Goal: Information Seeking & Learning: Learn about a topic

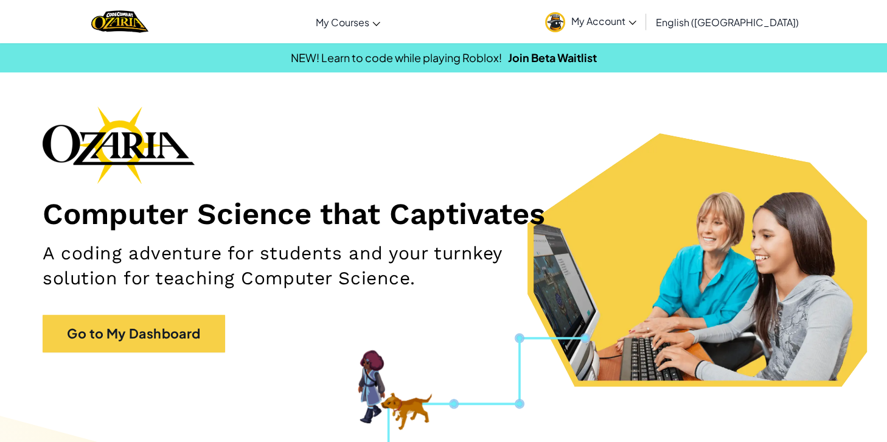
click at [431, 16] on div "Toggle navigation My Courses Ozaria Classroom CodeCombat Classroom AI League Es…" at bounding box center [443, 21] width 893 height 43
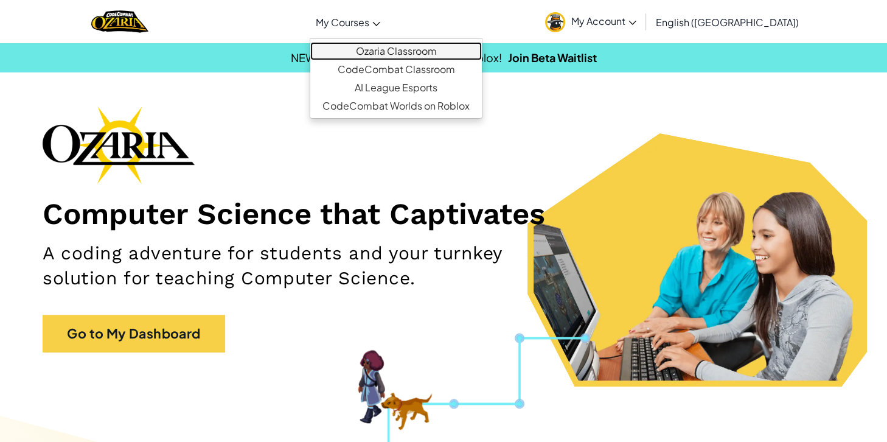
click at [420, 49] on link "Ozaria Classroom" at bounding box center [396, 51] width 172 height 18
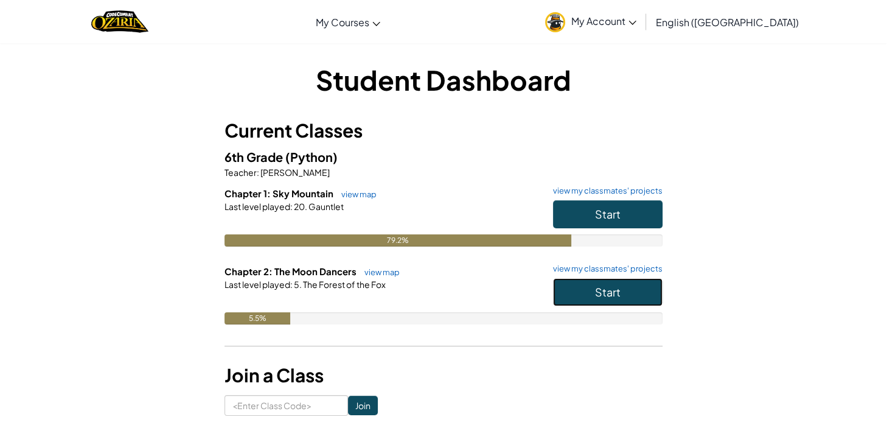
click at [606, 301] on button "Start" at bounding box center [607, 292] width 109 height 28
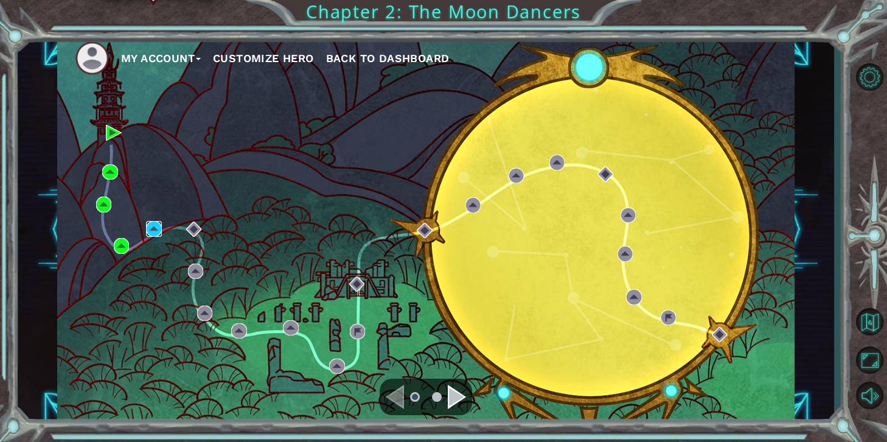
click at [156, 232] on img at bounding box center [153, 228] width 15 height 15
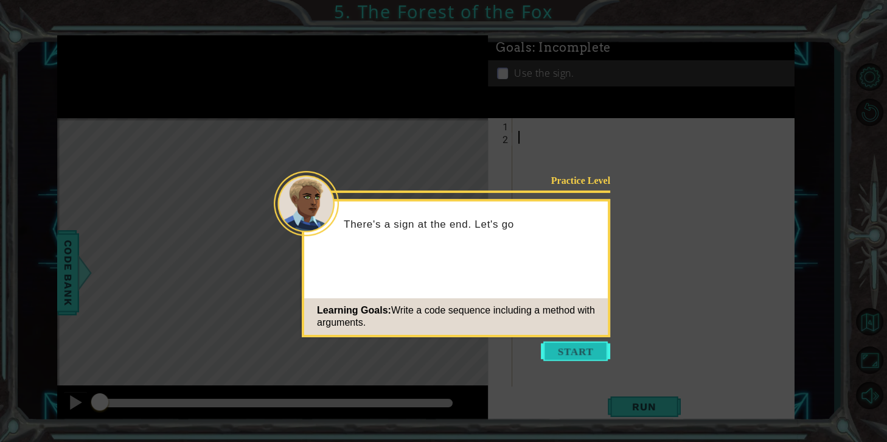
click at [598, 346] on button "Start" at bounding box center [575, 350] width 69 height 19
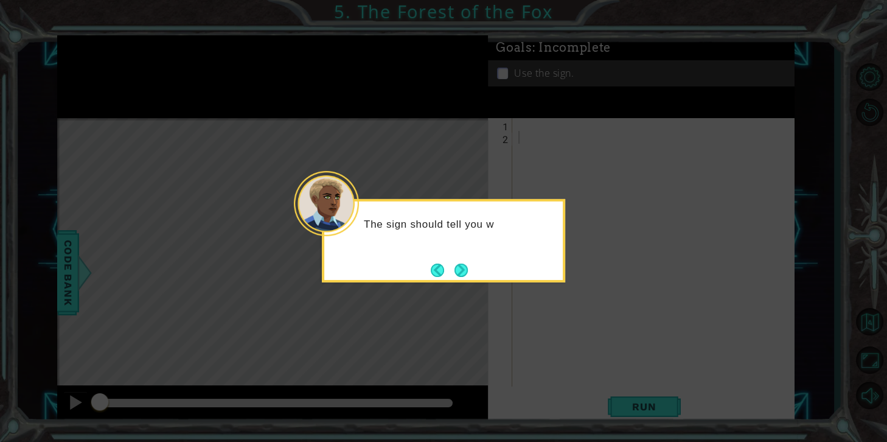
click at [463, 282] on div "The sign should tell you w" at bounding box center [443, 240] width 243 height 83
click at [453, 261] on footer at bounding box center [449, 270] width 37 height 18
click at [462, 271] on button "Next" at bounding box center [462, 270] width 18 height 18
click at [462, 271] on button "Next" at bounding box center [461, 269] width 15 height 15
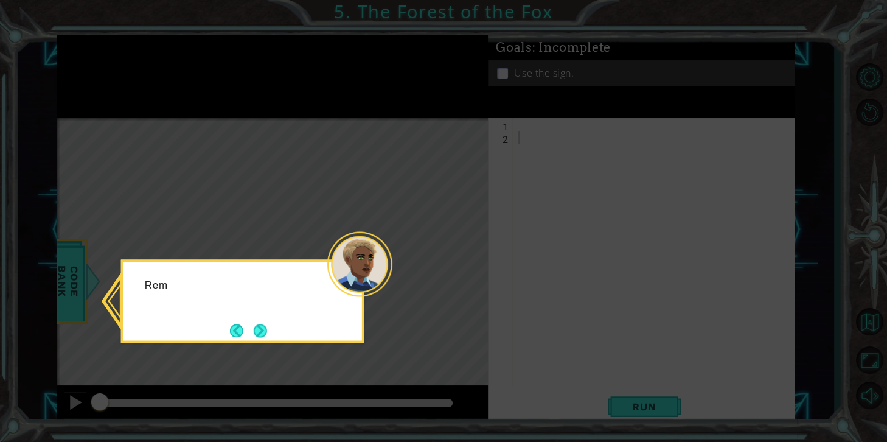
click at [462, 271] on icon at bounding box center [443, 221] width 887 height 442
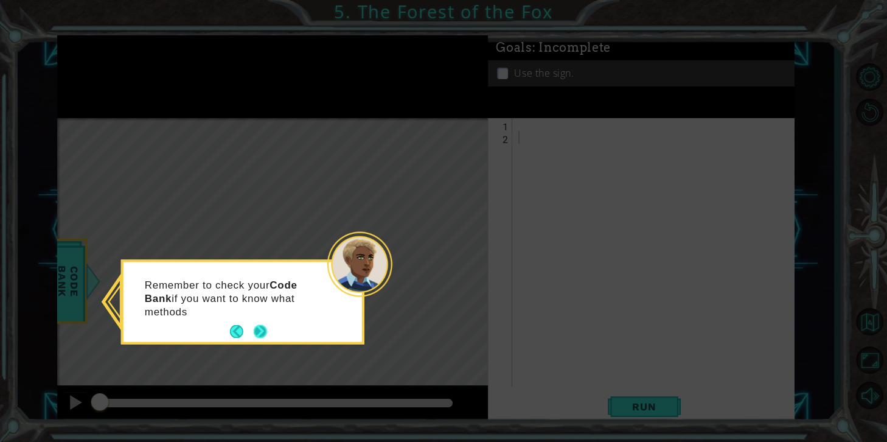
click at [259, 328] on button "Next" at bounding box center [260, 331] width 14 height 14
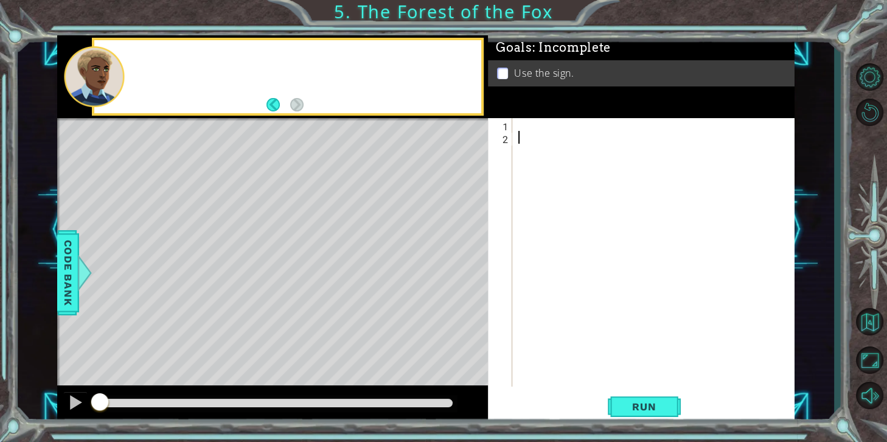
click at [259, 328] on div "Level Map" at bounding box center [338, 297] width 562 height 358
click at [557, 128] on div at bounding box center [656, 265] width 281 height 294
click at [368, 269] on div "Level Map" at bounding box center [338, 297] width 562 height 358
click at [544, 131] on div at bounding box center [656, 265] width 281 height 294
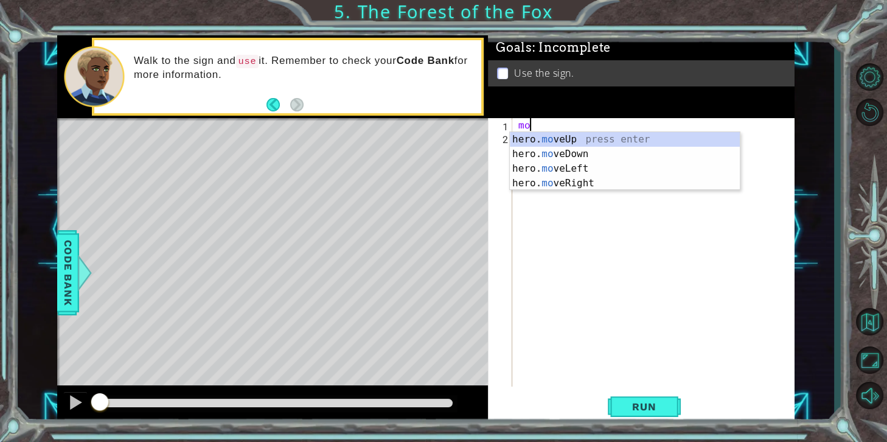
click at [630, 186] on div "hero. mo veUp press enter hero. mo veDown press enter hero. mo veLeft press ent…" at bounding box center [625, 176] width 230 height 88
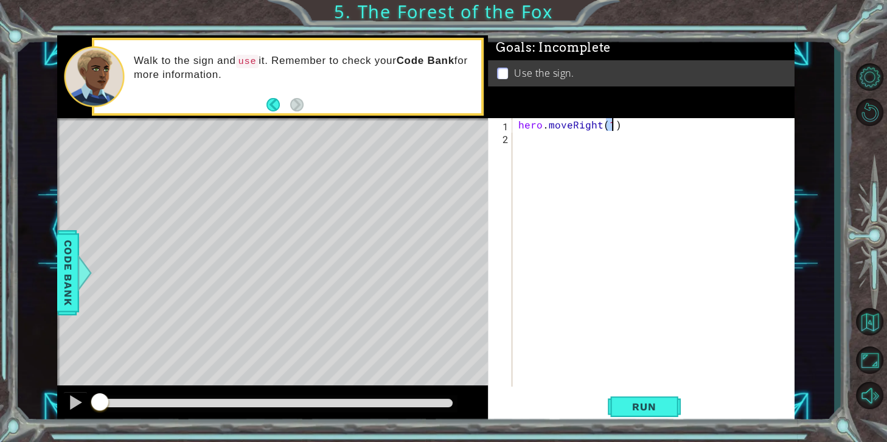
type textarea "hero.moveRight(1)"
click at [628, 154] on div "hero . moveRight ( 1 )" at bounding box center [656, 265] width 281 height 294
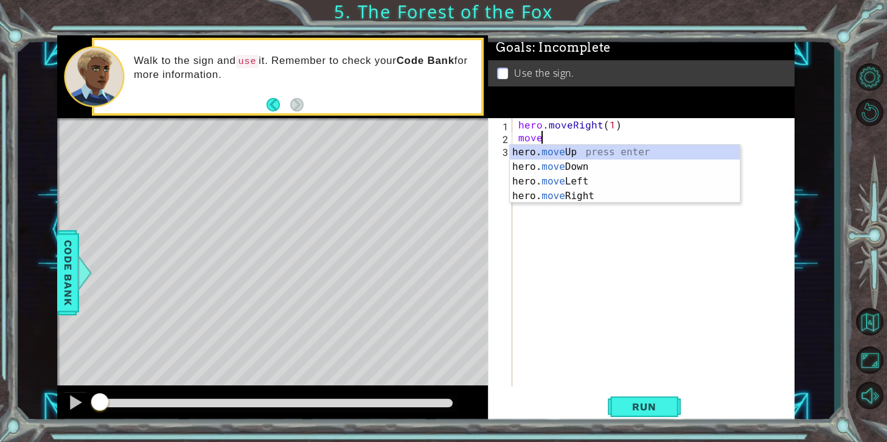
click at [639, 159] on div "hero. move Up press enter hero. move Down press enter hero. move Left press ent…" at bounding box center [625, 189] width 230 height 88
type textarea "hero.moveUp(1)"
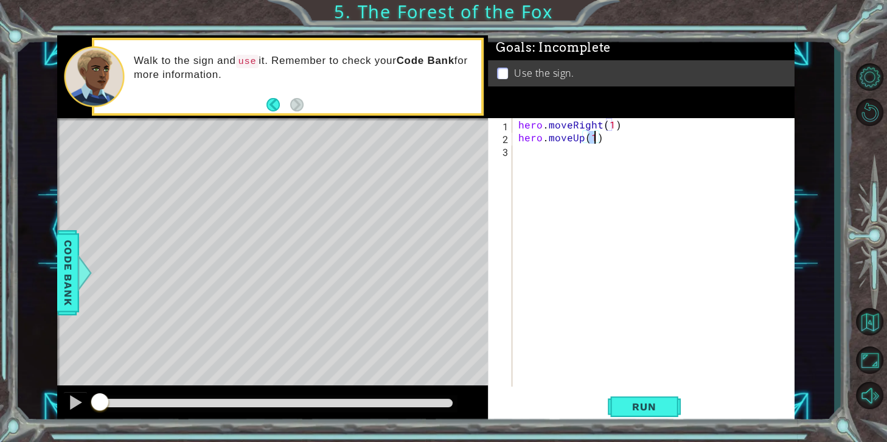
click at [538, 161] on div "hero . moveRight ( 1 ) hero . moveUp ( 1 )" at bounding box center [656, 265] width 281 height 294
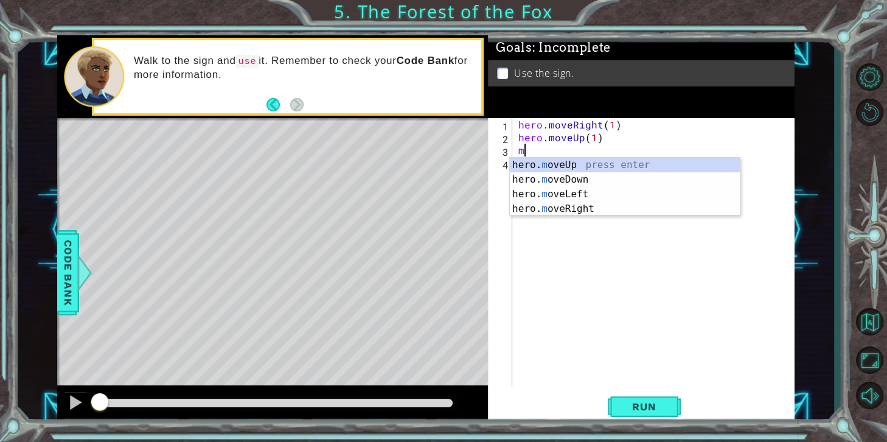
click at [652, 195] on div "hero. m oveUp press enter hero. m oveDown press enter hero. m oveLeft press ent…" at bounding box center [625, 202] width 230 height 88
type textarea "hero.moveLeft(1)"
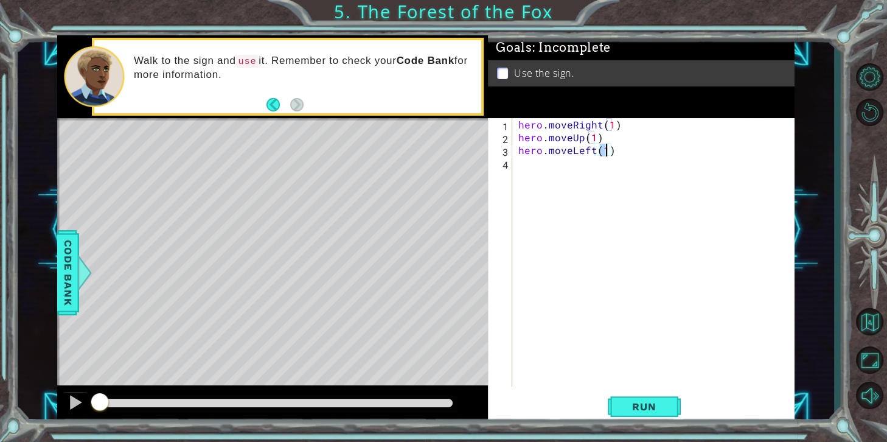
click at [560, 187] on div "hero . moveRight ( 1 ) hero . moveUp ( 1 ) hero . moveLeft ( 1 )" at bounding box center [656, 265] width 281 height 294
type textarea "hero.moveUp(1)"
click at [669, 412] on button "Run" at bounding box center [644, 406] width 73 height 30
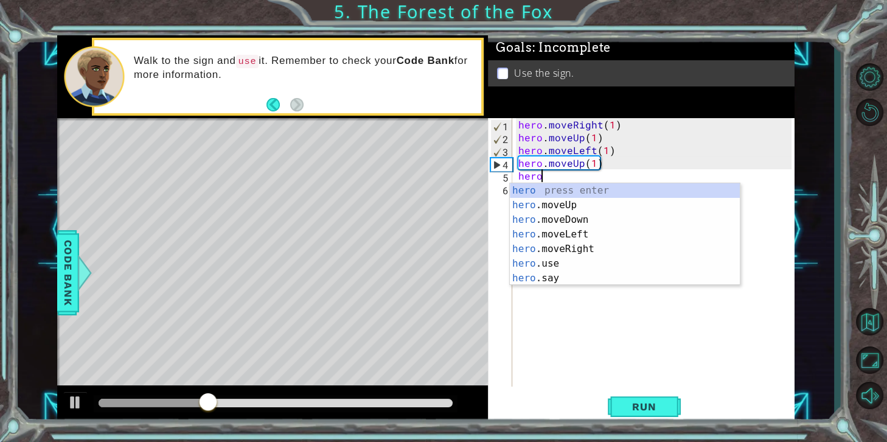
click at [621, 252] on div "hero press enter hero .moveUp press enter hero .moveDown press enter hero .move…" at bounding box center [625, 248] width 230 height 131
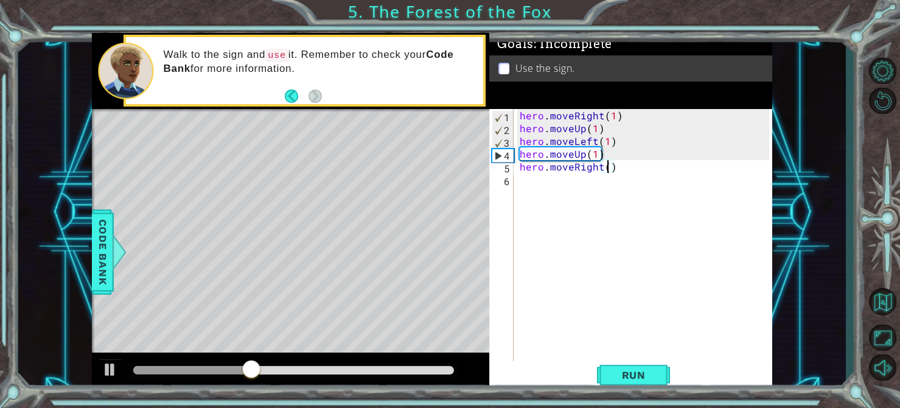
type textarea "hero.moveRight(2)"
click at [548, 191] on div "hero . moveRight ( 1 ) hero . moveUp ( 1 ) hero . moveLeft ( 1 ) hero . moveUp …" at bounding box center [646, 256] width 258 height 294
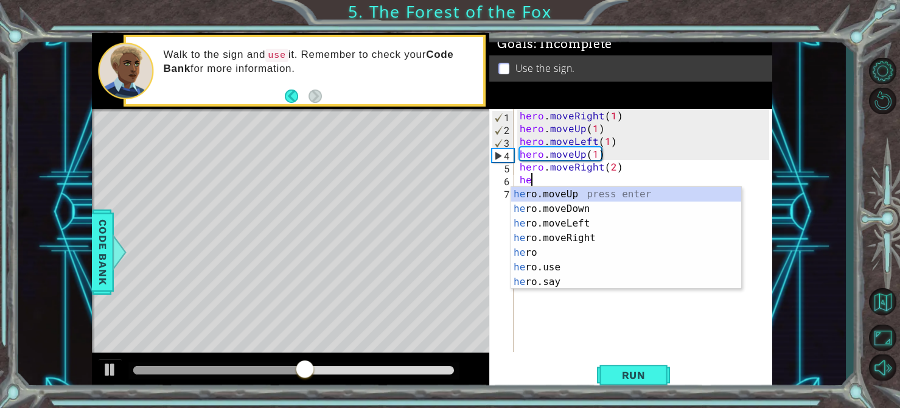
click at [624, 208] on div "he ro.moveUp press enter he ro.moveDown press enter he ro.moveLeft press enter …" at bounding box center [626, 252] width 230 height 131
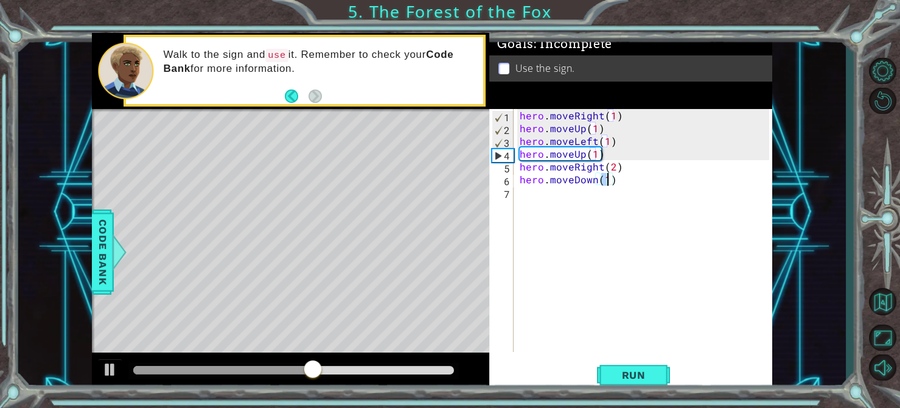
type textarea "hero.moveDown(1)"
click at [647, 359] on div "hero.moveDown(1) 1 2 3 4 5 6 7 hero . moveRight ( 1 ) hero . moveUp ( 1 ) hero …" at bounding box center [630, 250] width 283 height 282
click at [651, 376] on span "Run" at bounding box center [634, 375] width 48 height 12
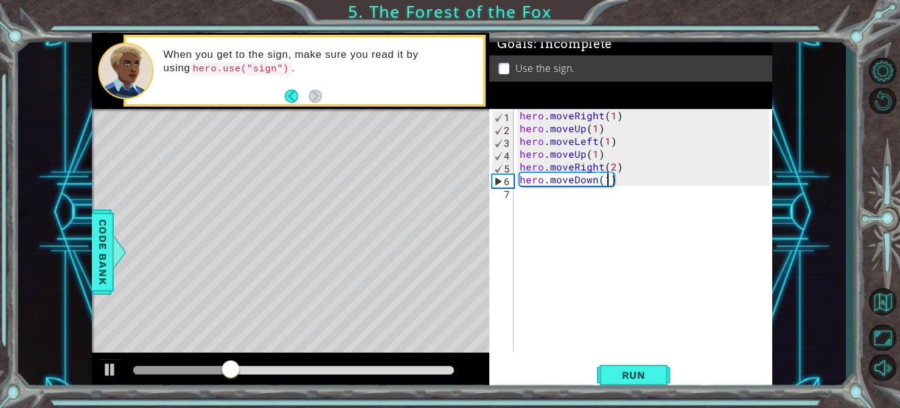
click at [538, 206] on div "hero . moveRight ( 1 ) hero . moveUp ( 1 ) hero . moveLeft ( 1 ) hero . moveUp …" at bounding box center [646, 243] width 258 height 268
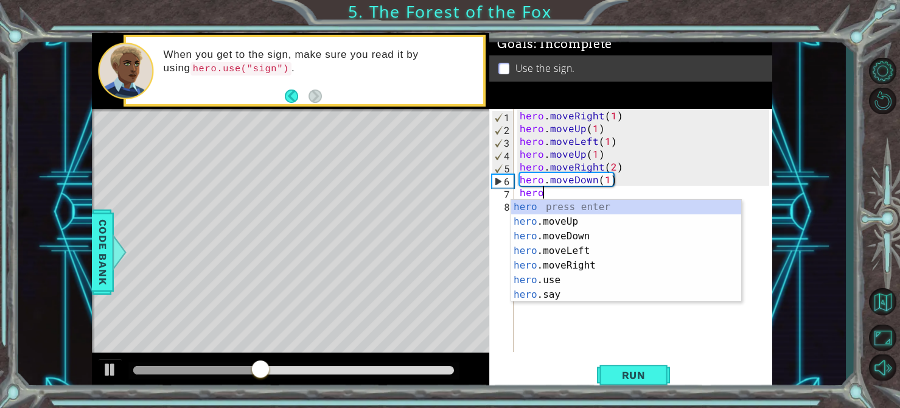
click at [588, 282] on div "hero press enter hero .moveUp press enter hero .moveDown press enter hero .move…" at bounding box center [626, 265] width 230 height 131
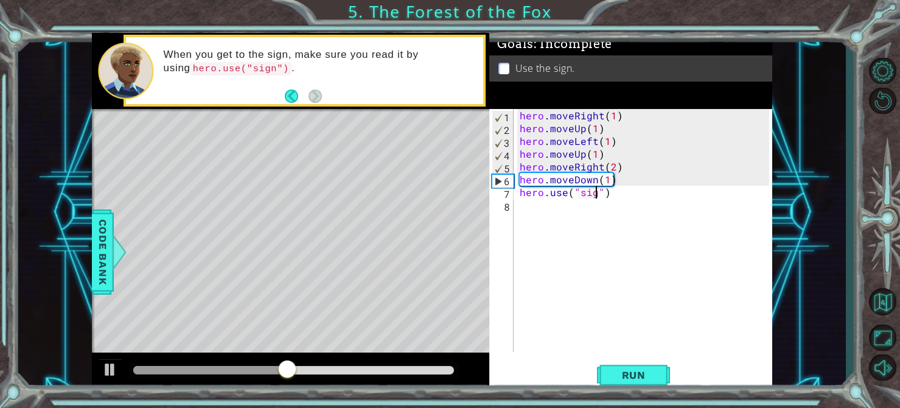
scroll to position [0, 4]
type textarea "hero.use("sign")"
click at [632, 386] on button "Run" at bounding box center [633, 375] width 73 height 28
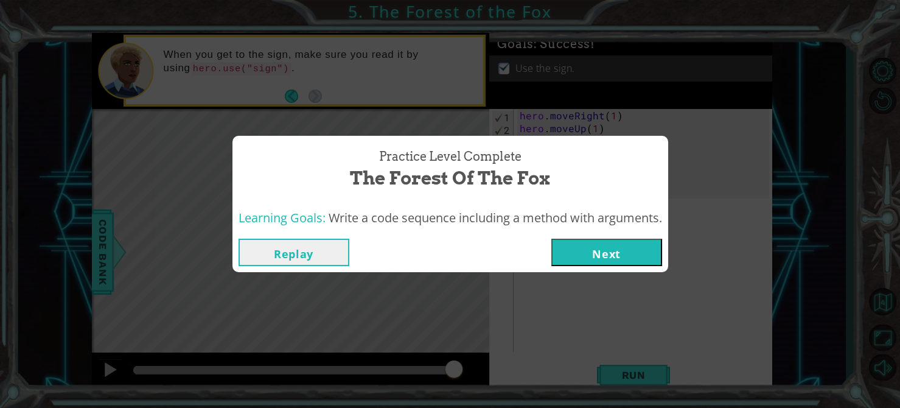
click at [610, 260] on button "Next" at bounding box center [606, 251] width 111 height 27
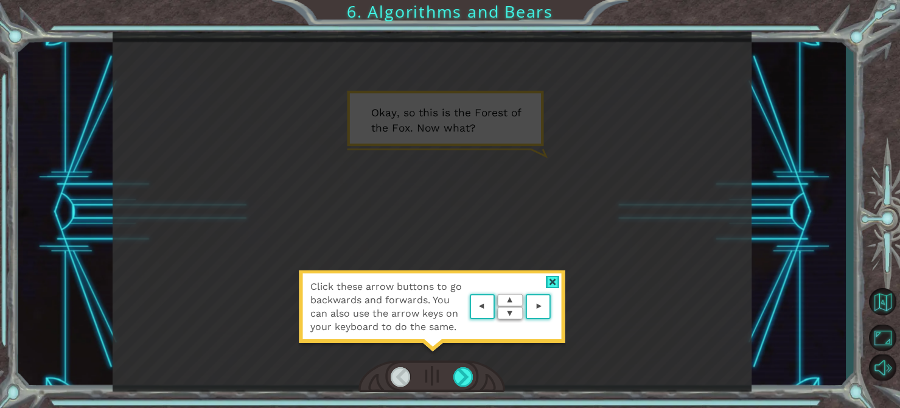
click at [554, 307] on area at bounding box center [554, 307] width 0 height 0
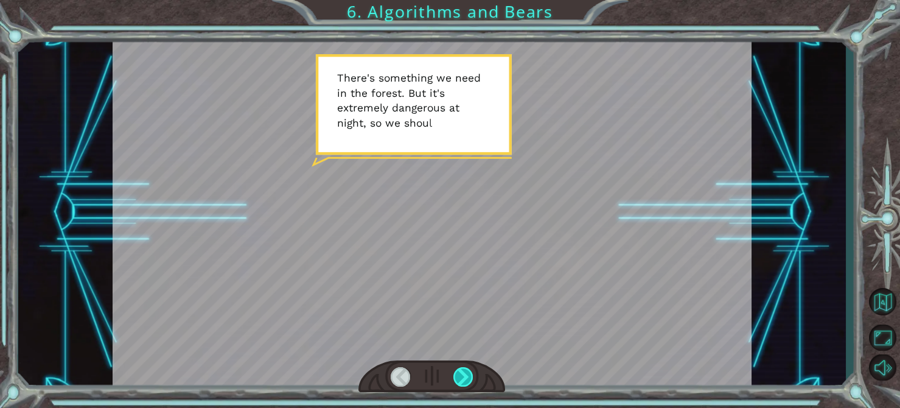
click at [465, 384] on div at bounding box center [463, 376] width 20 height 19
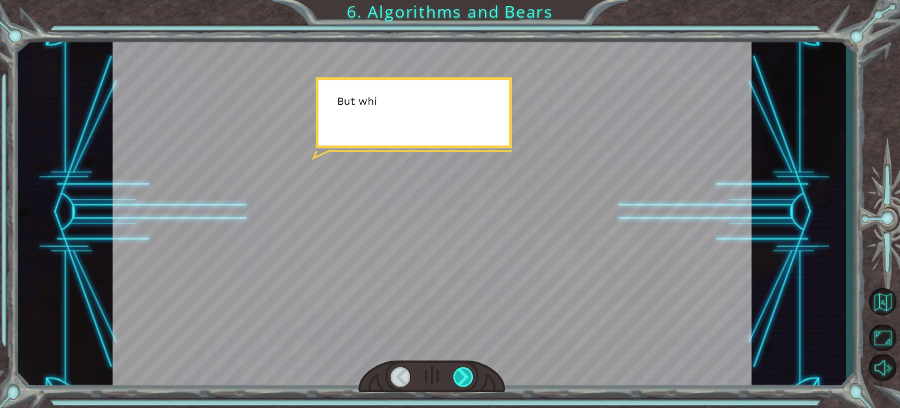
click at [465, 384] on div at bounding box center [463, 376] width 20 height 19
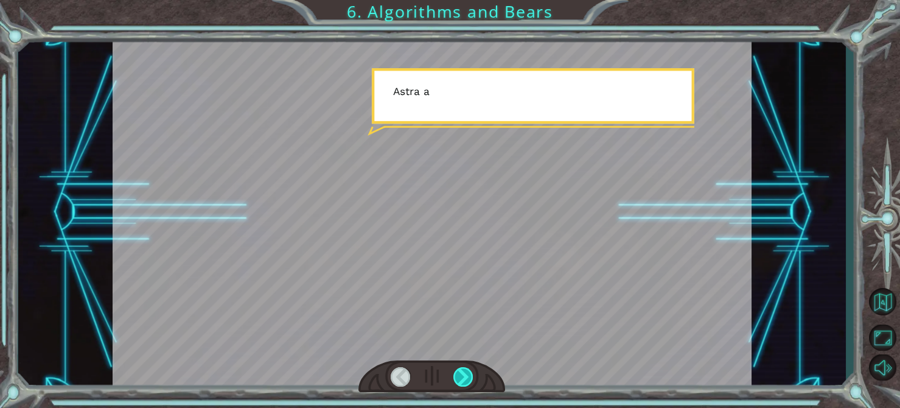
click at [465, 384] on div at bounding box center [463, 376] width 20 height 19
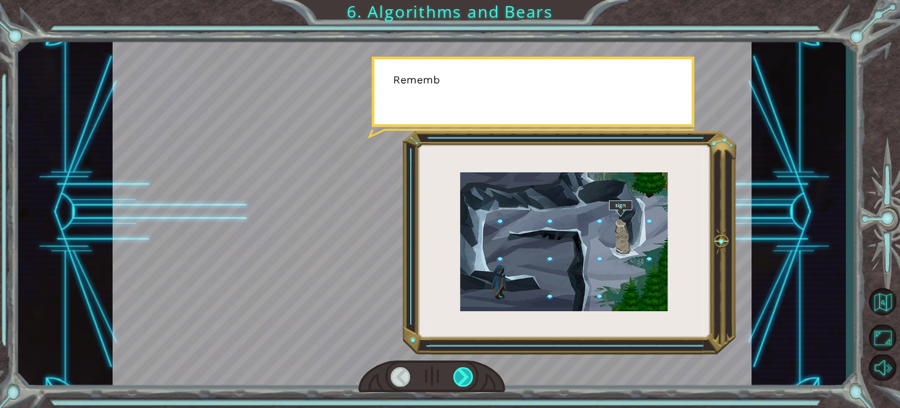
click at [465, 384] on div at bounding box center [463, 376] width 20 height 19
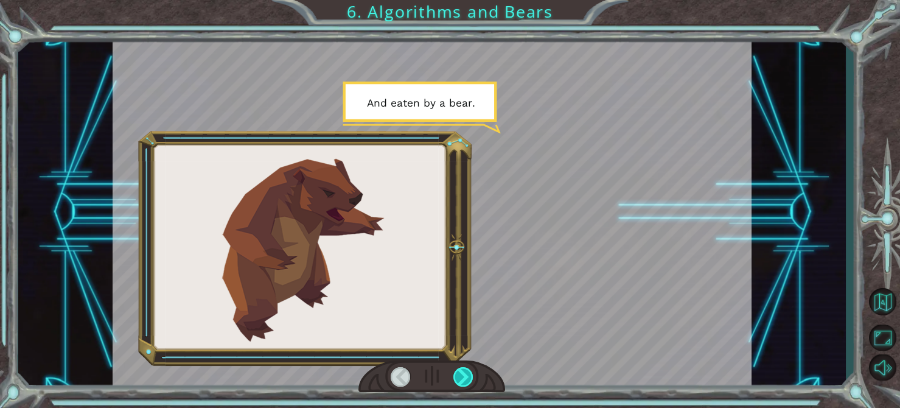
click at [465, 384] on div at bounding box center [463, 376] width 20 height 19
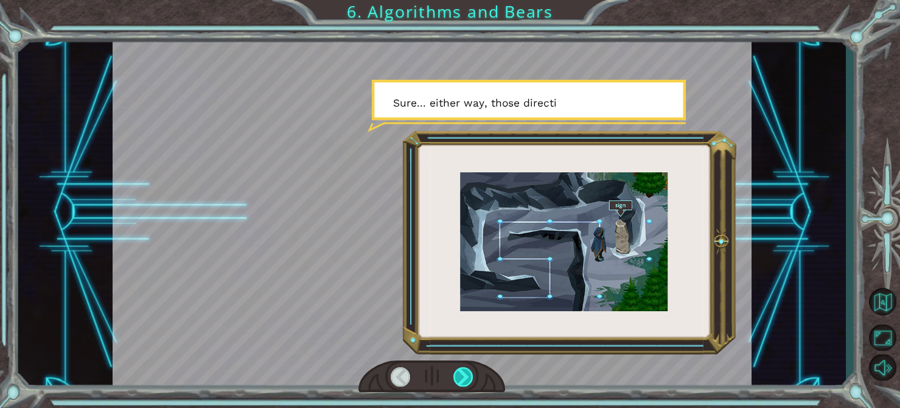
click at [465, 384] on div at bounding box center [463, 376] width 20 height 19
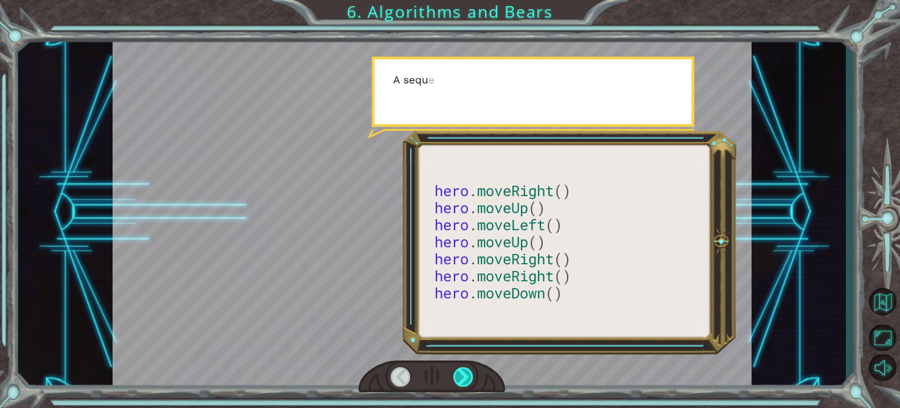
click at [465, 384] on div at bounding box center [463, 376] width 20 height 19
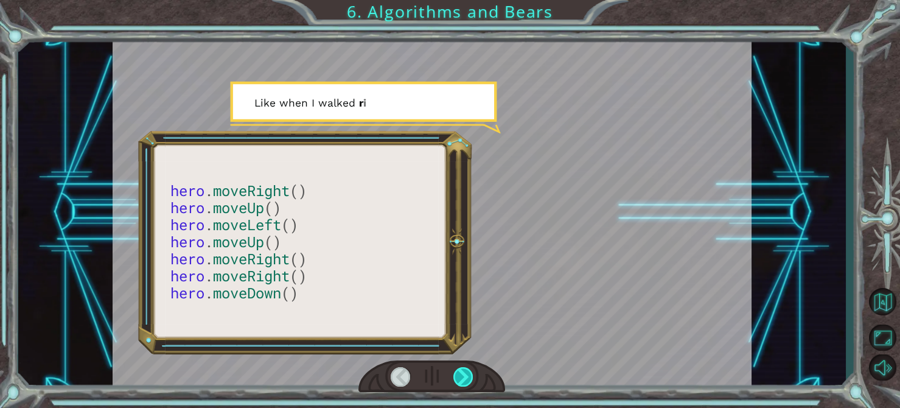
click at [465, 384] on div at bounding box center [463, 376] width 20 height 19
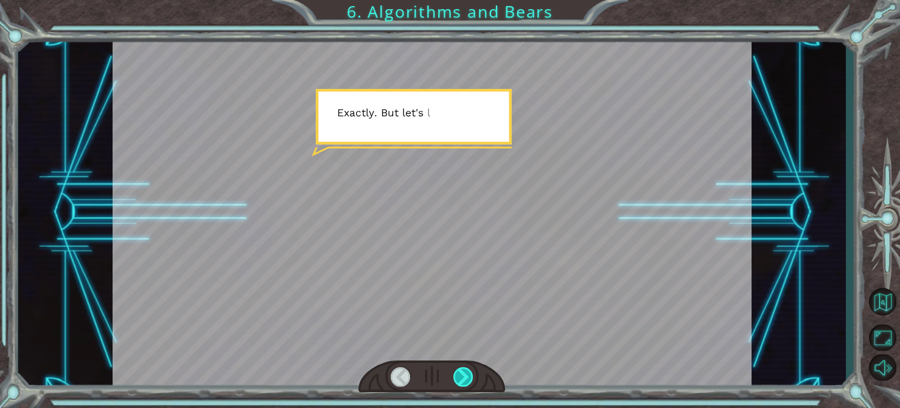
click at [465, 384] on div at bounding box center [463, 376] width 20 height 19
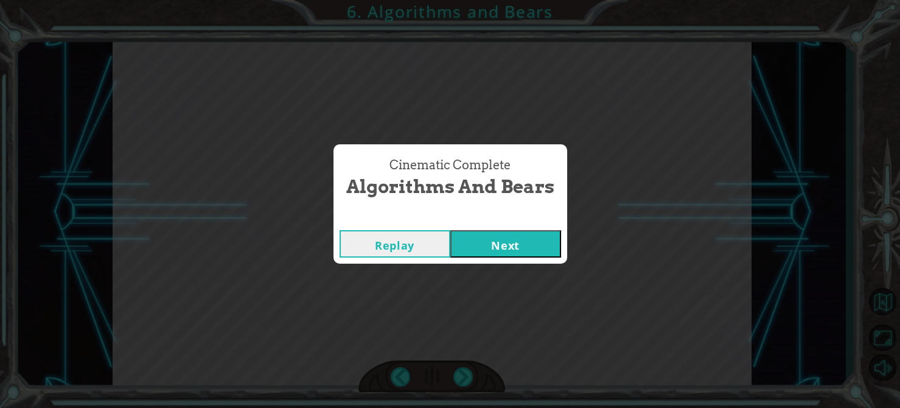
click at [478, 249] on button "Next" at bounding box center [505, 243] width 111 height 27
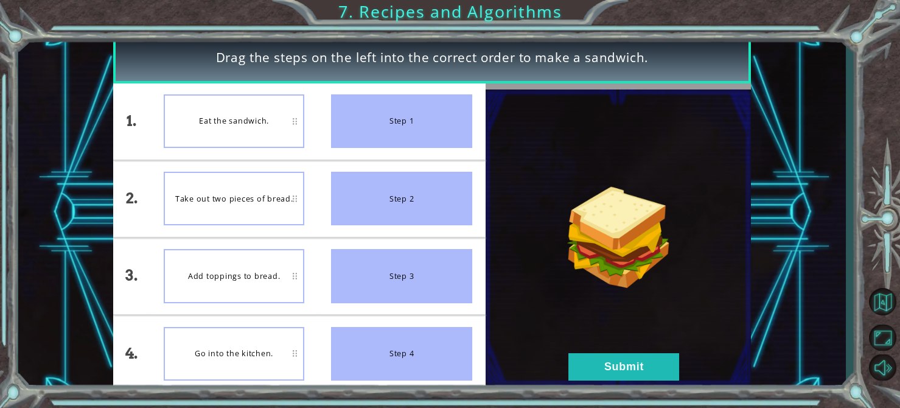
click at [267, 356] on div "Go into the kitchen." at bounding box center [234, 354] width 141 height 54
click at [260, 125] on div "Eat the sandwich." at bounding box center [234, 121] width 141 height 54
click at [640, 366] on button "Submit" at bounding box center [623, 366] width 111 height 27
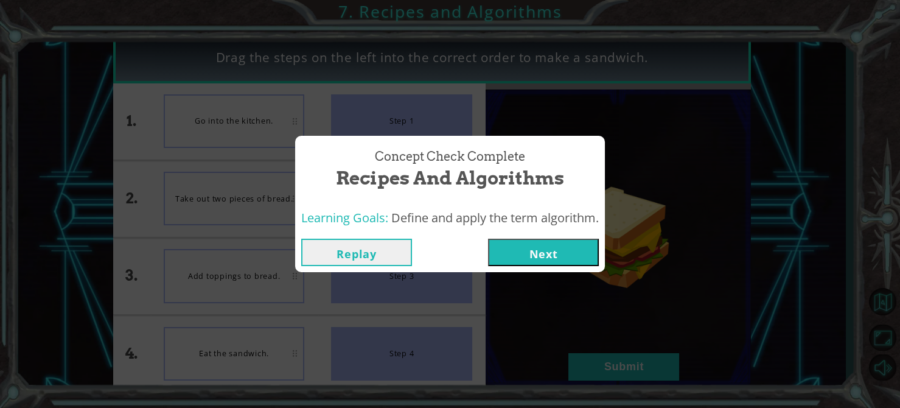
click at [560, 254] on button "Next" at bounding box center [543, 251] width 111 height 27
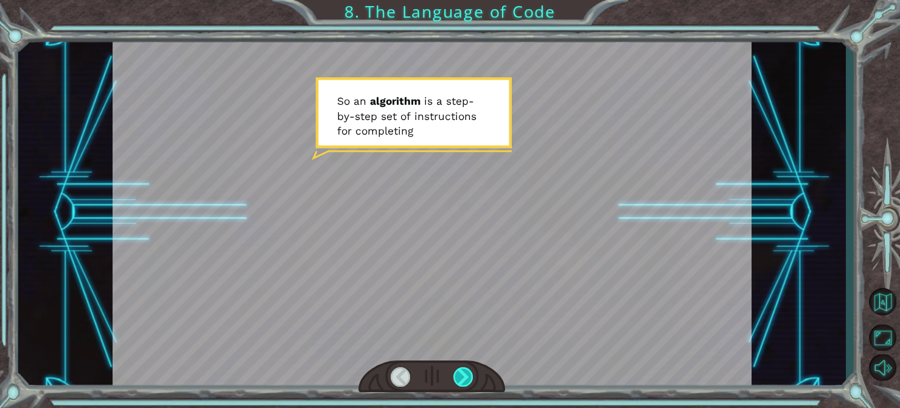
click at [462, 386] on div at bounding box center [463, 376] width 20 height 19
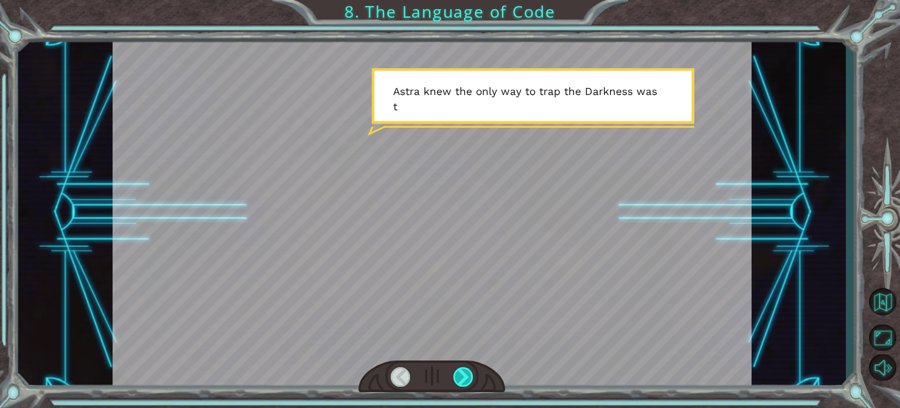
click at [470, 381] on div at bounding box center [463, 376] width 20 height 19
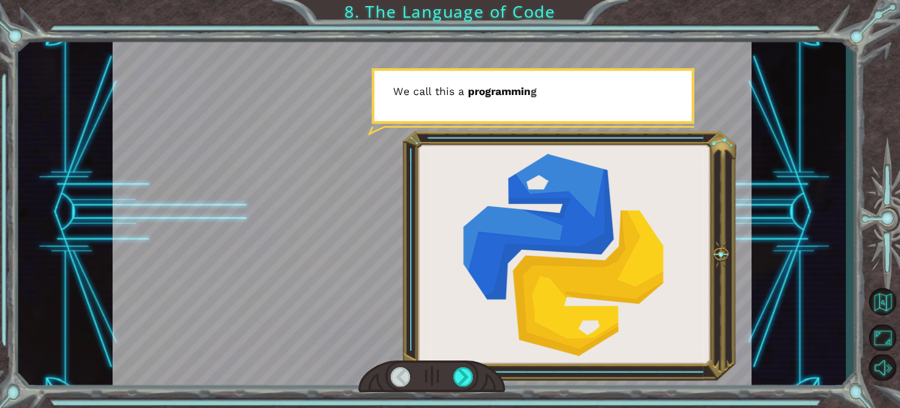
click at [471, 391] on div at bounding box center [431, 376] width 147 height 32
click at [463, 382] on div at bounding box center [463, 376] width 20 height 19
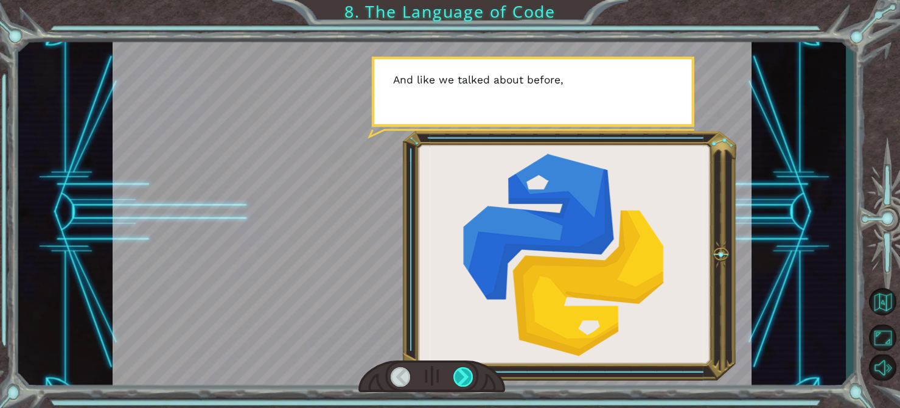
click at [464, 382] on div at bounding box center [463, 376] width 20 height 19
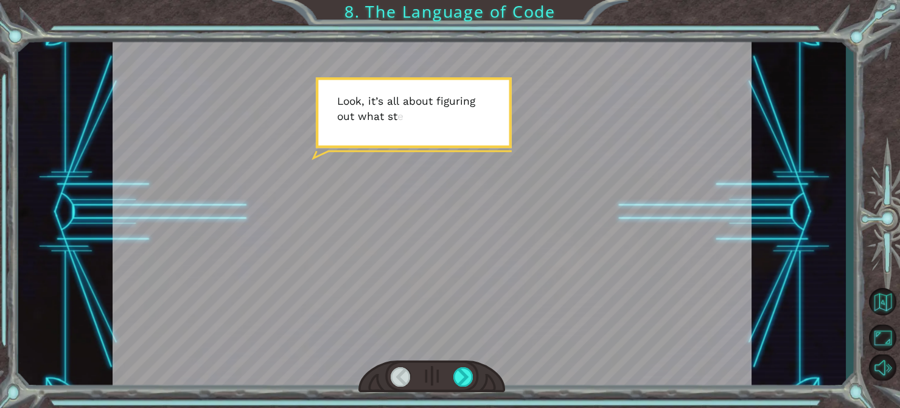
click at [465, 387] on div at bounding box center [431, 376] width 147 height 32
click at [466, 389] on div at bounding box center [431, 376] width 147 height 32
click at [464, 387] on div at bounding box center [431, 376] width 147 height 32
click at [462, 377] on div at bounding box center [463, 376] width 20 height 19
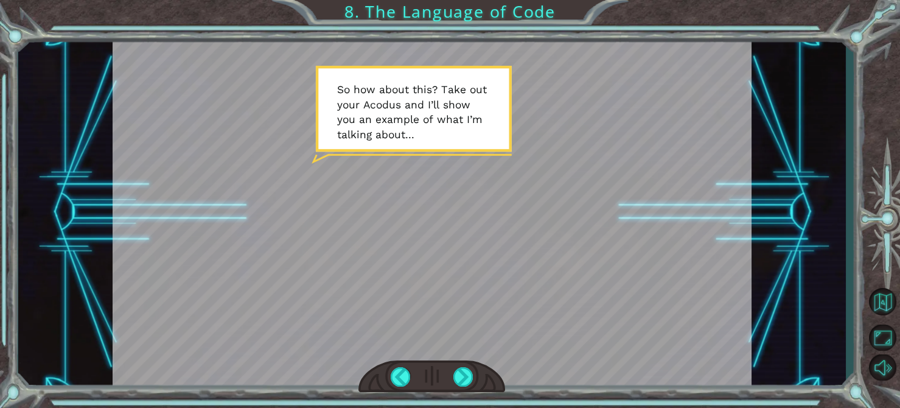
click at [479, 381] on div at bounding box center [431, 376] width 147 height 32
click at [465, 384] on div at bounding box center [463, 376] width 20 height 19
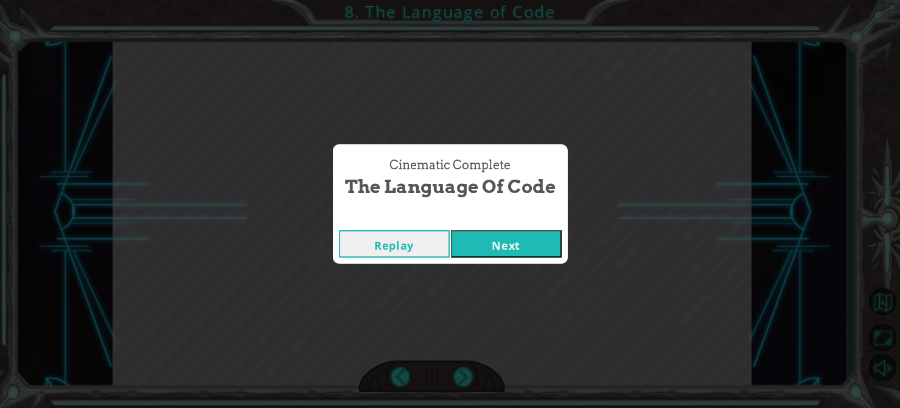
click at [539, 238] on button "Next" at bounding box center [506, 243] width 111 height 27
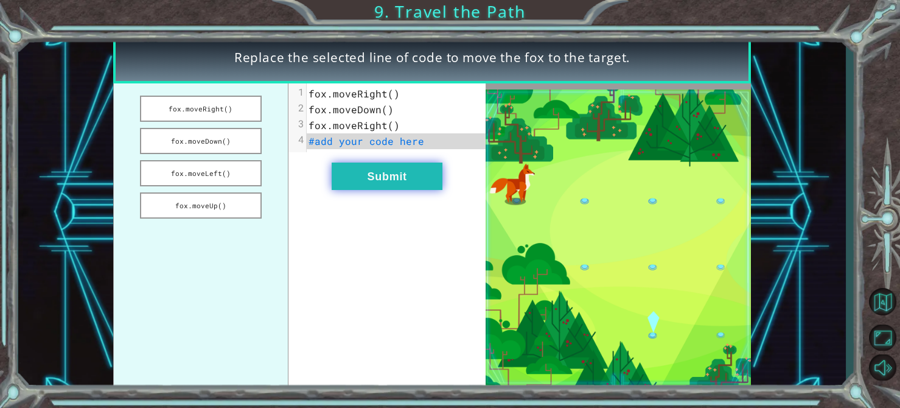
click at [379, 184] on button "Submit" at bounding box center [387, 175] width 111 height 27
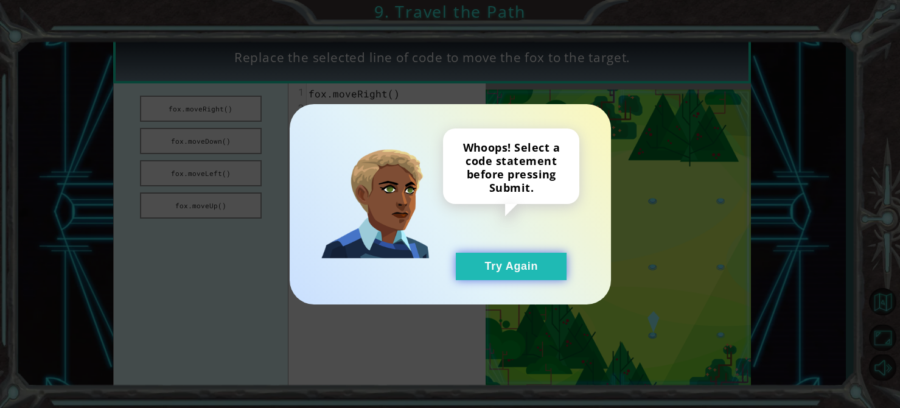
click at [508, 279] on button "Try Again" at bounding box center [511, 265] width 111 height 27
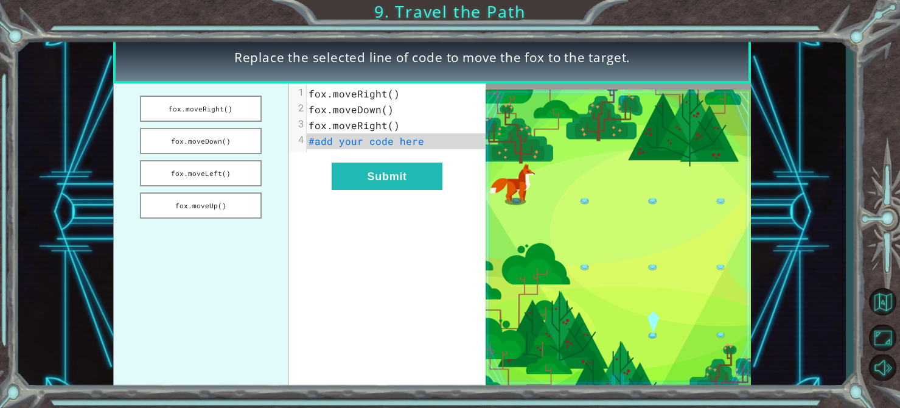
click at [353, 141] on span "#add your code here" at bounding box center [366, 140] width 116 height 13
click at [203, 137] on button "fox.moveDown()" at bounding box center [201, 141] width 122 height 26
click at [392, 146] on pre "fox.moveDown()" at bounding box center [396, 141] width 179 height 16
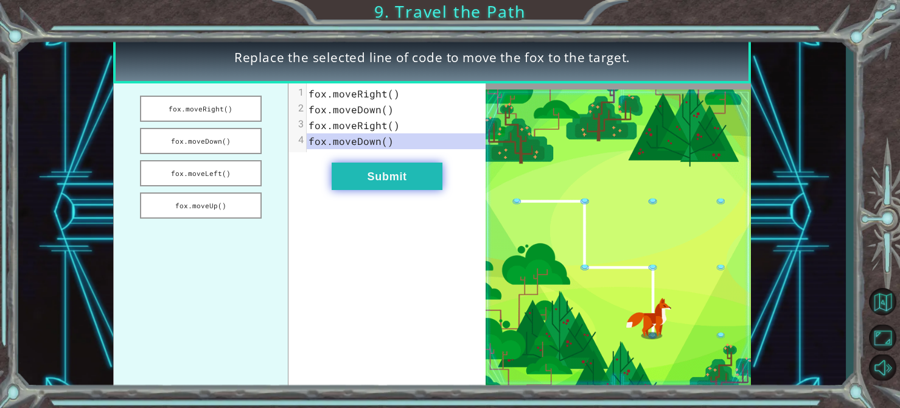
click at [395, 174] on button "Submit" at bounding box center [387, 175] width 111 height 27
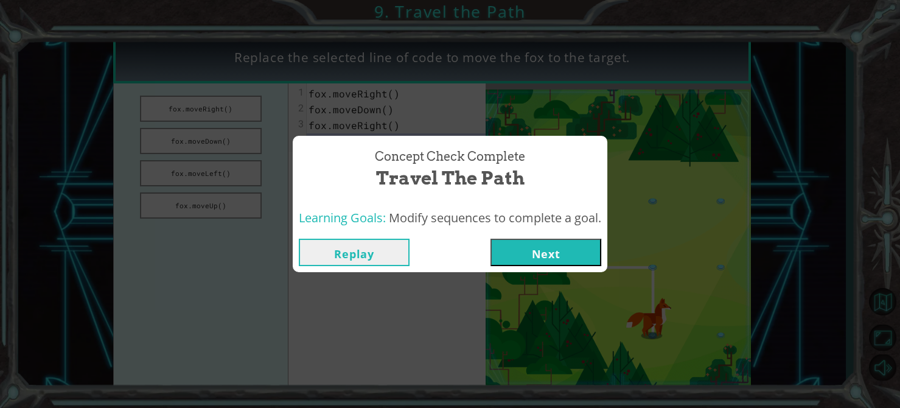
click at [524, 249] on button "Next" at bounding box center [545, 251] width 111 height 27
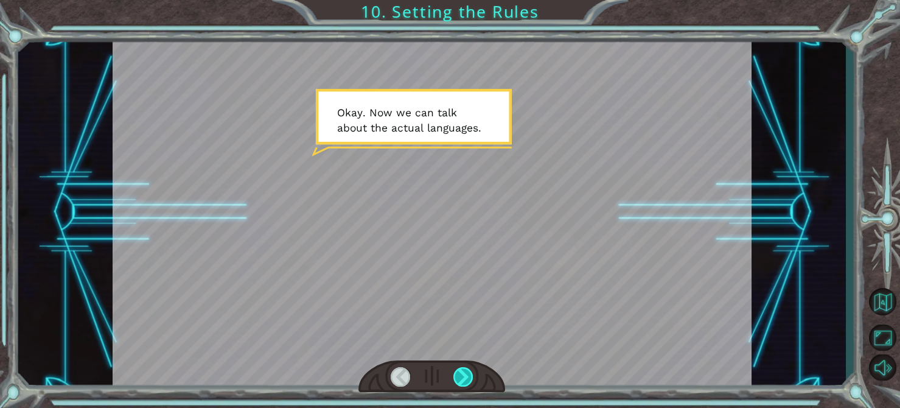
click at [470, 380] on div at bounding box center [463, 376] width 20 height 19
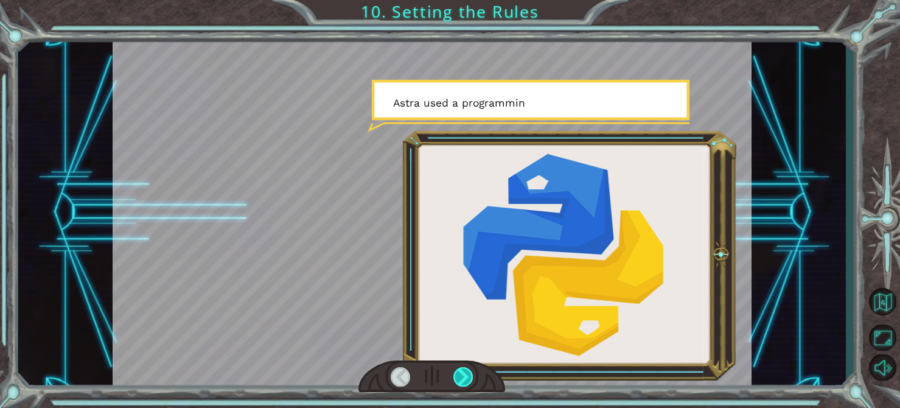
click at [470, 380] on div at bounding box center [463, 376] width 20 height 19
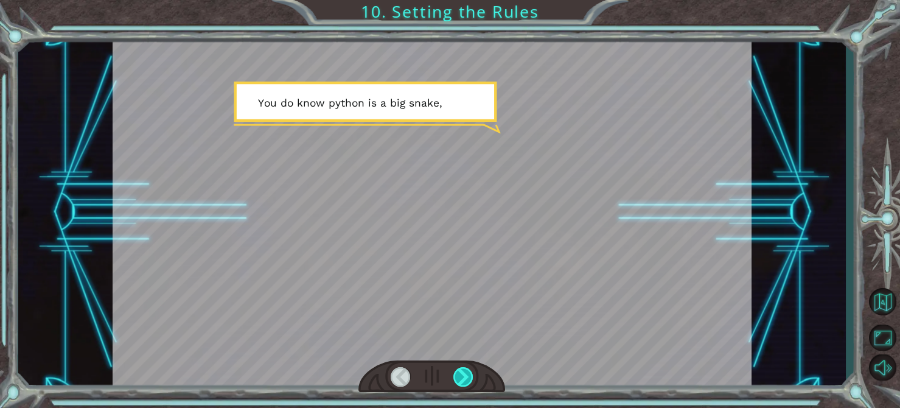
click at [470, 380] on div at bounding box center [463, 376] width 20 height 19
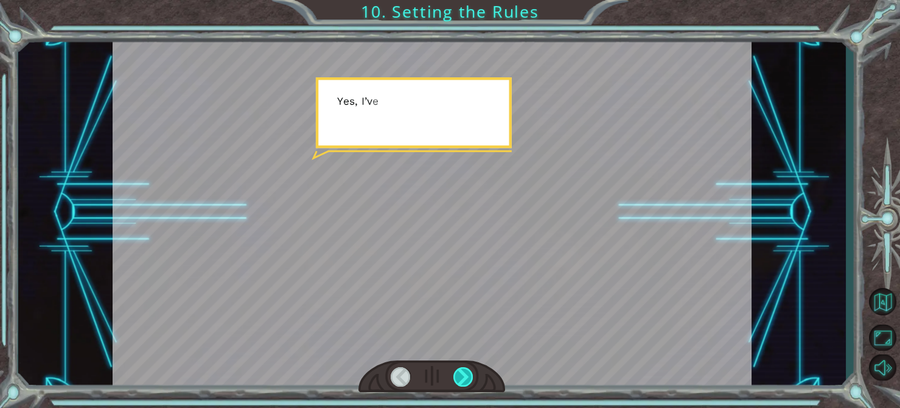
click at [470, 380] on div at bounding box center [463, 376] width 20 height 19
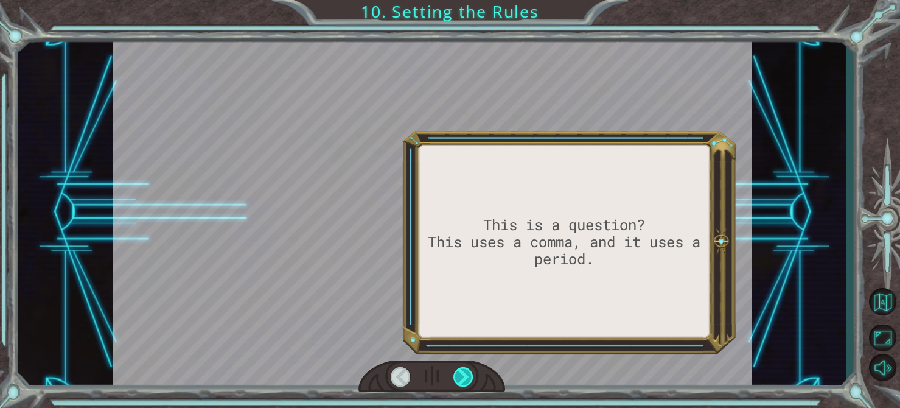
click at [470, 380] on div at bounding box center [463, 376] width 20 height 19
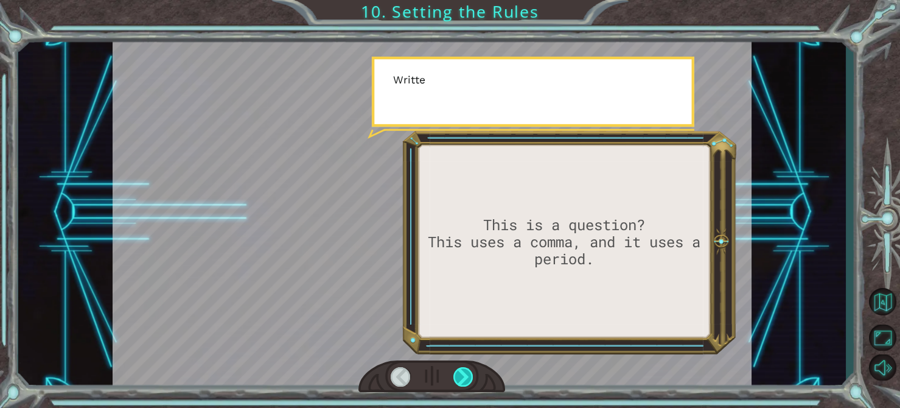
click at [470, 380] on div at bounding box center [463, 376] width 20 height 19
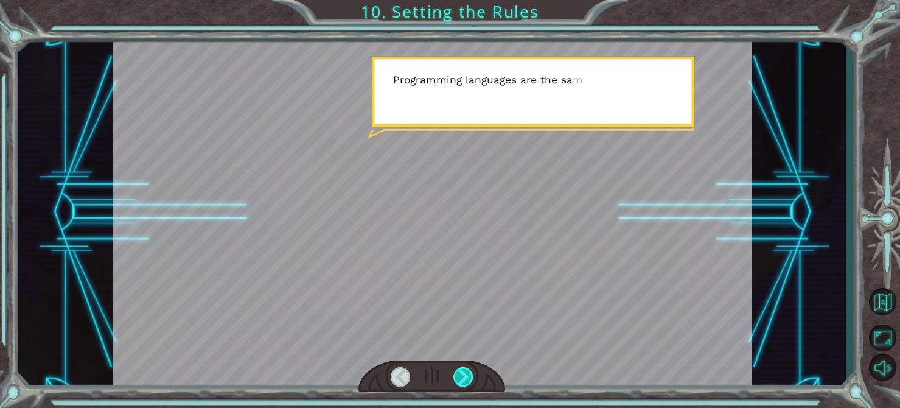
click at [469, 381] on div at bounding box center [463, 376] width 20 height 19
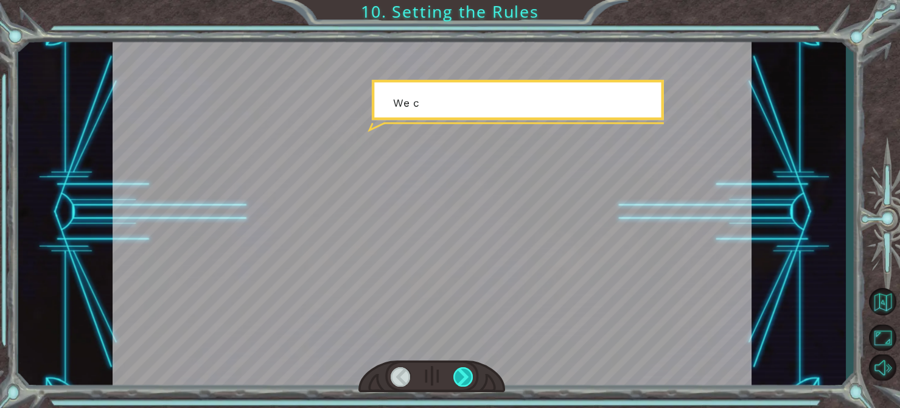
click at [469, 381] on div at bounding box center [463, 376] width 20 height 19
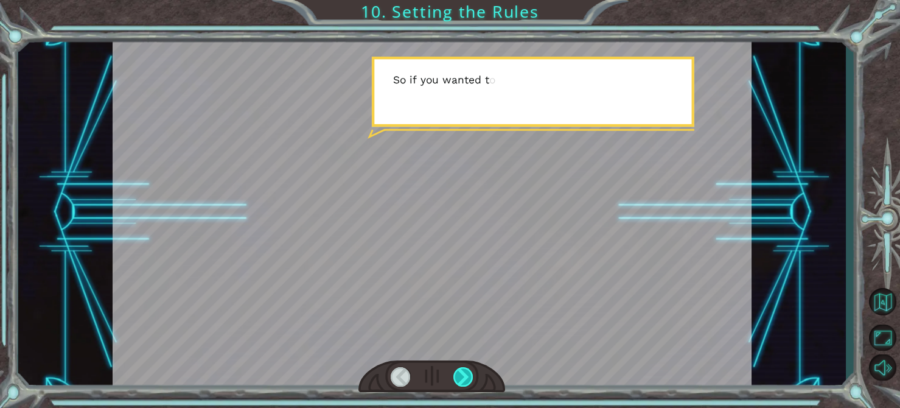
click at [469, 381] on div at bounding box center [463, 376] width 20 height 19
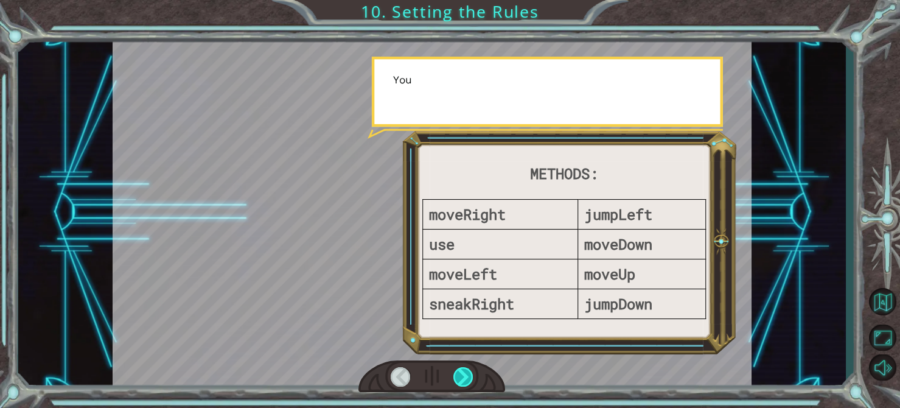
click at [469, 381] on div at bounding box center [463, 376] width 20 height 19
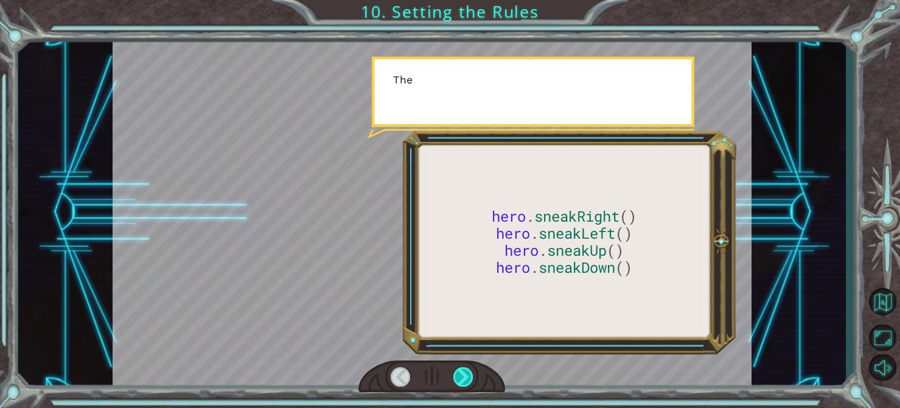
click at [469, 381] on div at bounding box center [463, 376] width 20 height 19
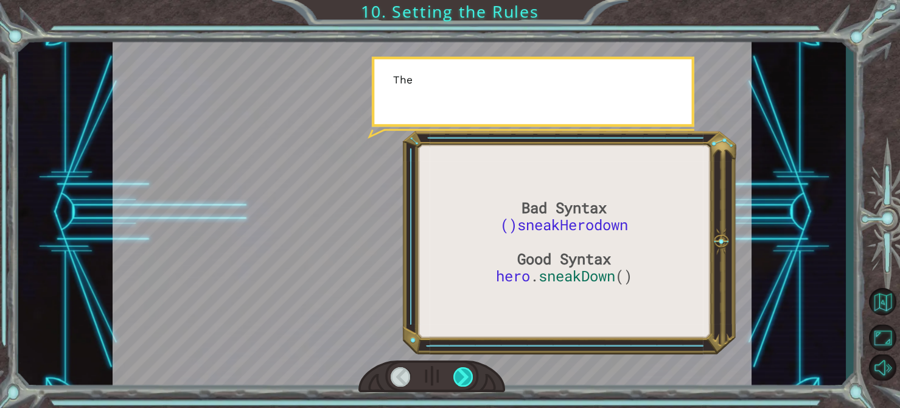
click at [469, 381] on div at bounding box center [463, 376] width 20 height 19
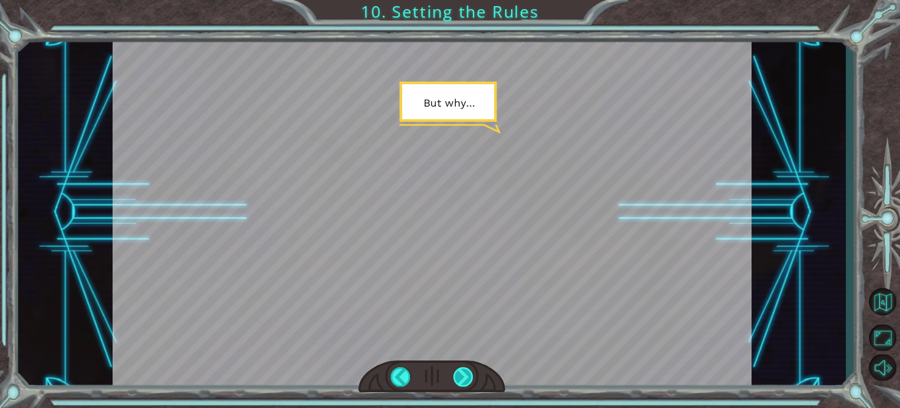
click at [469, 381] on div at bounding box center [463, 376] width 20 height 19
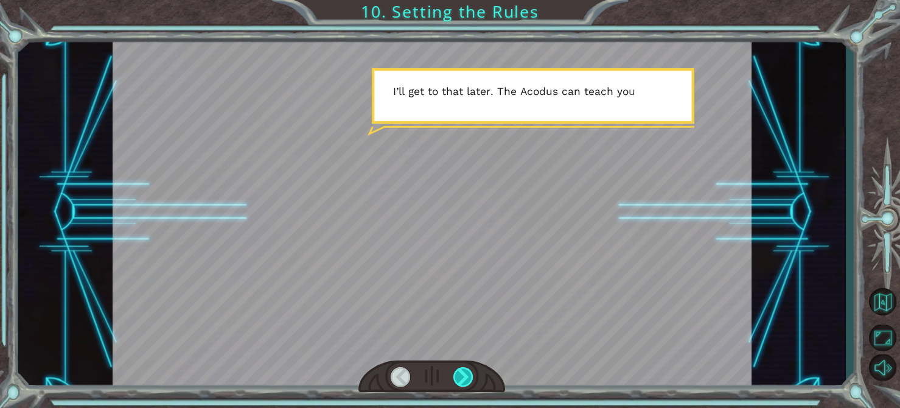
click at [470, 385] on div at bounding box center [463, 376] width 20 height 19
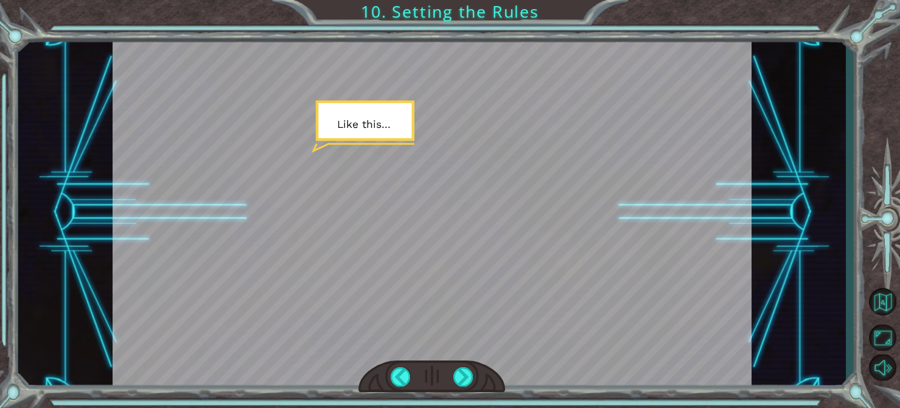
click at [474, 392] on div at bounding box center [431, 376] width 147 height 32
click at [465, 381] on div at bounding box center [463, 376] width 20 height 19
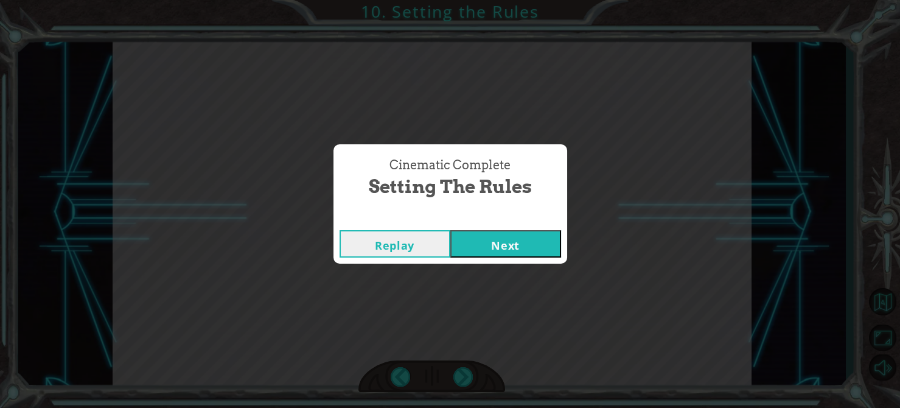
click at [501, 234] on button "Next" at bounding box center [505, 243] width 111 height 27
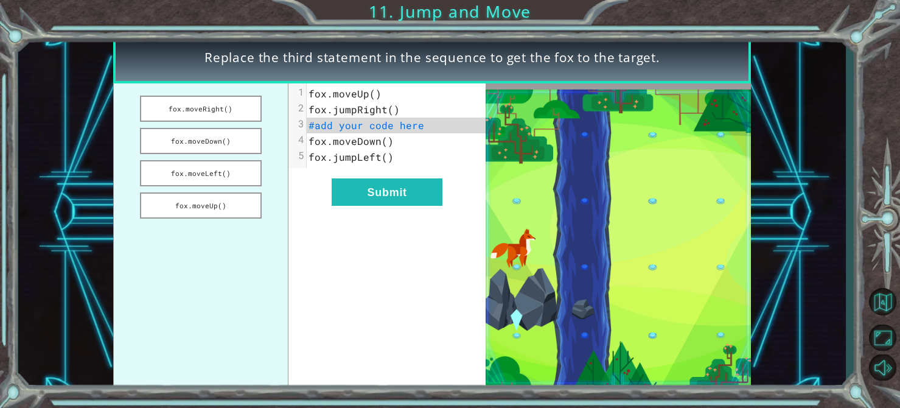
click at [390, 114] on span "fox.jumpRight()" at bounding box center [353, 109] width 91 height 13
click at [219, 111] on button "fox.moveRight()" at bounding box center [201, 109] width 122 height 26
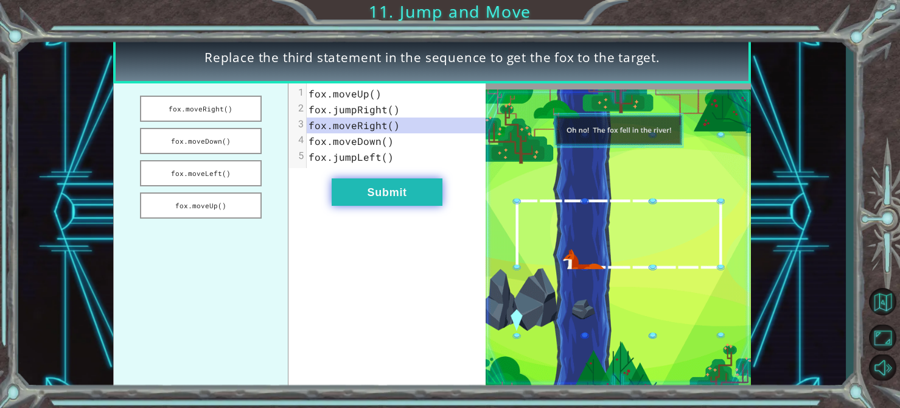
click at [367, 185] on button "Submit" at bounding box center [387, 191] width 111 height 27
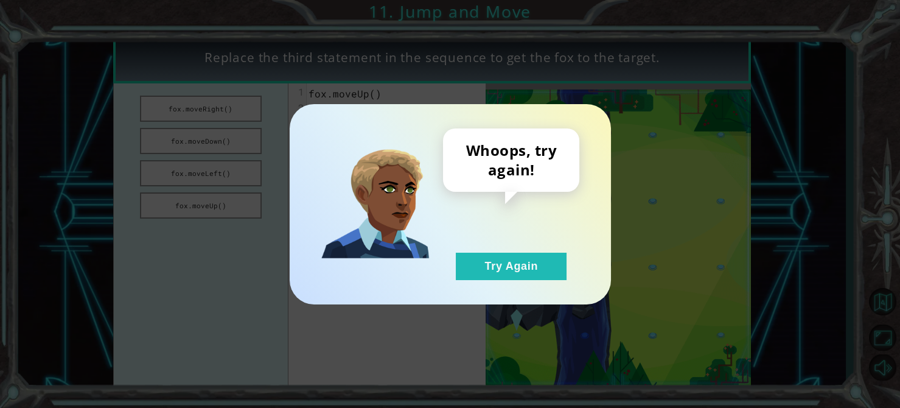
click at [475, 234] on div "Whoops, try again! Try Again" at bounding box center [511, 203] width 136 height 151
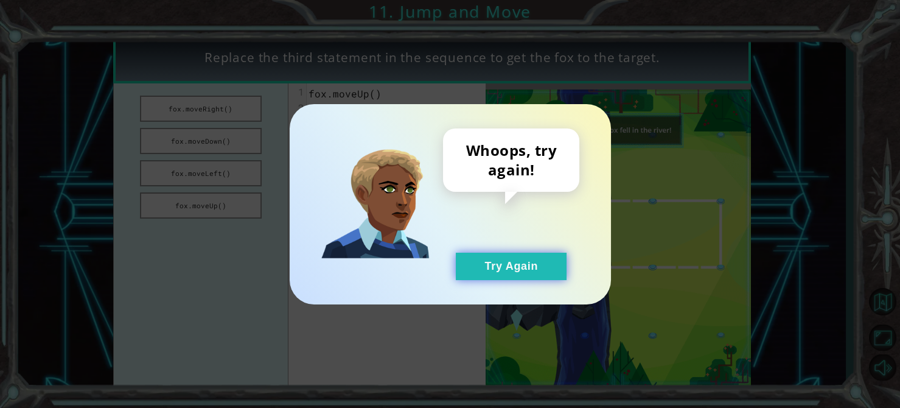
click at [486, 252] on button "Try Again" at bounding box center [511, 265] width 111 height 27
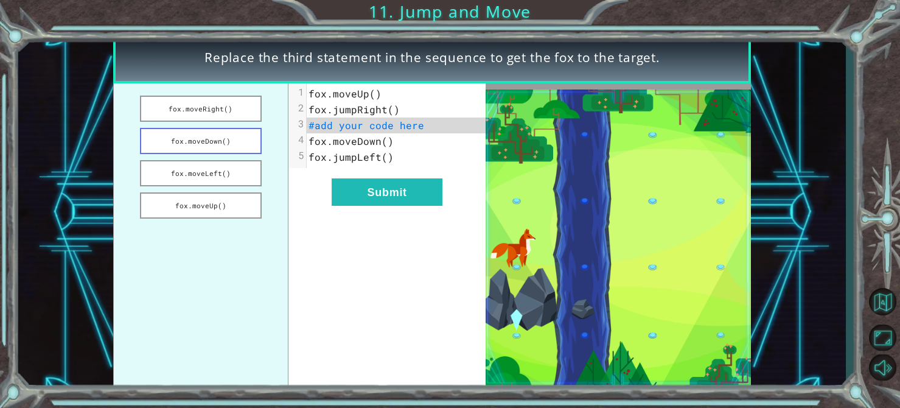
click at [174, 141] on button "fox.moveDown()" at bounding box center [201, 141] width 122 height 26
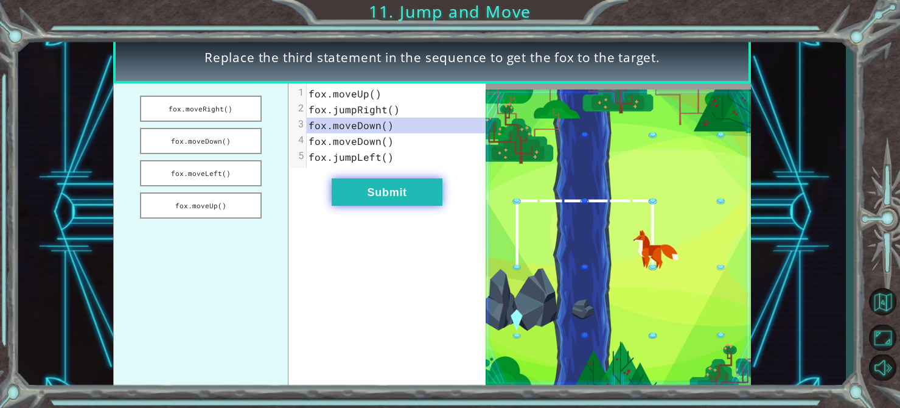
click at [346, 186] on button "Submit" at bounding box center [387, 191] width 111 height 27
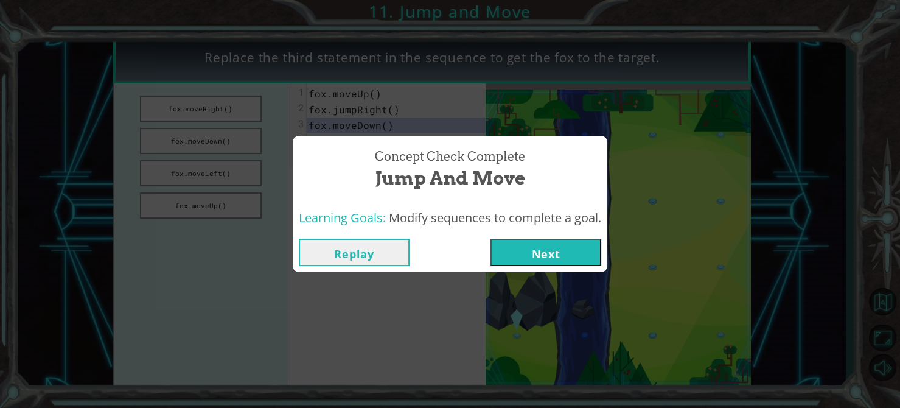
click at [591, 253] on button "Next" at bounding box center [545, 251] width 111 height 27
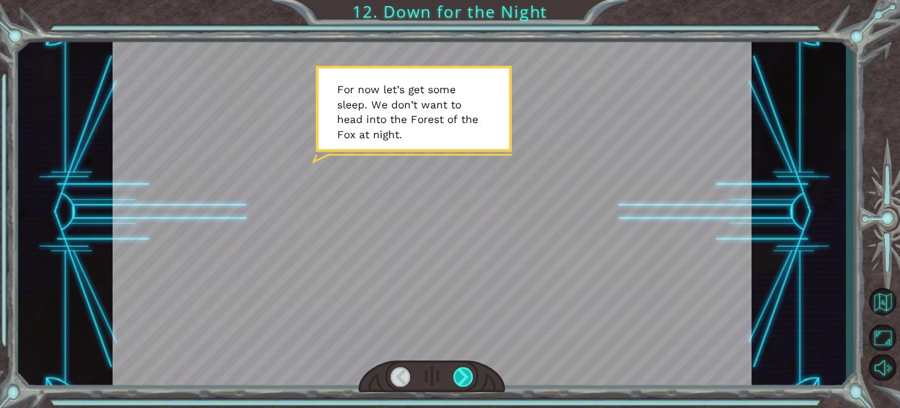
click at [464, 385] on div at bounding box center [463, 376] width 20 height 19
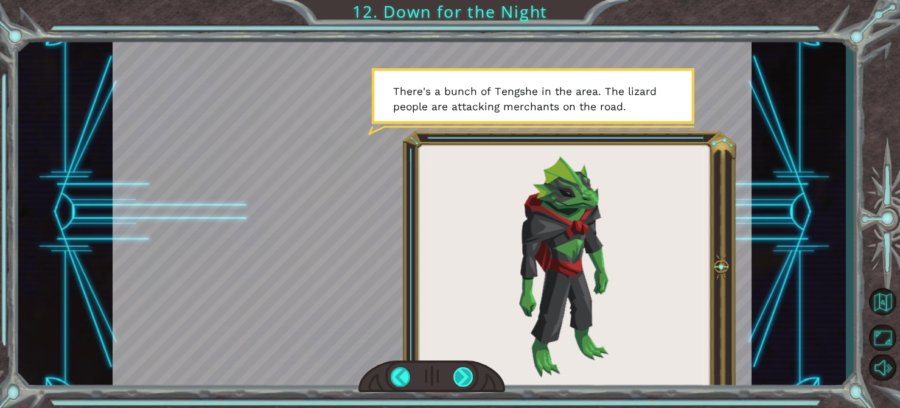
click at [462, 380] on div at bounding box center [463, 376] width 20 height 19
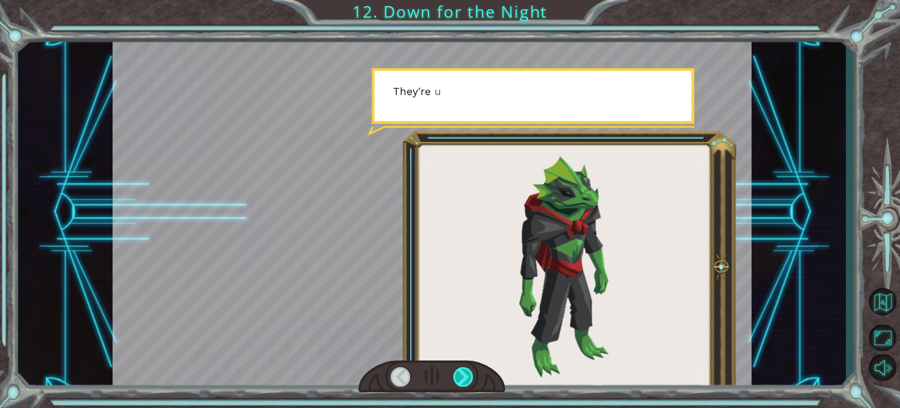
click at [462, 380] on div at bounding box center [463, 376] width 20 height 19
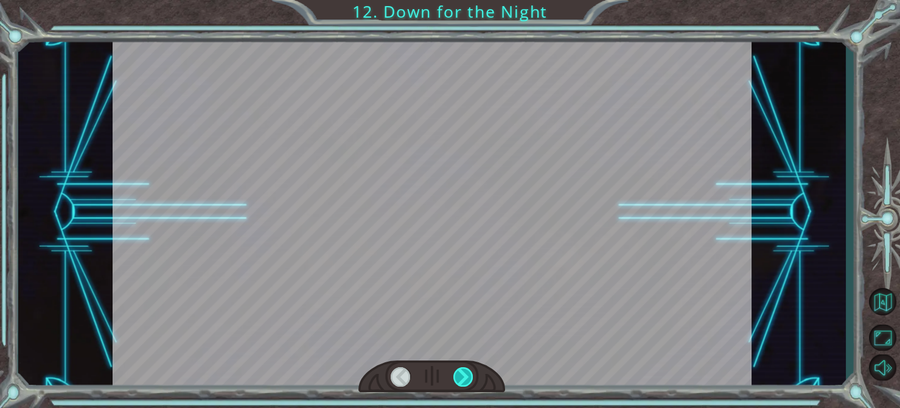
click at [462, 380] on div at bounding box center [463, 376] width 20 height 19
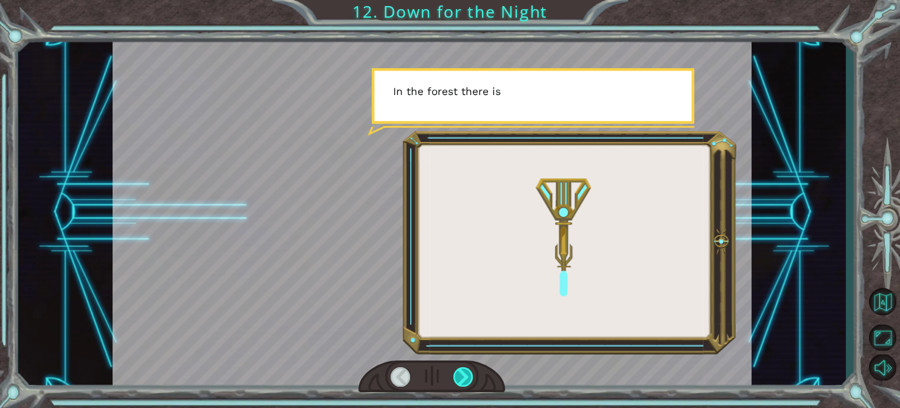
click at [462, 380] on div at bounding box center [463, 376] width 20 height 19
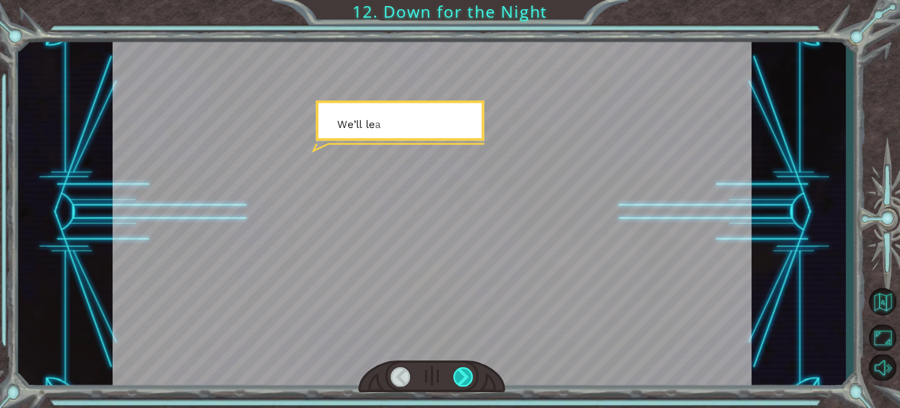
click at [462, 380] on div at bounding box center [463, 376] width 20 height 19
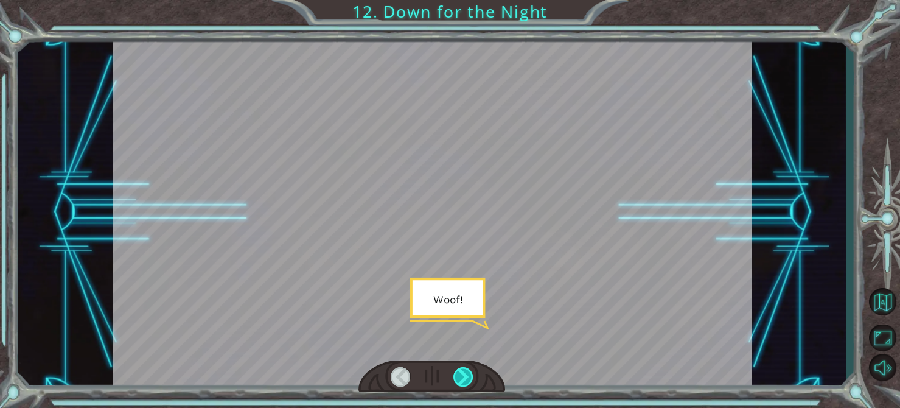
click at [462, 380] on div at bounding box center [463, 376] width 20 height 19
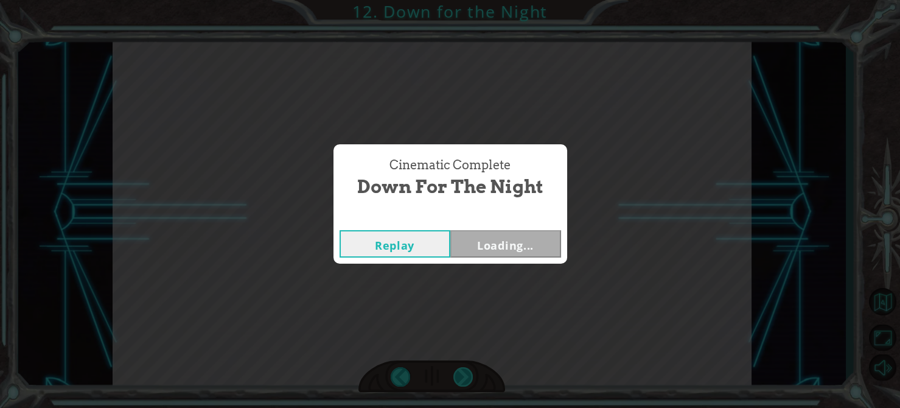
click at [462, 380] on div "Cinematic Complete Down for the Night Replay Loading..." at bounding box center [450, 204] width 900 height 408
click at [525, 245] on button "Next" at bounding box center [505, 243] width 111 height 27
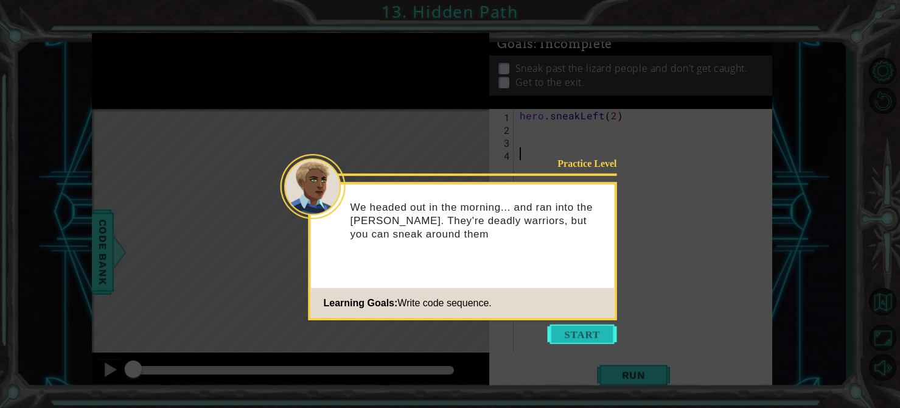
click at [609, 343] on button "Start" at bounding box center [581, 333] width 69 height 19
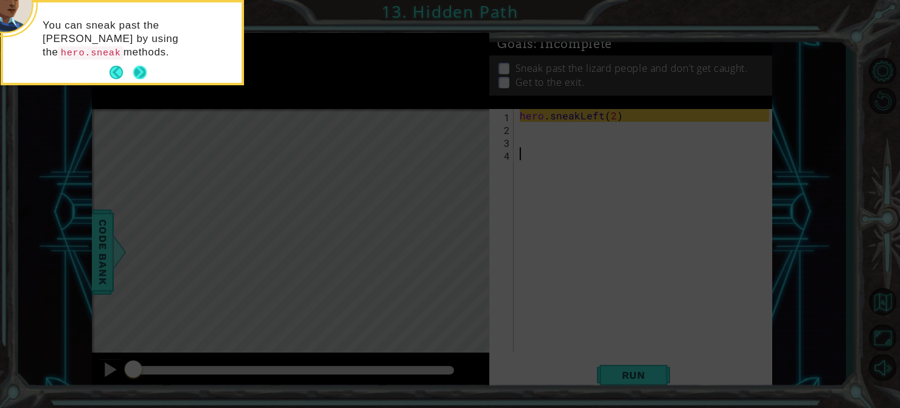
click at [137, 73] on button "Next" at bounding box center [139, 72] width 13 height 13
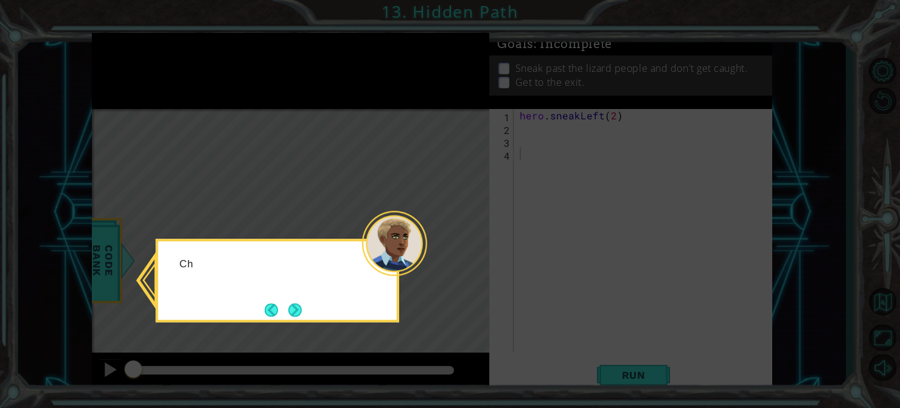
click at [137, 73] on icon at bounding box center [450, 204] width 900 height 408
click at [297, 302] on button "Next" at bounding box center [295, 309] width 14 height 14
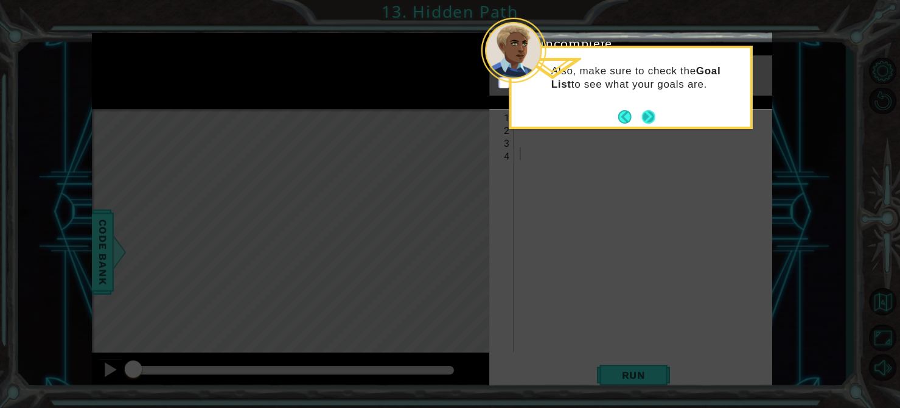
click at [653, 117] on button "Next" at bounding box center [648, 116] width 15 height 15
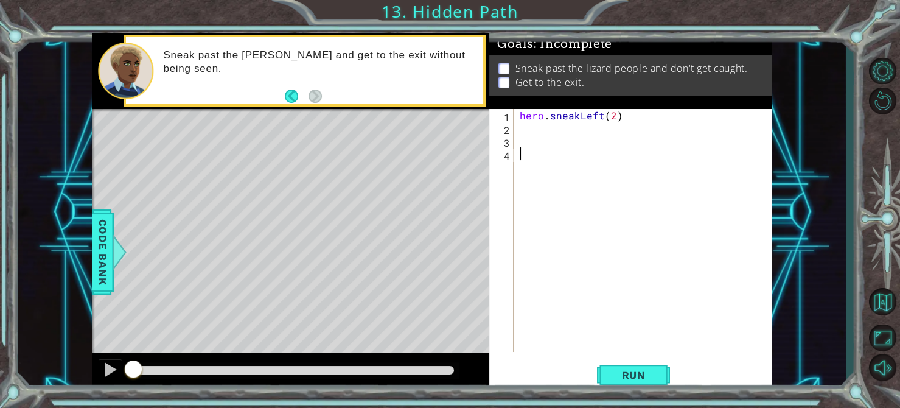
click at [618, 389] on div "1 2 3 4 hero . sneakLeft ( 2 ) הההההההההההההההההההההההההההההההההההההההההההההההה…" at bounding box center [630, 250] width 283 height 282
click at [620, 384] on button "Run" at bounding box center [633, 375] width 73 height 28
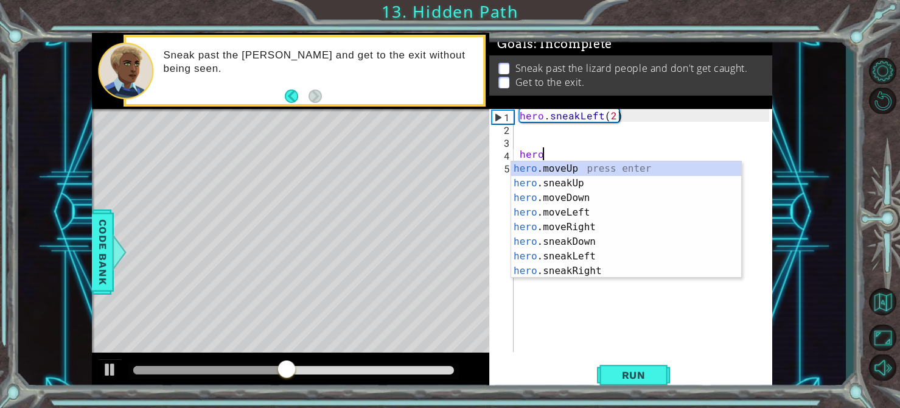
click at [608, 187] on div "hero .moveUp press enter hero .sneakUp press enter hero .moveDown press enter h…" at bounding box center [626, 234] width 230 height 146
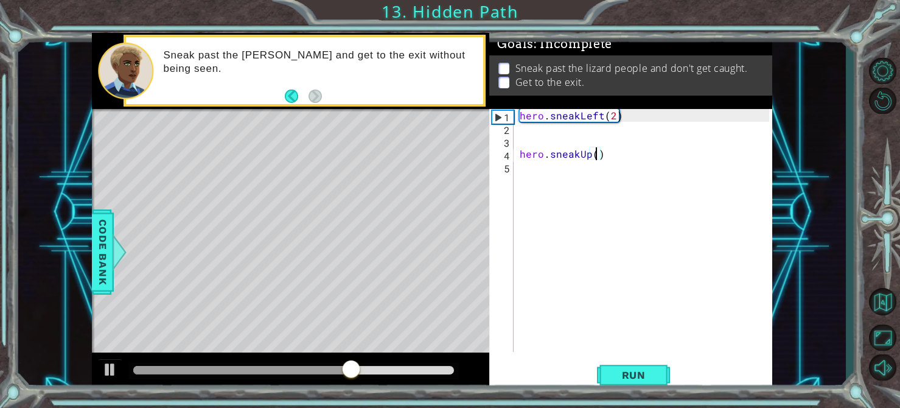
scroll to position [0, 4]
type textarea "hero.sneakUp(2)"
click at [647, 372] on span "Run" at bounding box center [634, 375] width 48 height 12
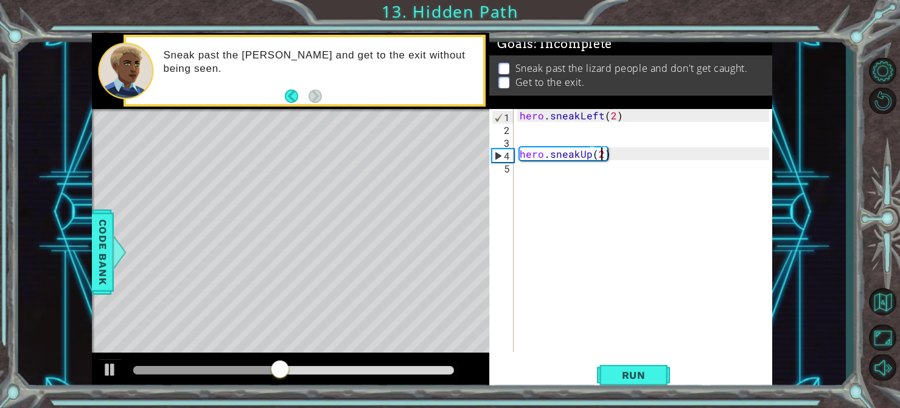
click at [541, 176] on div "hero . sneakLeft ( 2 ) hero . sneakUp ( 2 )" at bounding box center [646, 243] width 258 height 268
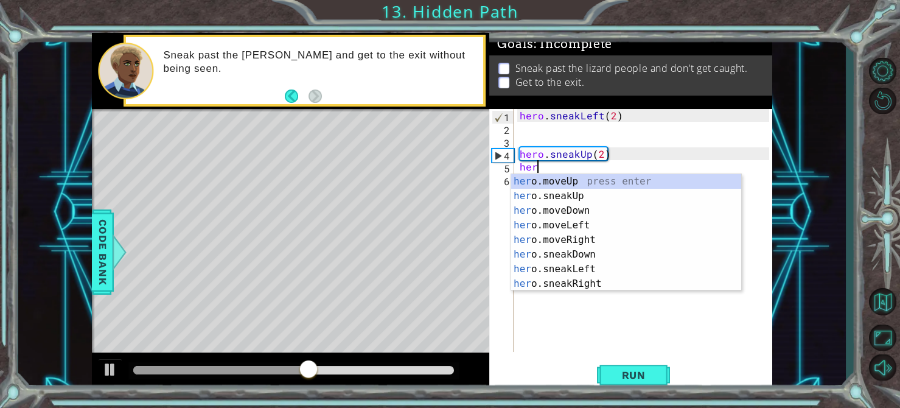
scroll to position [0, 0]
click at [639, 242] on div "hero .moveUp press enter hero .sneakUp press enter hero .moveDown press enter h…" at bounding box center [626, 247] width 230 height 146
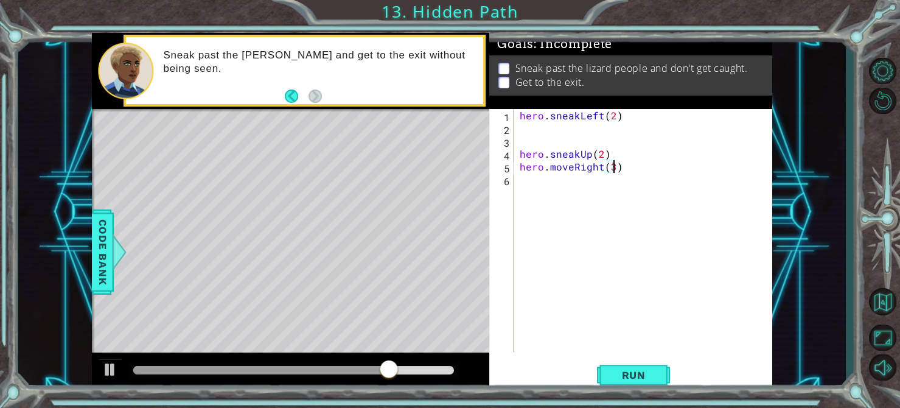
scroll to position [0, 5]
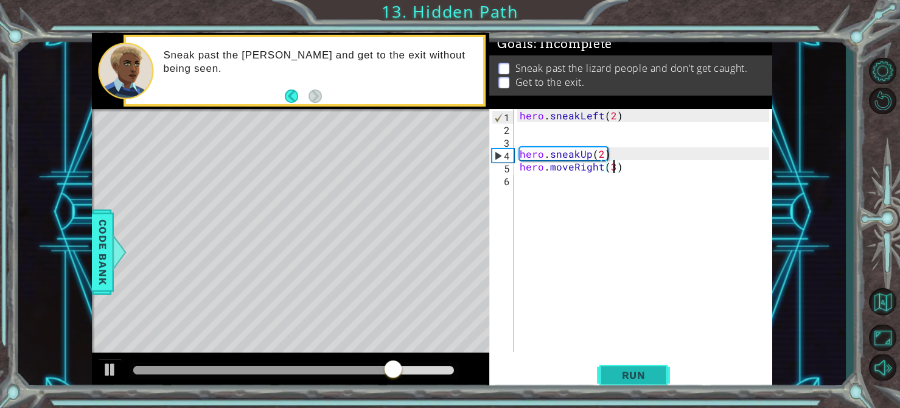
click at [634, 375] on span "Run" at bounding box center [634, 375] width 48 height 12
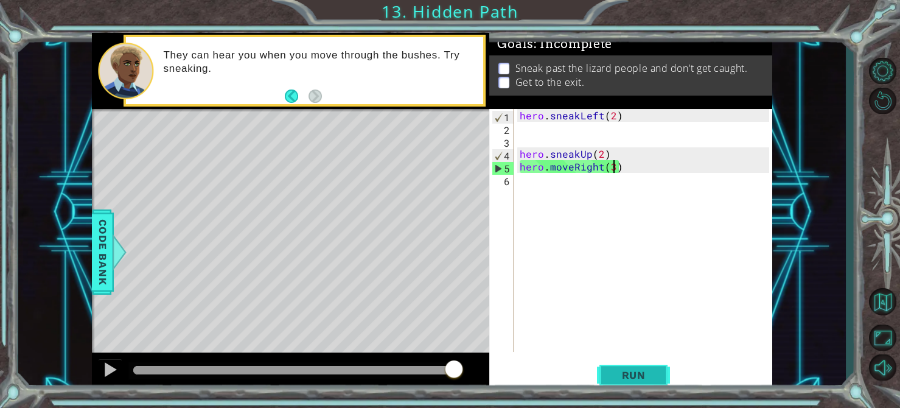
click at [651, 380] on span "Run" at bounding box center [634, 375] width 48 height 12
click at [575, 160] on div "hero . sneakLeft ( 2 ) hero . sneakUp ( 2 ) hero . moveRight ( 3 )" at bounding box center [646, 243] width 258 height 268
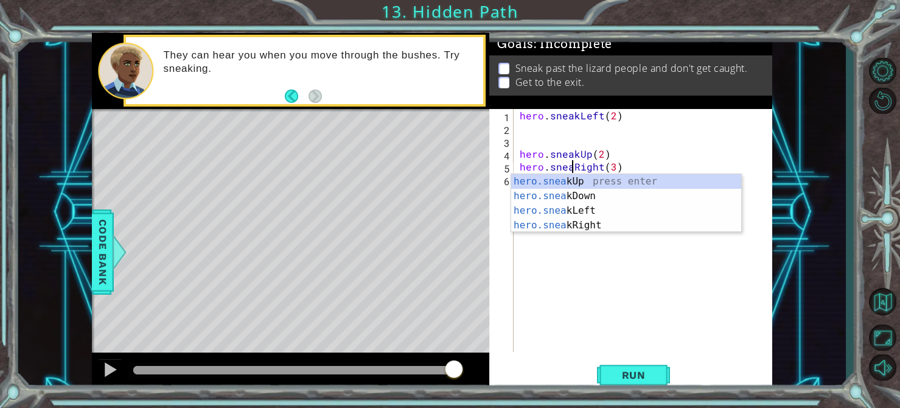
scroll to position [0, 3]
type textarea "hero.sneakRight(3)"
click at [645, 380] on span "Run" at bounding box center [634, 375] width 48 height 12
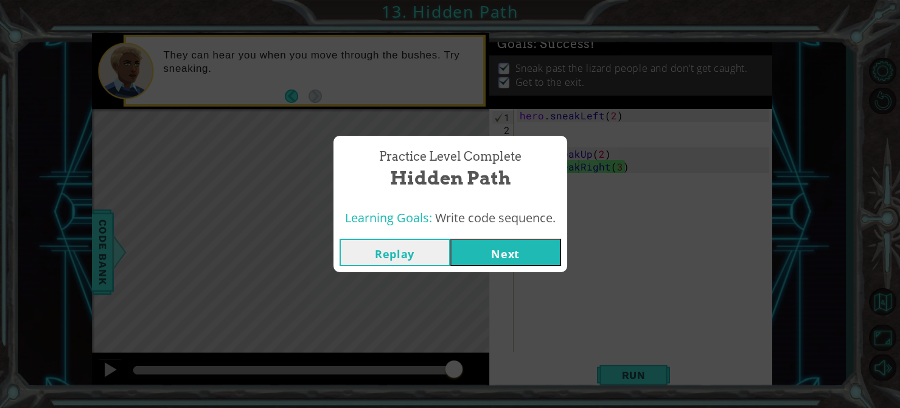
click at [521, 251] on button "Next" at bounding box center [505, 251] width 111 height 27
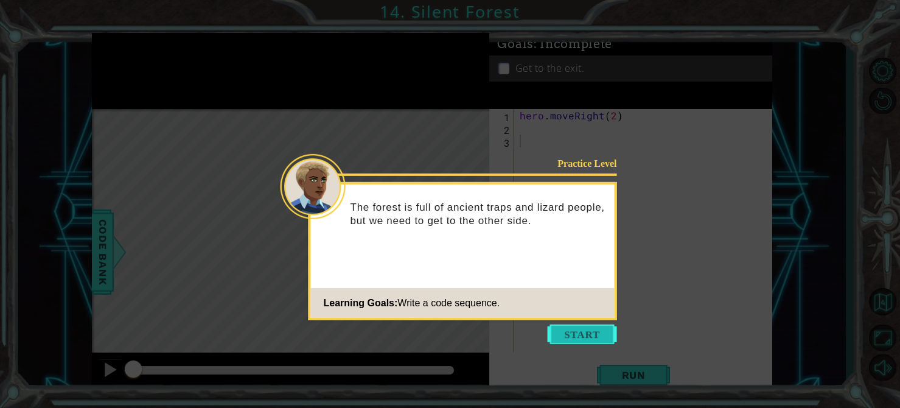
click at [602, 341] on button "Start" at bounding box center [581, 333] width 69 height 19
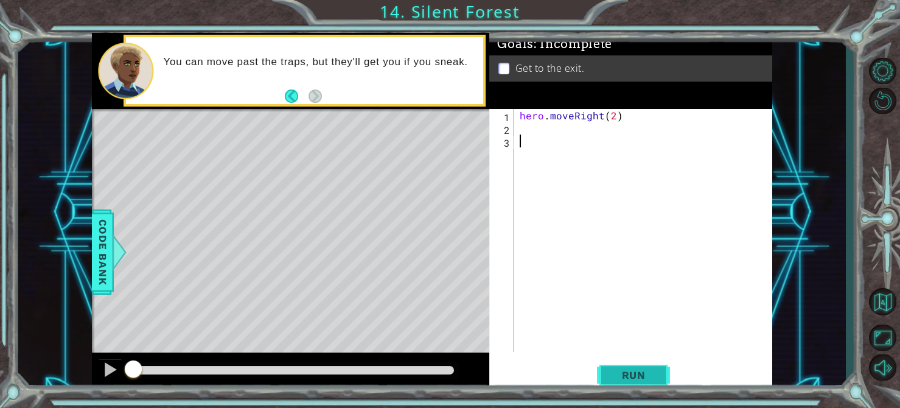
click at [648, 383] on button "Run" at bounding box center [633, 375] width 73 height 28
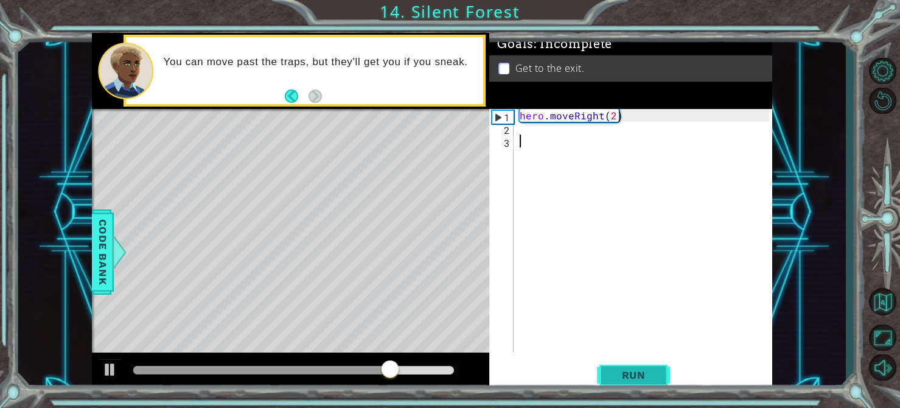
click at [648, 373] on span "Run" at bounding box center [634, 375] width 48 height 12
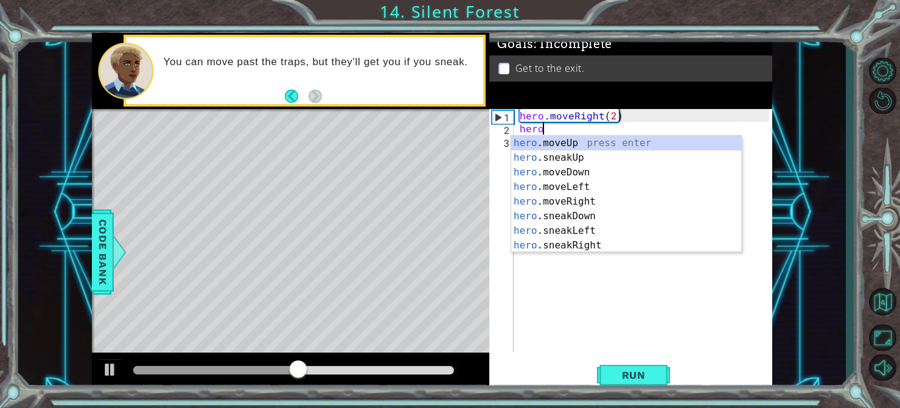
click at [627, 170] on div "hero .moveUp press enter hero .sneakUp press enter hero .moveDown press enter h…" at bounding box center [626, 209] width 230 height 146
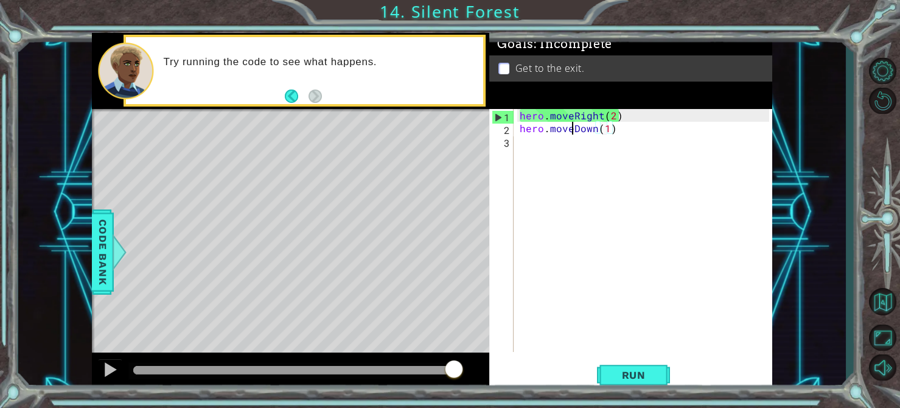
click at [573, 133] on div "hero . moveRight ( 2 ) hero . moveDown ( 1 )" at bounding box center [646, 243] width 258 height 268
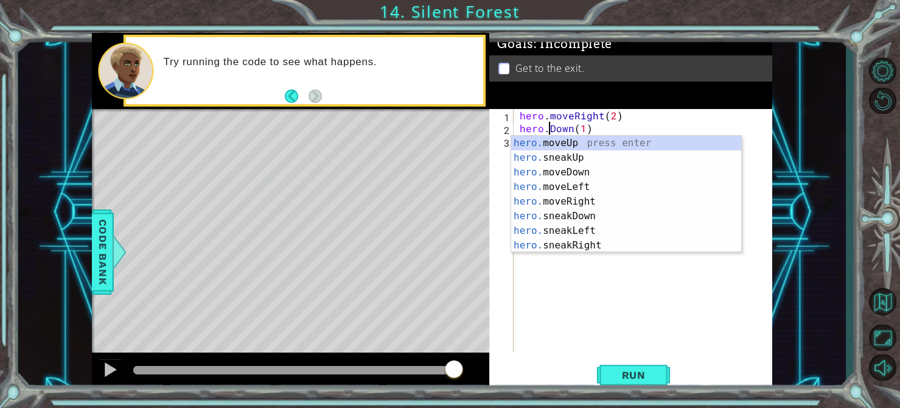
click at [622, 223] on div "hero. moveUp press enter hero. sneakUp press enter hero. moveDown press enter h…" at bounding box center [626, 209] width 230 height 146
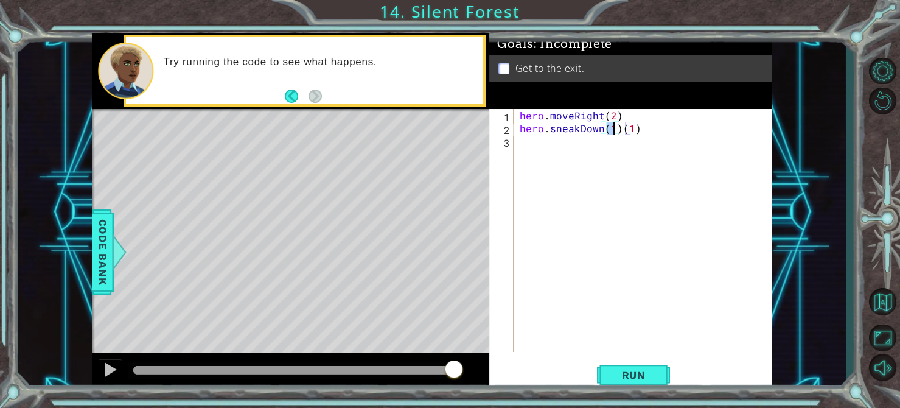
click at [631, 119] on div "hero . moveRight ( 2 ) hero . sneakDown ( 1 ) ( 1 )" at bounding box center [646, 243] width 258 height 268
click at [638, 133] on div "hero . moveRight ( 2 ) hero . sneakDown ( 1 ) ( 1 )" at bounding box center [646, 243] width 258 height 268
type textarea "hero.sneakDown(1)"
click at [661, 381] on button "Run" at bounding box center [633, 375] width 73 height 28
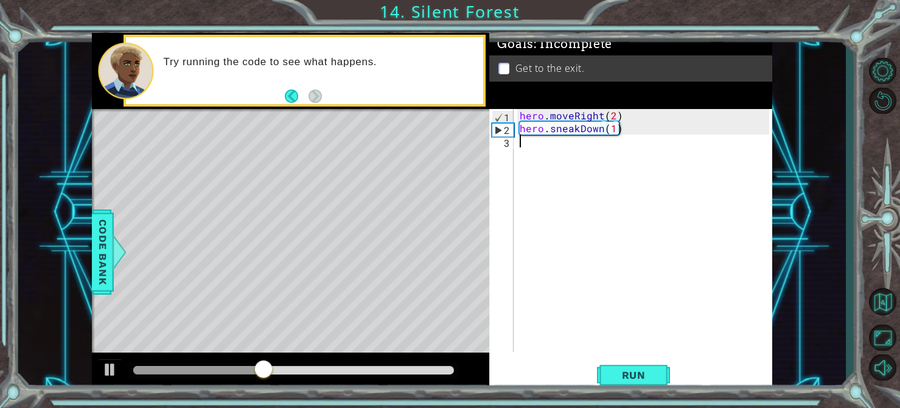
click at [543, 141] on div "hero . moveRight ( 2 ) hero . sneakDown ( 1 )" at bounding box center [646, 243] width 258 height 268
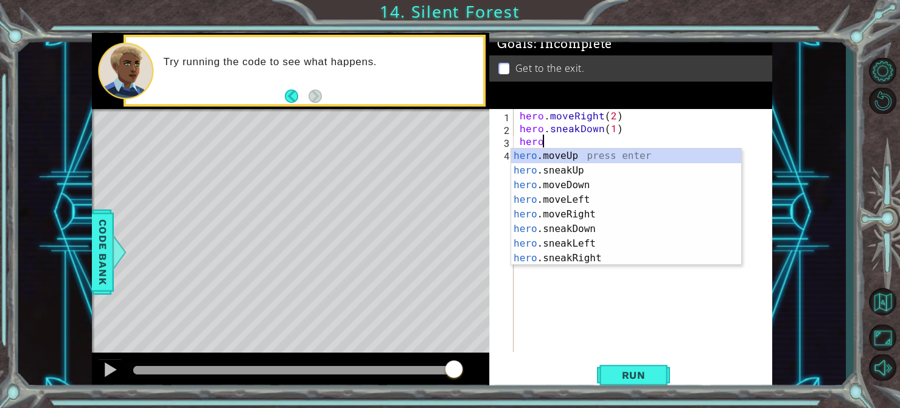
click at [649, 217] on div "hero .moveUp press enter hero .sneakUp press enter hero .moveDown press enter h…" at bounding box center [626, 221] width 230 height 146
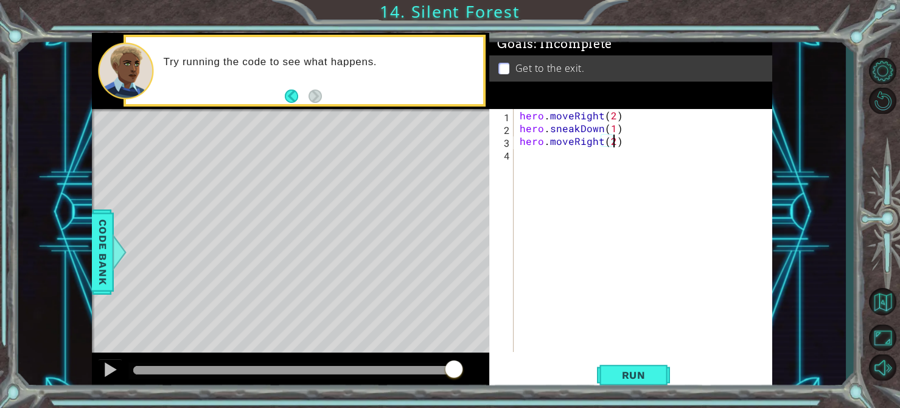
scroll to position [0, 5]
click at [649, 388] on button "Run" at bounding box center [633, 375] width 73 height 28
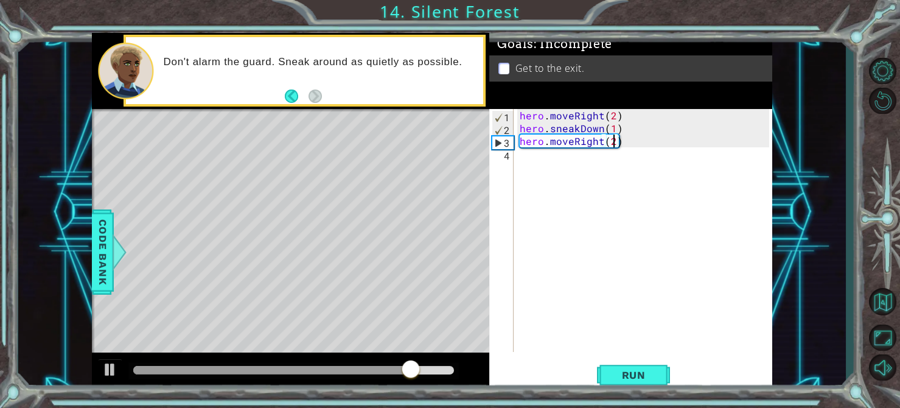
click at [567, 147] on div "hero . moveRight ( 2 ) hero . sneakDown ( 1 ) hero . moveRight ( 2 )" at bounding box center [646, 243] width 258 height 268
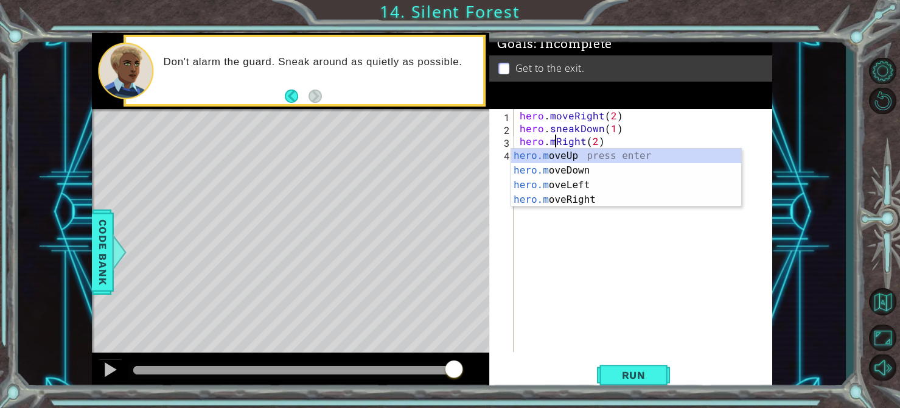
scroll to position [0, 4]
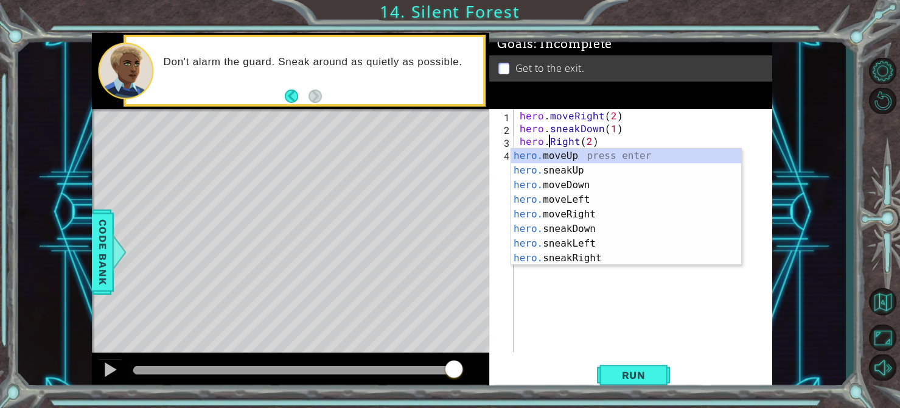
click at [627, 260] on div "hero. moveUp press enter hero. sneakUp press enter hero. moveDown press enter h…" at bounding box center [626, 221] width 230 height 146
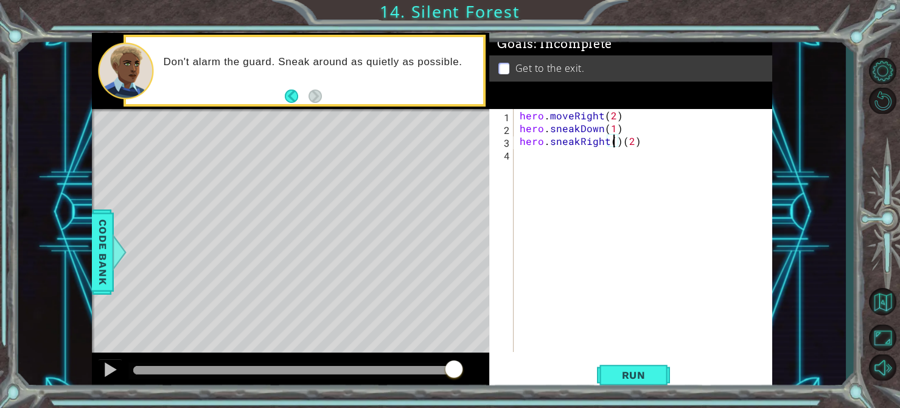
scroll to position [0, 5]
click at [650, 142] on div "hero . moveRight ( 2 ) hero . sneakDown ( 1 ) hero . sneakRight ( 2 ) ( 2 )" at bounding box center [646, 243] width 258 height 268
type textarea "hero.sneakRight(2)"
click at [650, 374] on span "Run" at bounding box center [634, 375] width 48 height 12
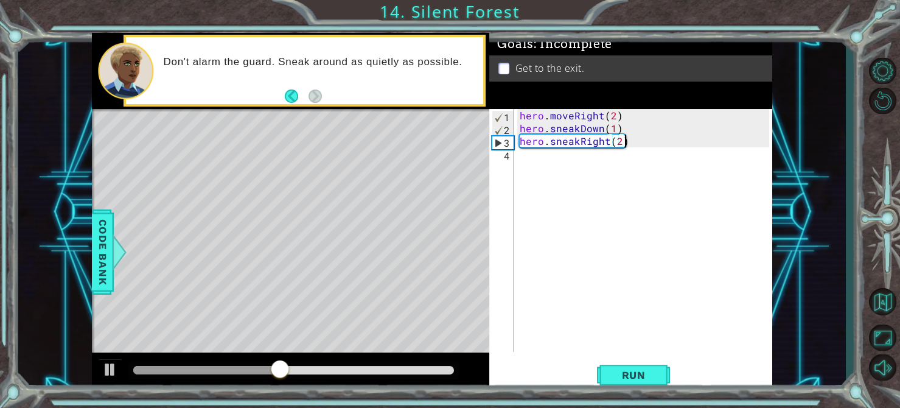
click at [562, 170] on div "hero . moveRight ( 2 ) hero . sneakDown ( 1 ) hero . sneakRight ( 2 )" at bounding box center [646, 243] width 258 height 268
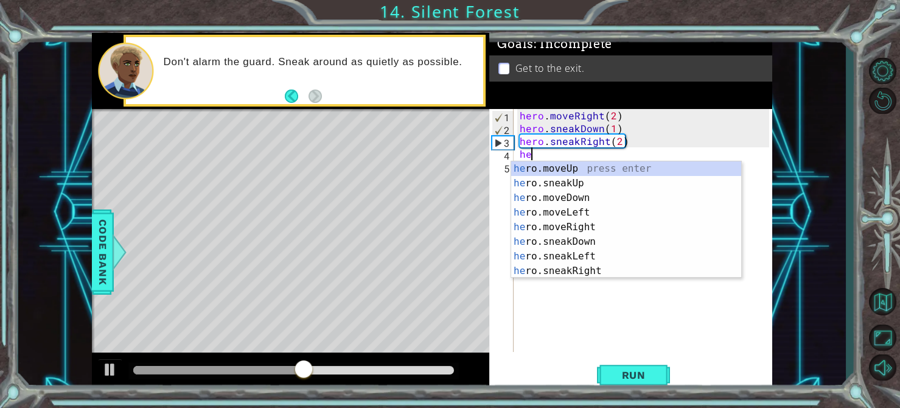
scroll to position [0, 0]
click at [631, 187] on div "hero .moveUp press enter hero .sneakUp press enter hero .moveDown press enter h…" at bounding box center [626, 234] width 230 height 146
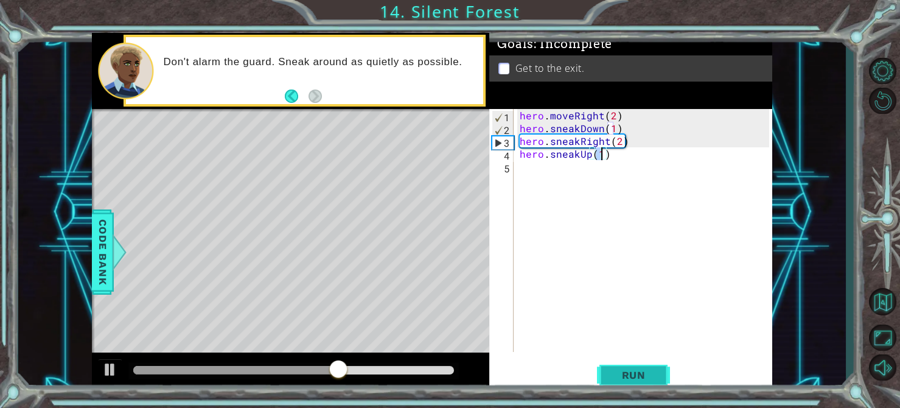
type textarea "hero.sneakUp(1)"
click at [633, 376] on span "Run" at bounding box center [634, 375] width 48 height 12
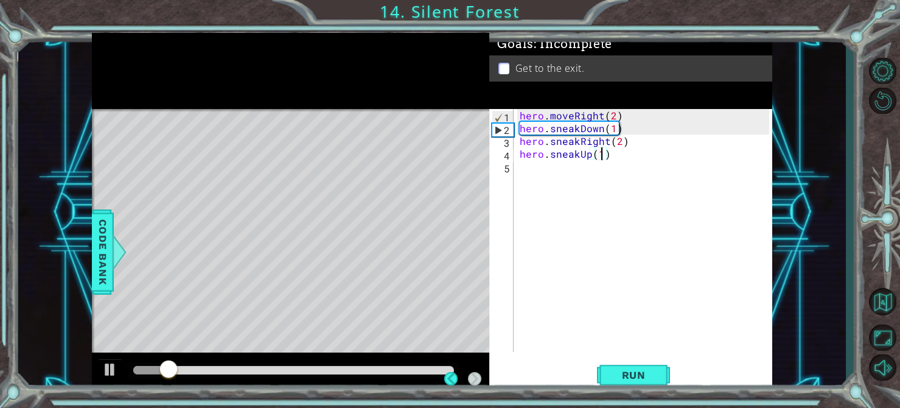
click at [269, 372] on div at bounding box center [293, 370] width 321 height 9
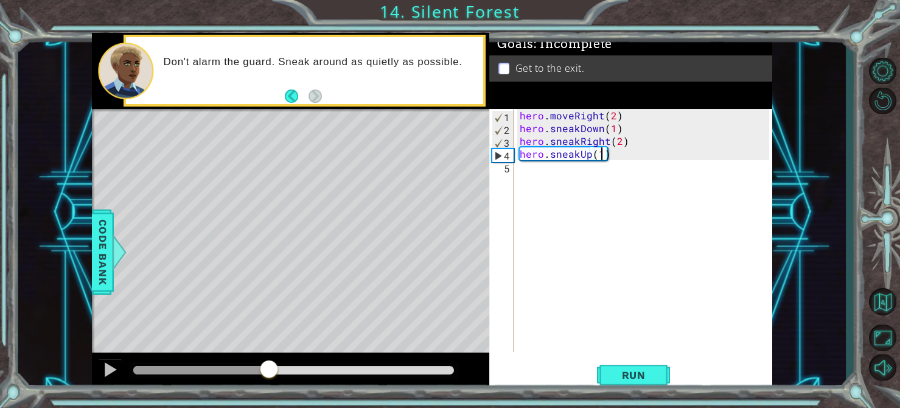
click at [95, 355] on div at bounding box center [290, 371] width 397 height 39
click at [109, 370] on div at bounding box center [110, 369] width 16 height 16
click at [530, 172] on div "hero . moveRight ( 2 ) hero . sneakDown ( 1 ) hero . sneakRight ( 2 ) hero . sn…" at bounding box center [646, 243] width 258 height 268
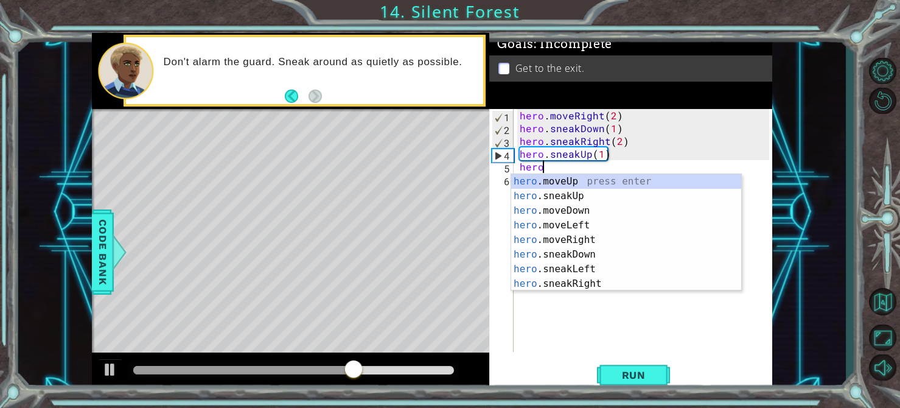
click at [620, 243] on div "hero .moveUp press enter hero .sneakUp press enter hero .moveDown press enter h…" at bounding box center [626, 247] width 230 height 146
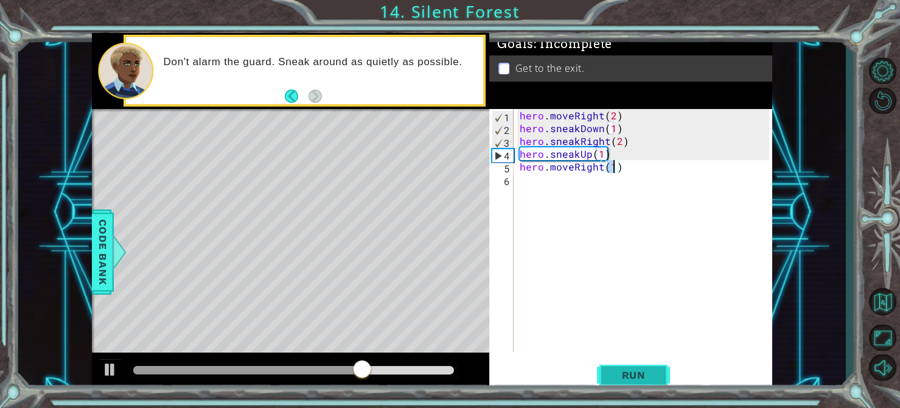
type textarea "hero.moveRight(1)"
click at [635, 374] on span "Run" at bounding box center [634, 375] width 48 height 12
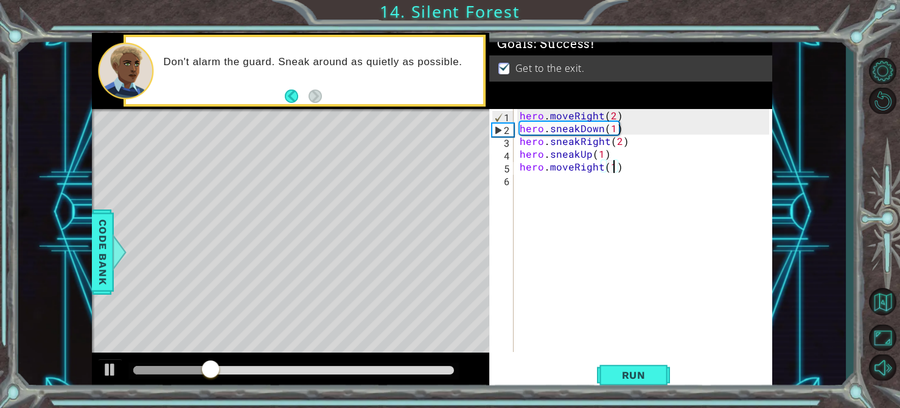
click at [383, 370] on div at bounding box center [293, 370] width 321 height 9
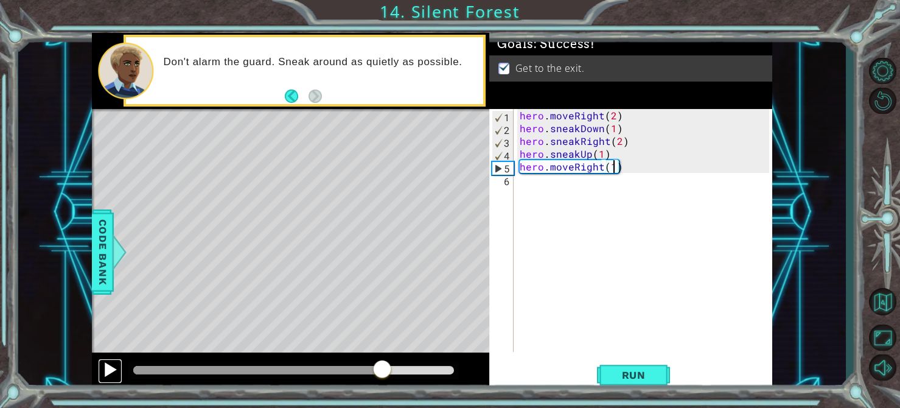
click at [98, 375] on button at bounding box center [110, 370] width 24 height 25
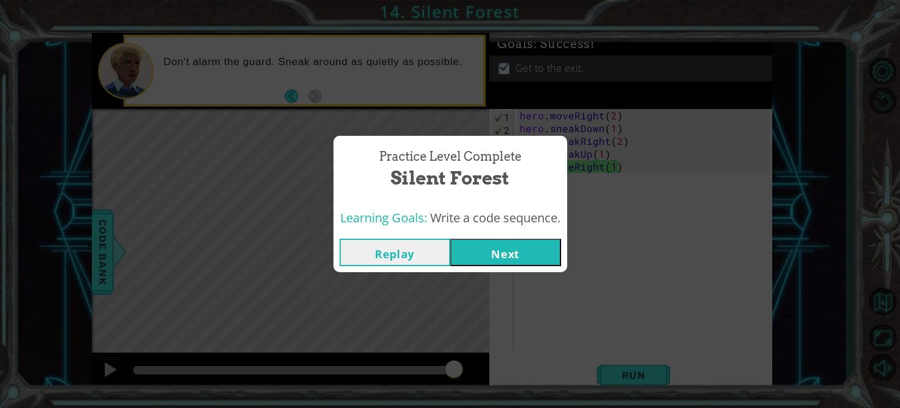
click at [533, 260] on button "Next" at bounding box center [505, 251] width 111 height 27
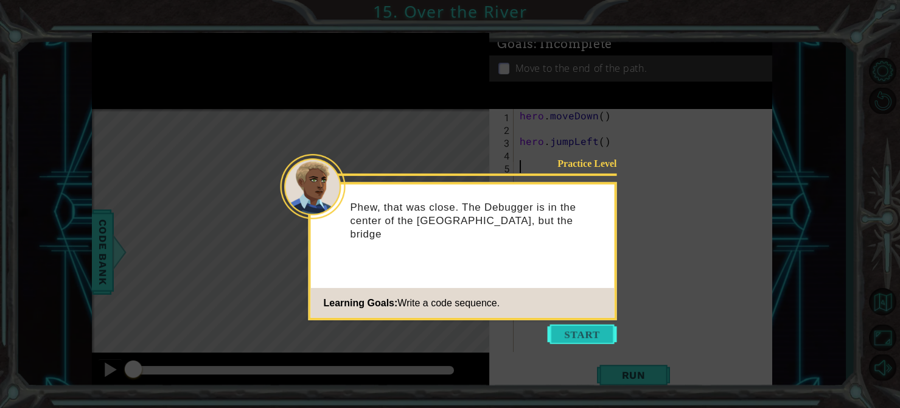
click at [590, 327] on button "Start" at bounding box center [581, 333] width 69 height 19
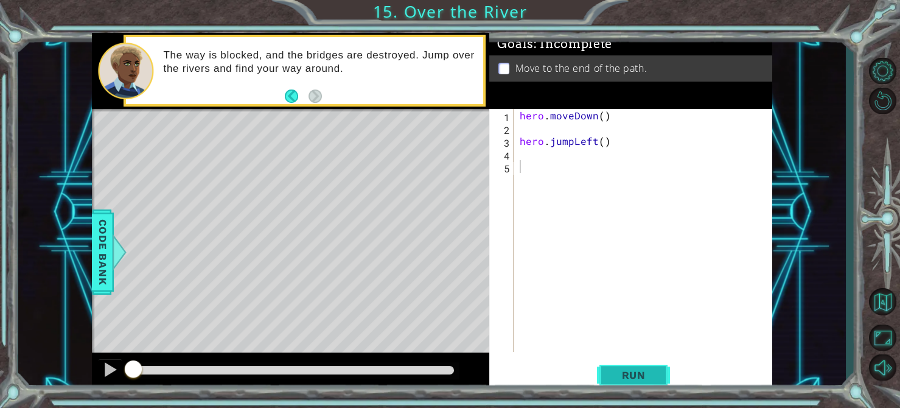
click at [643, 384] on button "Run" at bounding box center [633, 375] width 73 height 28
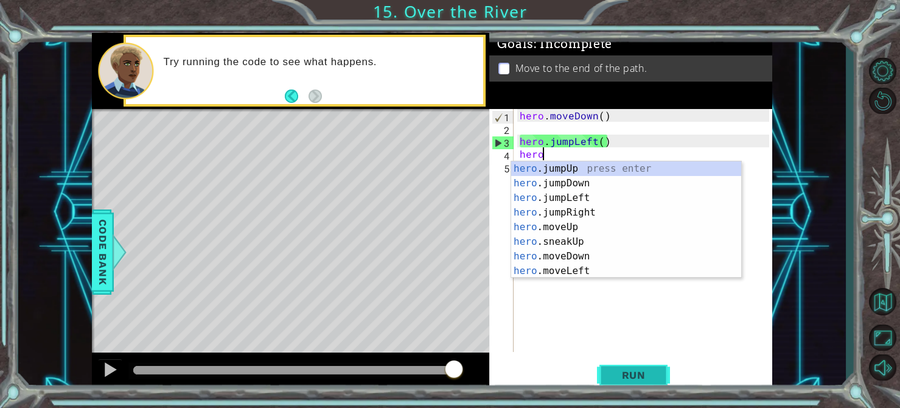
click at [645, 384] on button "Run" at bounding box center [633, 375] width 73 height 28
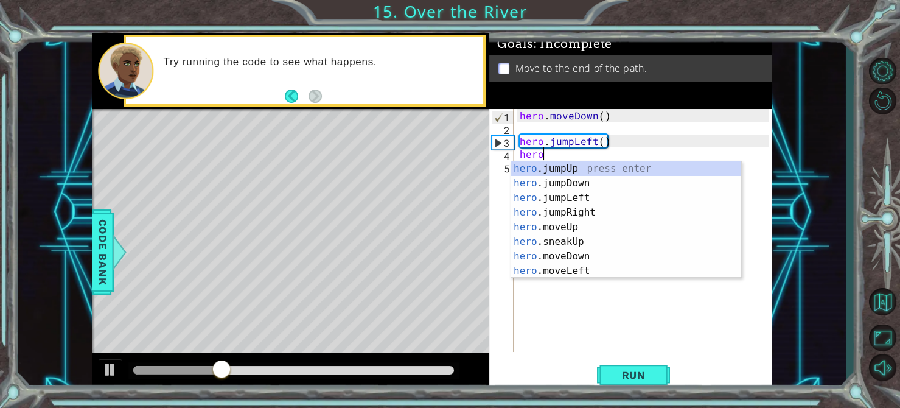
click at [611, 272] on div "hero .jumpUp press enter hero .jumpDown press enter hero .jumpLeft press enter …" at bounding box center [626, 234] width 230 height 146
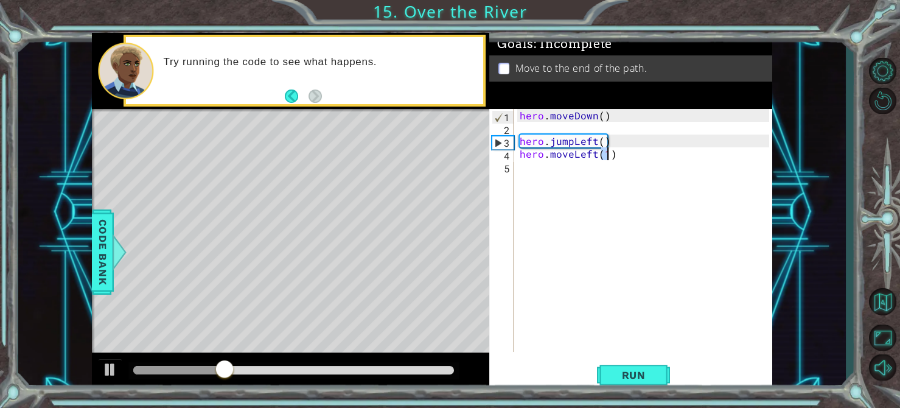
type textarea "hero.moveLeft(1)"
click at [636, 372] on span "Run" at bounding box center [634, 375] width 48 height 12
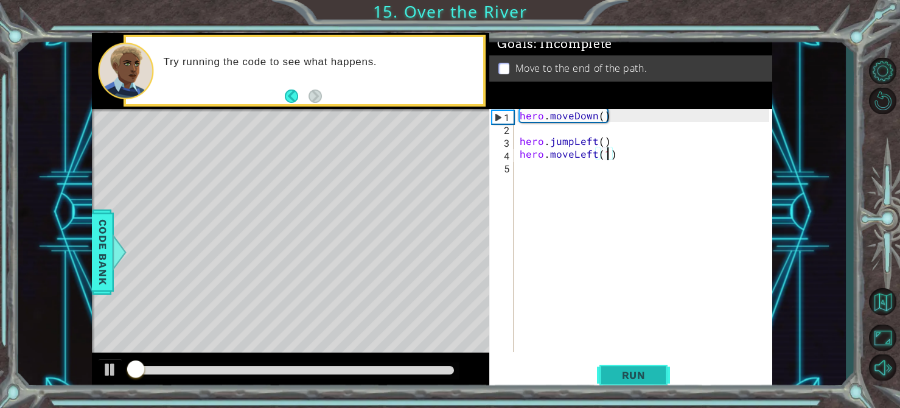
click at [642, 382] on button "Run" at bounding box center [633, 375] width 73 height 28
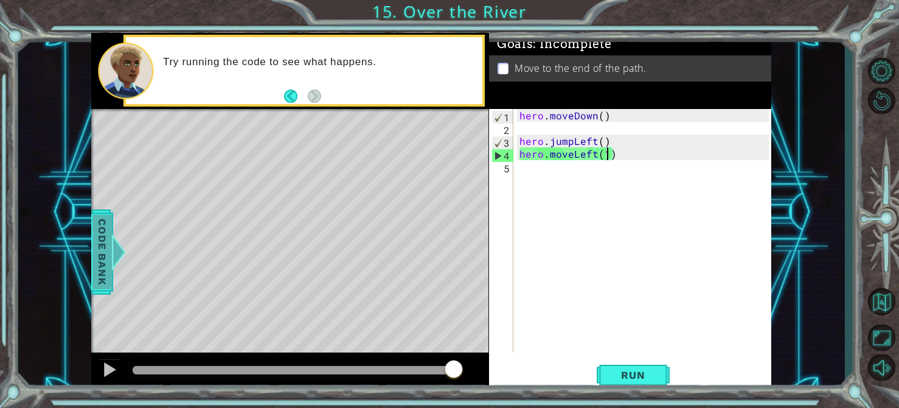
click at [116, 269] on div at bounding box center [118, 252] width 15 height 36
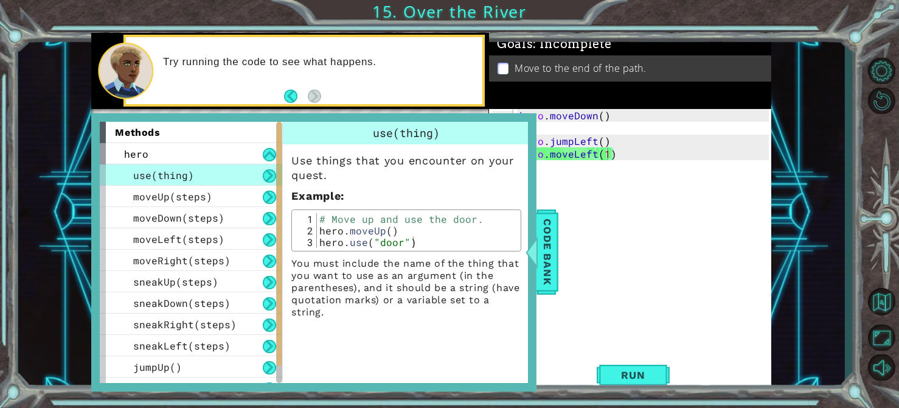
scroll to position [57, 0]
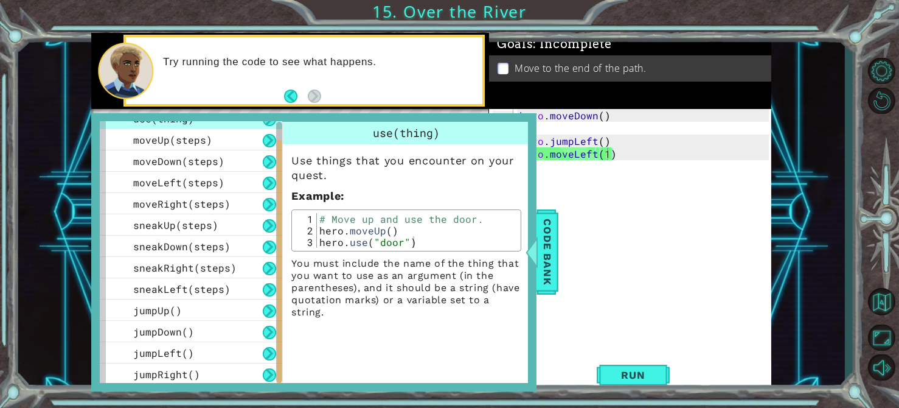
drag, startPoint x: 280, startPoint y: 238, endPoint x: 373, endPoint y: 456, distance: 236.3
click at [373, 408] on html "1 ההההההההההההההההההההההההההההההההההההההההההההההההההההההההההההההההההההההההההההה…" at bounding box center [449, 204] width 899 height 408
click at [544, 251] on span "Code Bank" at bounding box center [547, 252] width 19 height 74
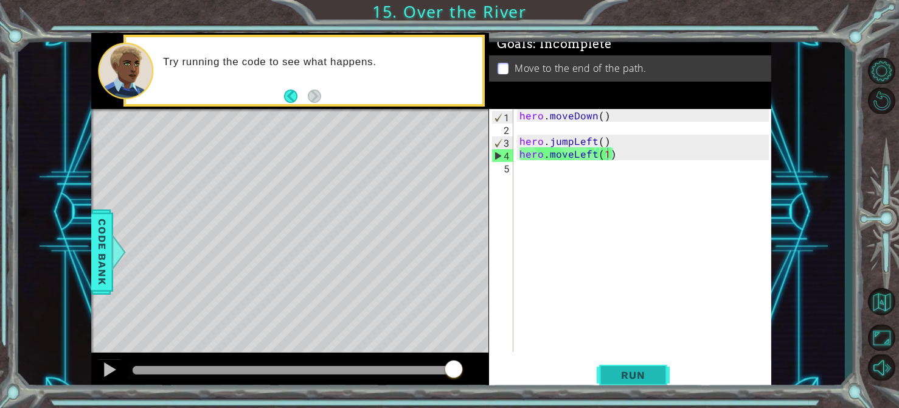
click at [614, 369] on span "Run" at bounding box center [633, 375] width 48 height 12
click at [618, 374] on span "Run" at bounding box center [633, 375] width 48 height 12
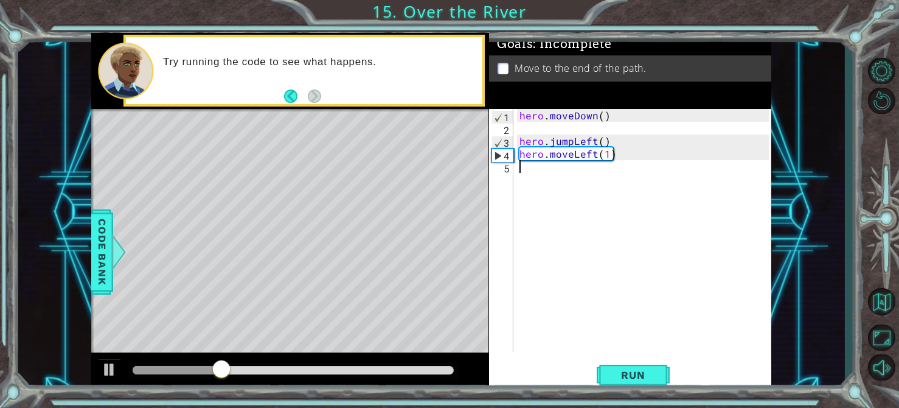
click at [546, 163] on div "hero . moveDown ( ) hero . jumpLeft ( ) hero . moveLeft ( 1 )" at bounding box center [646, 243] width 258 height 268
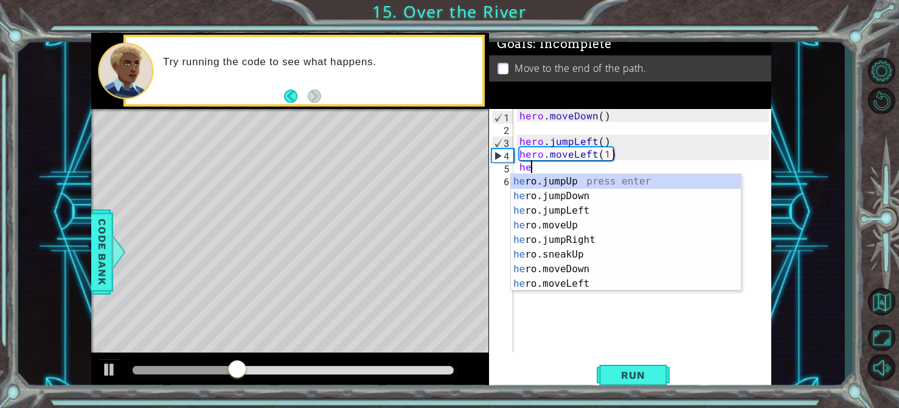
scroll to position [0, 0]
type textarea "hero"
click at [636, 201] on div "hero .jumpUp press enter hero .jumpDown press enter hero .jumpLeft press enter …" at bounding box center [626, 247] width 230 height 146
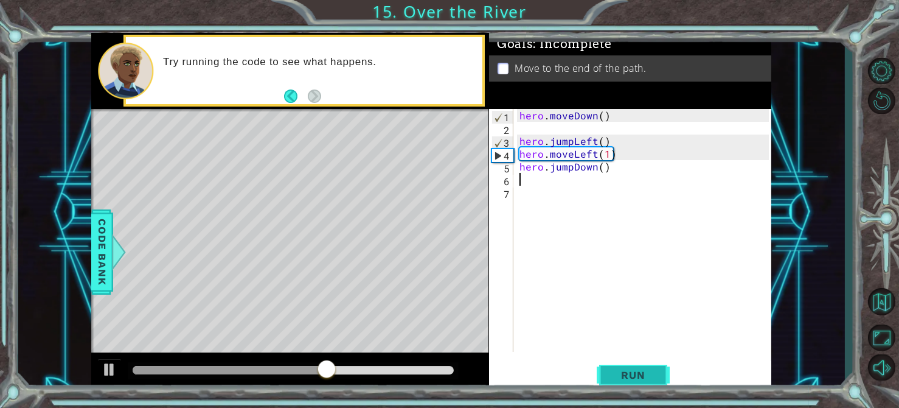
click at [638, 369] on span "Run" at bounding box center [633, 375] width 48 height 12
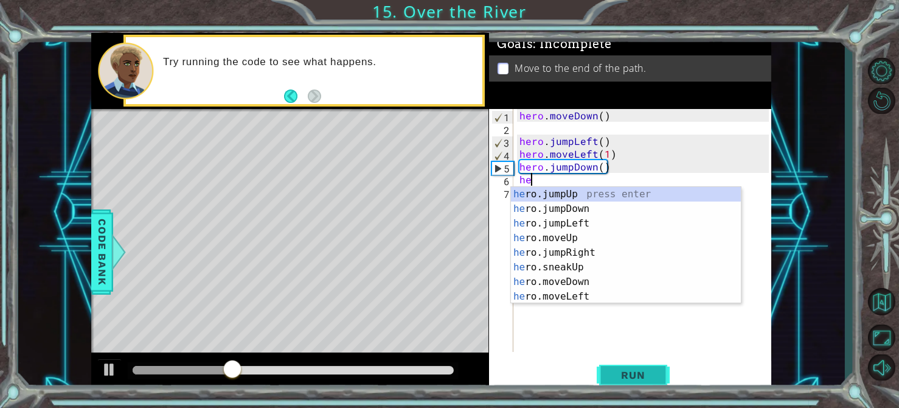
type textarea "her"
click at [613, 252] on div "her o.jumpUp press enter her o.jumpDown press enter her o.jumpLeft press enter …" at bounding box center [626, 260] width 230 height 146
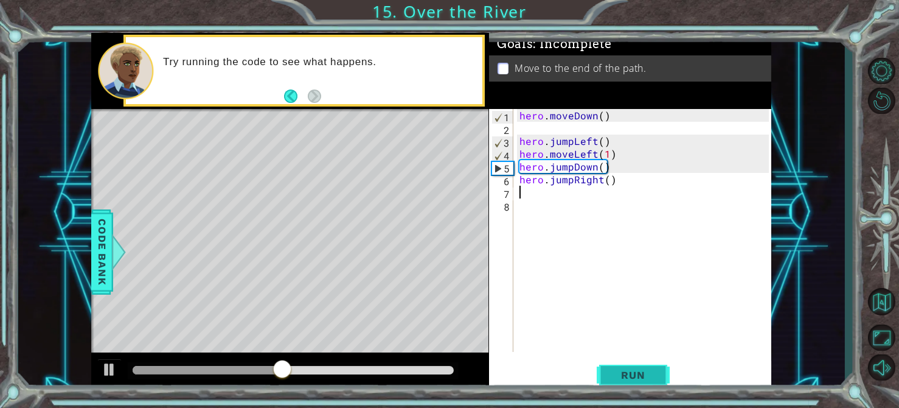
click at [635, 382] on button "Run" at bounding box center [633, 375] width 73 height 28
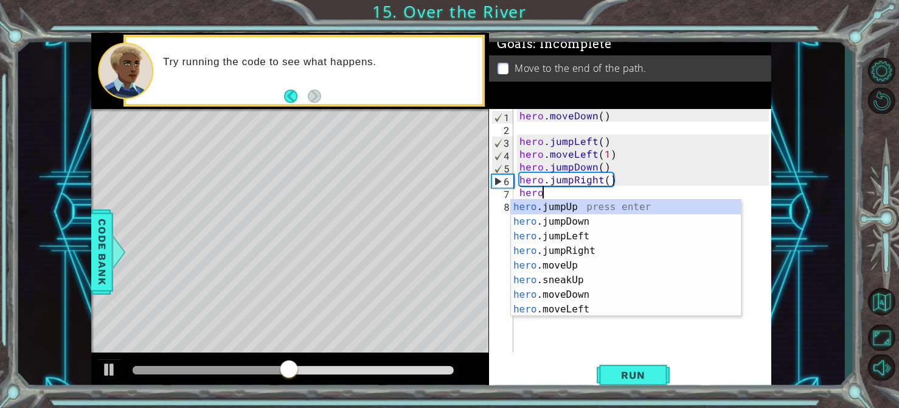
click at [602, 310] on div "hero .jumpUp press enter hero .jumpDown press enter hero .jumpLeft press enter …" at bounding box center [626, 273] width 230 height 146
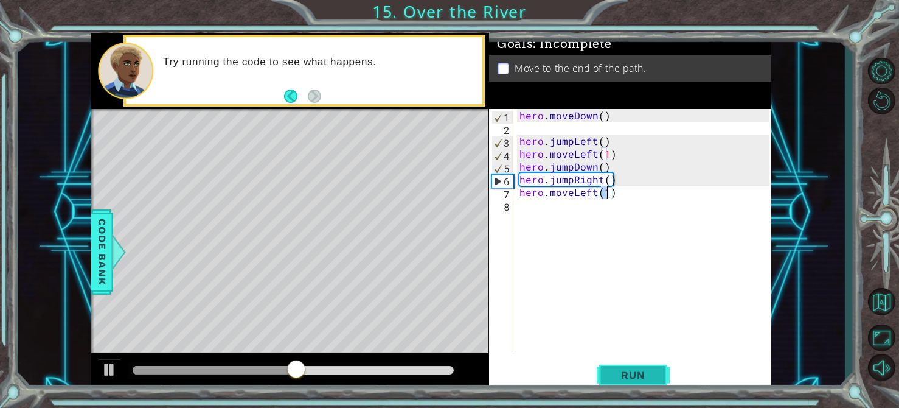
click at [633, 371] on span "Run" at bounding box center [633, 375] width 48 height 12
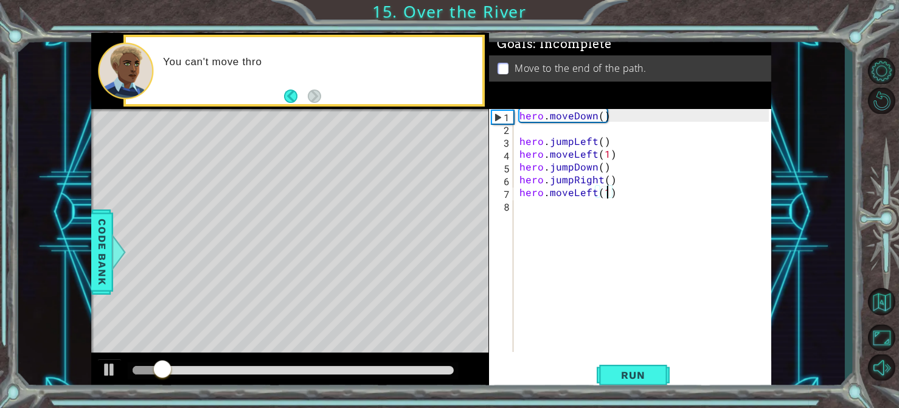
click at [586, 193] on div "hero . moveDown ( ) hero . jumpLeft ( ) hero . moveLeft ( 1 ) hero . jumpDown (…" at bounding box center [646, 243] width 258 height 268
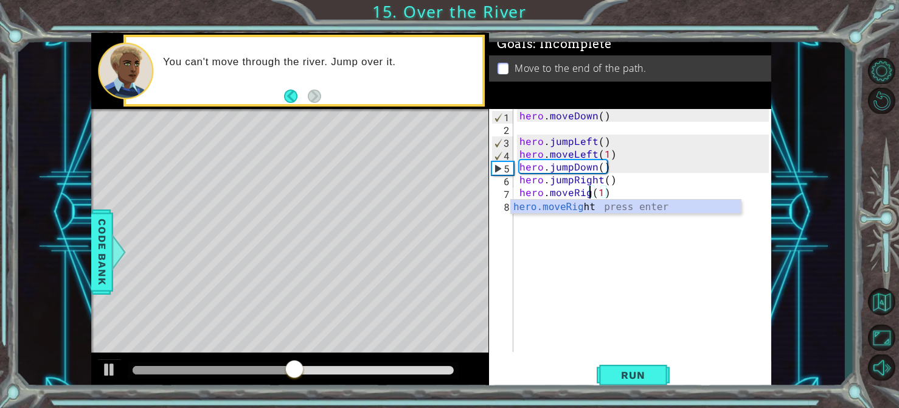
scroll to position [0, 4]
type textarea "hero.moveRight(1)"
click at [642, 363] on button "Run" at bounding box center [633, 375] width 73 height 28
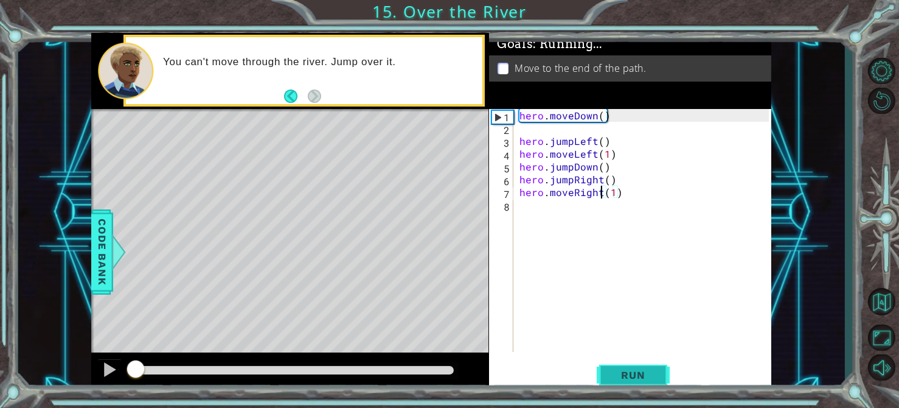
click at [640, 382] on button "Run" at bounding box center [633, 375] width 73 height 28
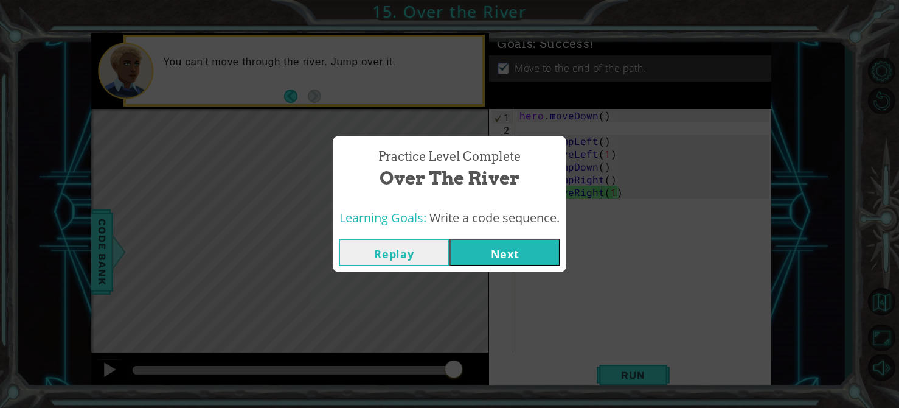
click at [533, 249] on button "Next" at bounding box center [505, 251] width 111 height 27
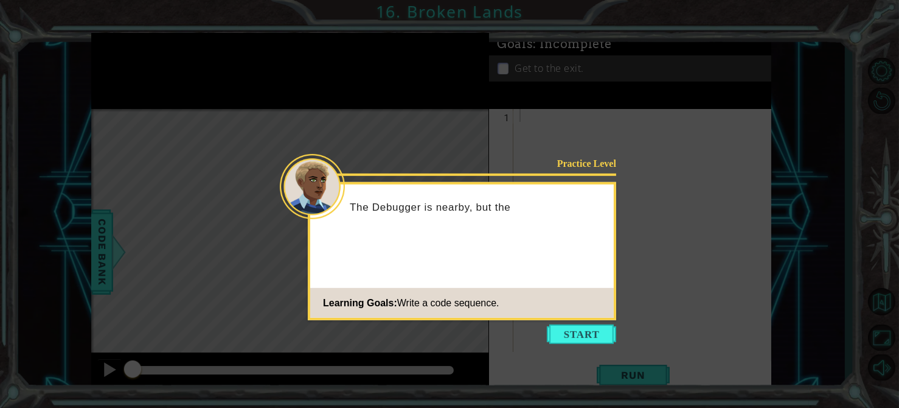
click at [571, 322] on icon at bounding box center [449, 204] width 899 height 408
click at [573, 328] on button "Start" at bounding box center [581, 333] width 69 height 19
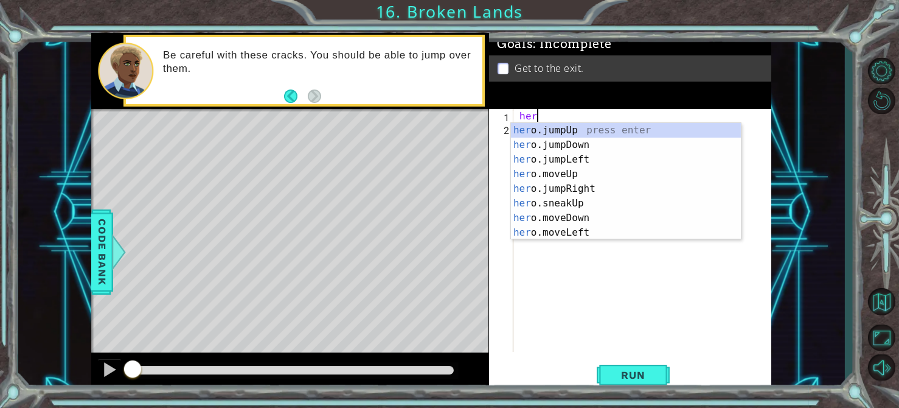
type textarea "hero"
click at [624, 133] on div "hero .jumpUp press enter hero .jumpDown press enter hero .jumpLeft press enter …" at bounding box center [626, 196] width 230 height 146
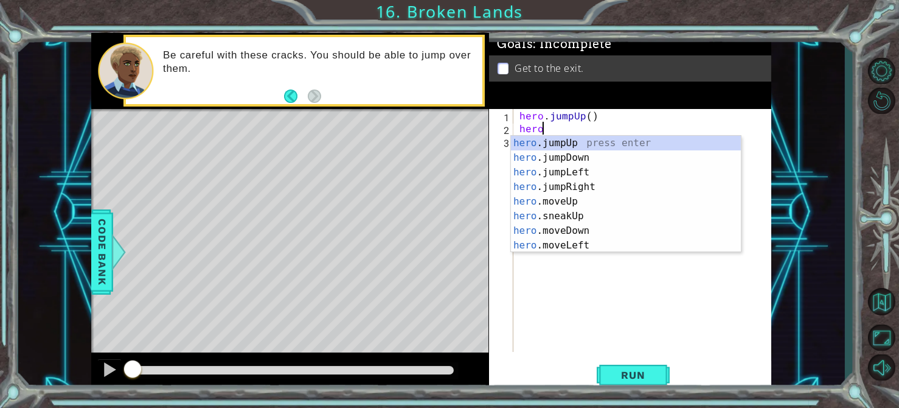
click at [598, 200] on div "hero .jumpUp press enter hero .jumpDown press enter hero .jumpLeft press enter …" at bounding box center [626, 209] width 230 height 146
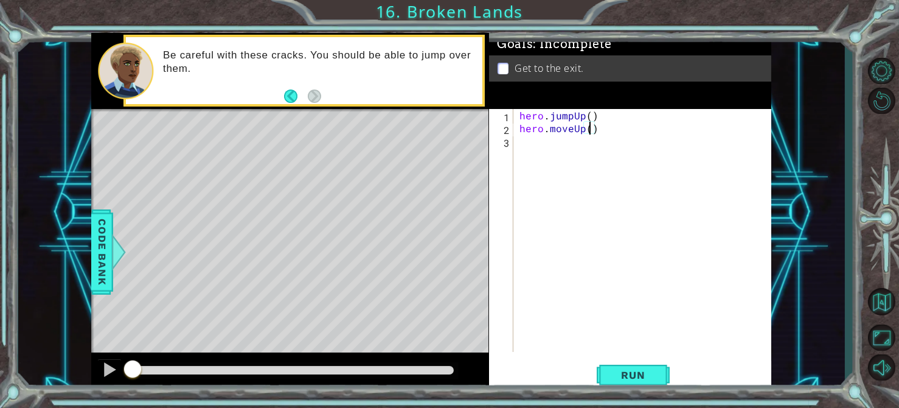
scroll to position [0, 4]
click at [647, 375] on span "Run" at bounding box center [633, 375] width 48 height 12
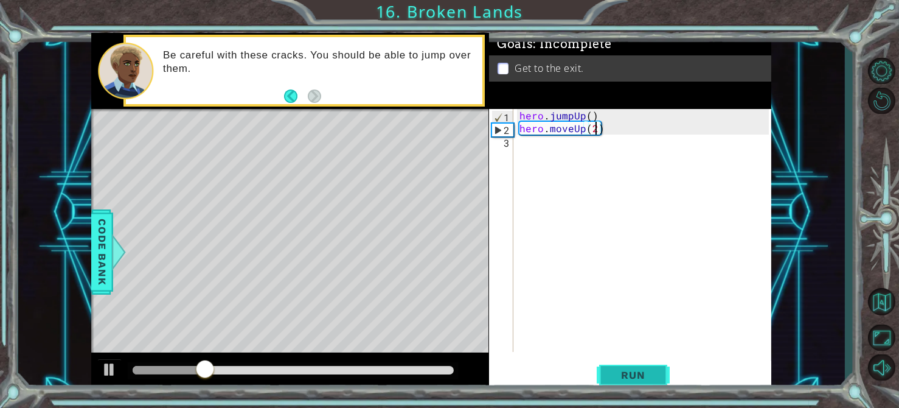
type textarea "hero.moveUp()"
click at [535, 154] on div "hero . jumpUp ( ) hero . moveUp ( )" at bounding box center [646, 243] width 258 height 268
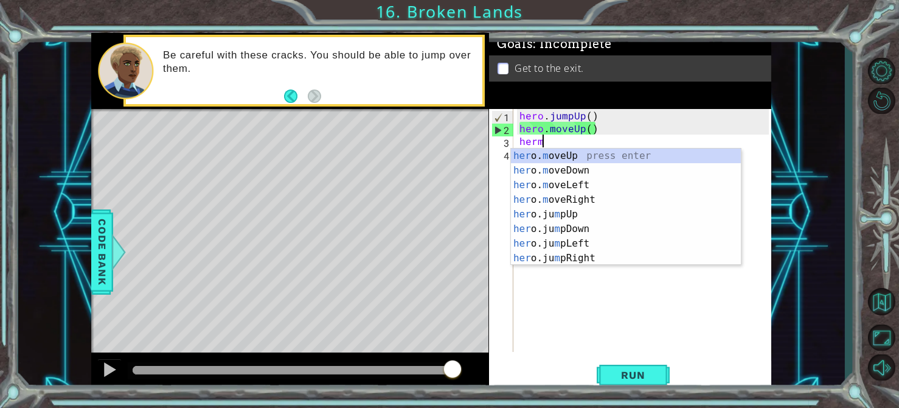
scroll to position [0, 1]
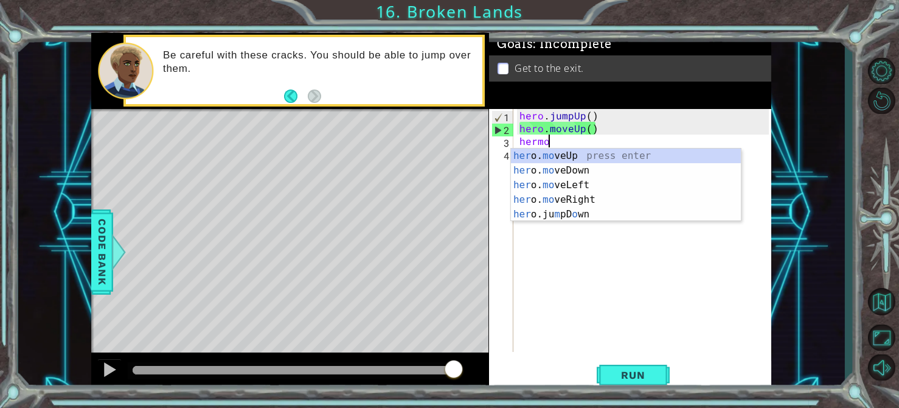
click at [619, 200] on div "her o. mo veUp press enter her o. mo veDown press enter her o. mo veLeft press …" at bounding box center [626, 199] width 230 height 102
type textarea "hero.moveRight(1)"
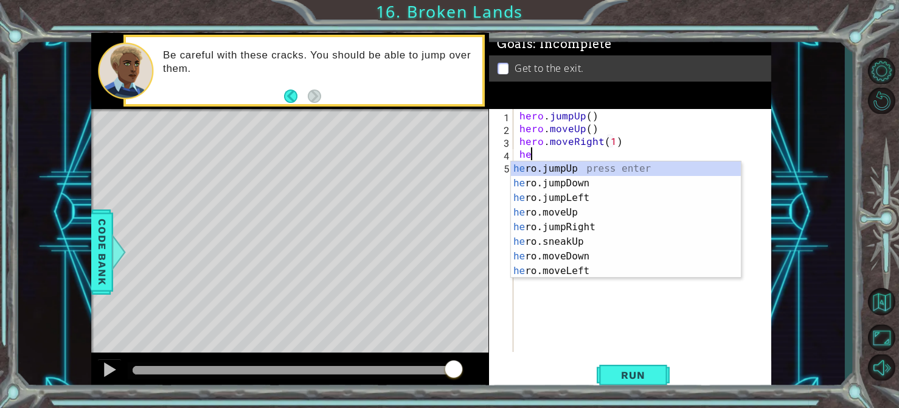
scroll to position [0, 0]
click at [630, 371] on span "Run" at bounding box center [633, 375] width 48 height 12
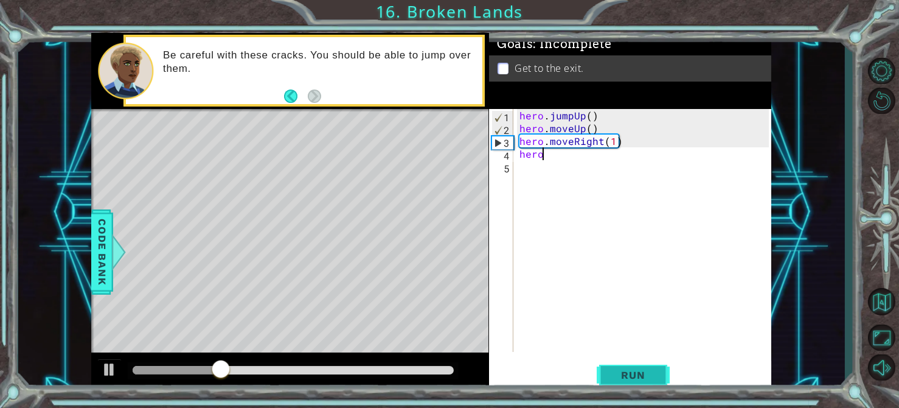
type textarea "heroj"
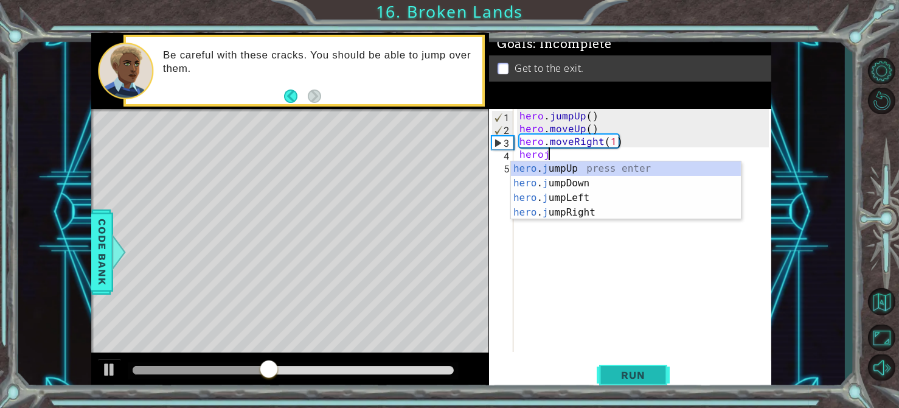
click at [607, 216] on div "hero . j umpUp press enter hero . j umpDown press enter hero . j umpLeft press …" at bounding box center [626, 205] width 230 height 88
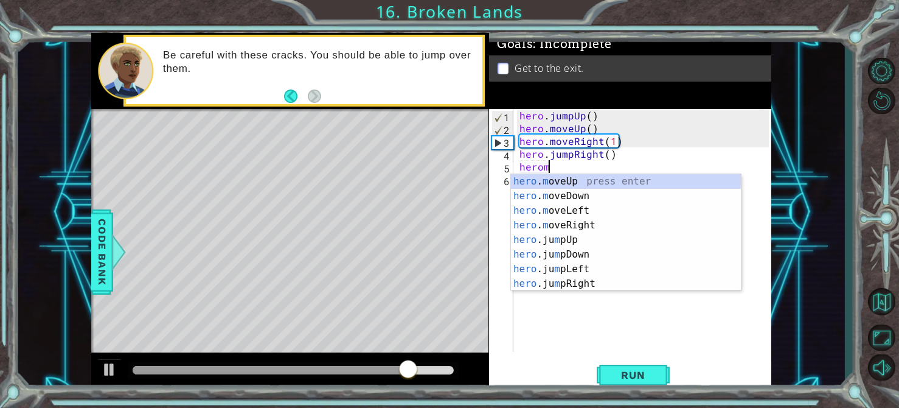
scroll to position [0, 1]
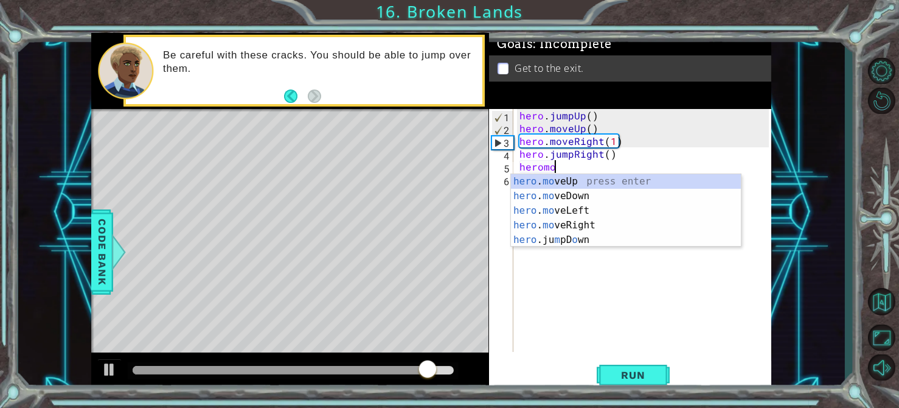
click at [605, 228] on div "hero . mo veUp press enter hero . mo veDown press enter hero . mo veLeft press …" at bounding box center [626, 225] width 230 height 102
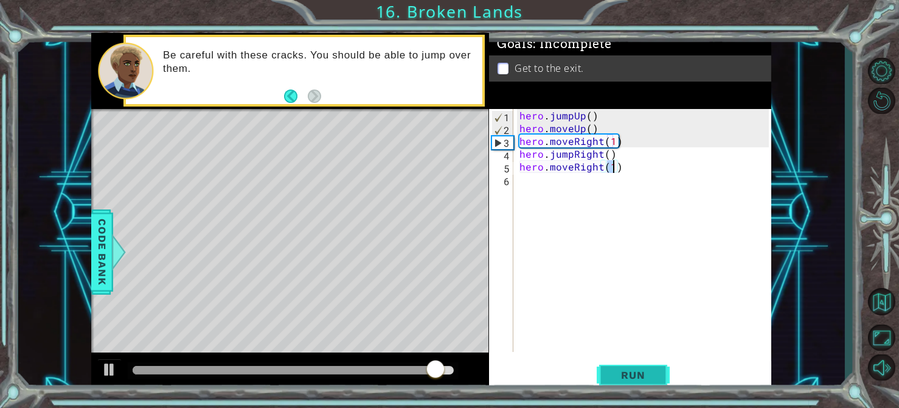
type textarea "hero.moveRight(1)"
click at [638, 362] on button "Run" at bounding box center [633, 375] width 73 height 28
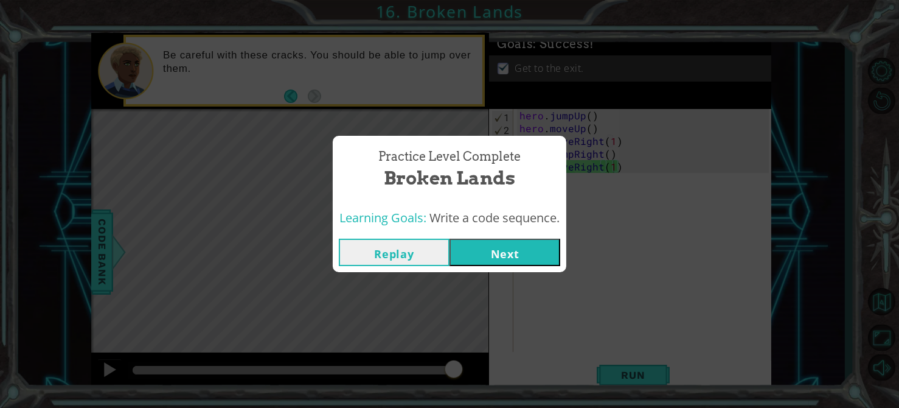
click at [493, 255] on button "Next" at bounding box center [505, 251] width 111 height 27
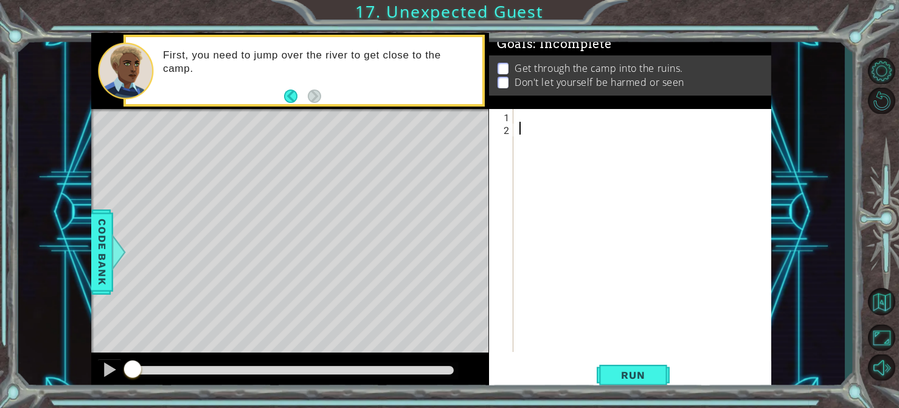
click at [526, 119] on div at bounding box center [646, 243] width 258 height 268
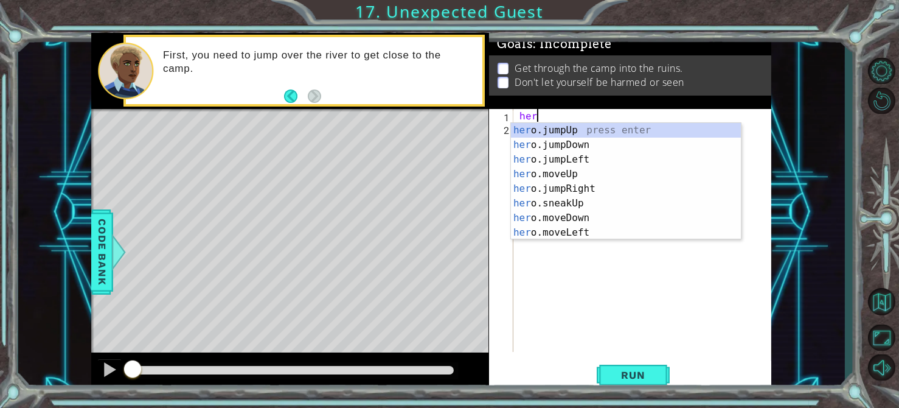
type textarea "hero"
click at [619, 150] on div "hero .jumpUp press enter hero .jumpDown press enter hero .jumpLeft press enter …" at bounding box center [626, 196] width 230 height 146
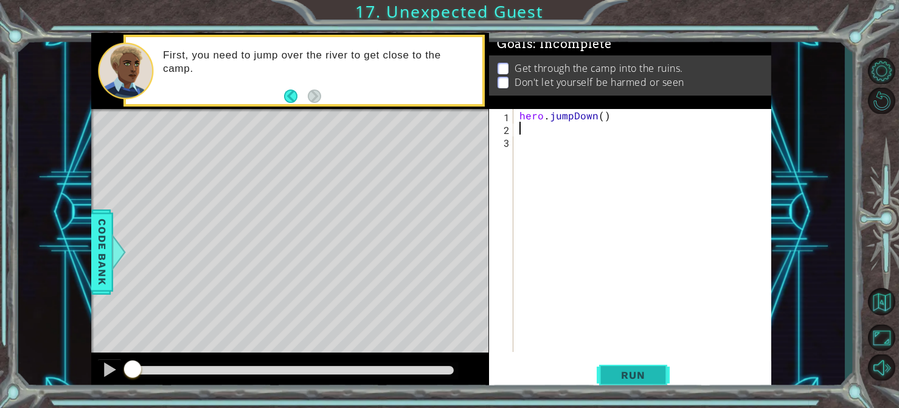
click at [639, 375] on span "Run" at bounding box center [633, 375] width 48 height 12
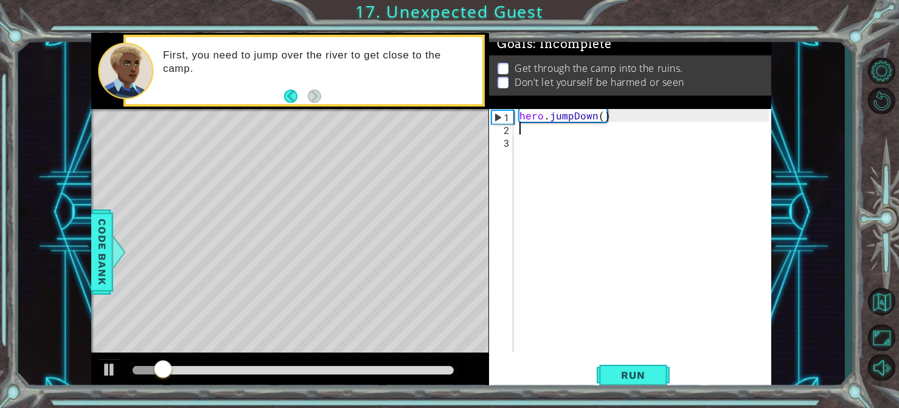
click at [536, 121] on div "hero . jumpDown ( )" at bounding box center [646, 243] width 258 height 268
type textarea "hero.jumpDown()"
click at [543, 137] on div "hero . jumpDown ( )" at bounding box center [646, 243] width 258 height 268
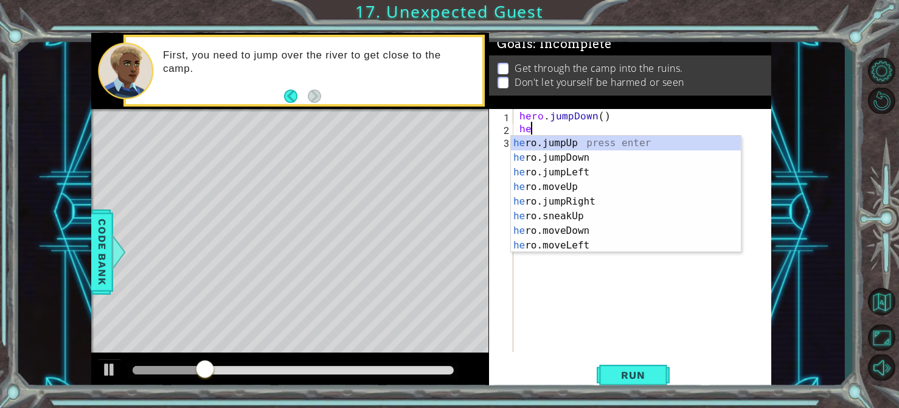
type textarea "her"
click at [618, 204] on div "her o.jumpUp press enter her o.jumpDown press enter her o.jumpLeft press enter …" at bounding box center [626, 209] width 230 height 146
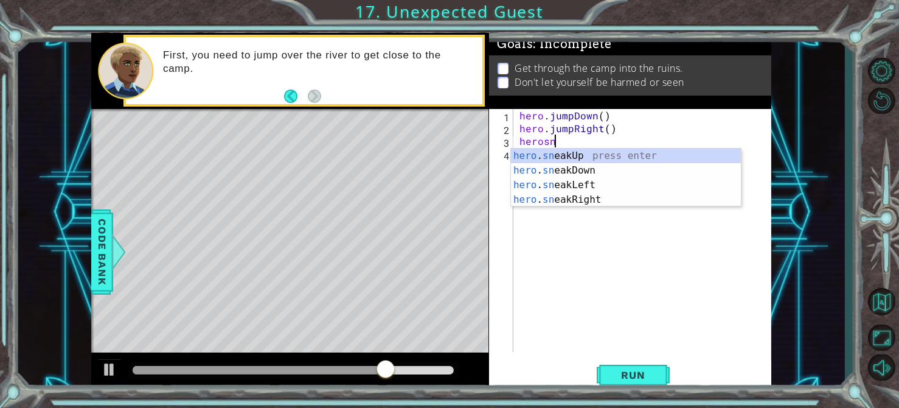
scroll to position [0, 1]
click at [617, 200] on div "hero . sn eakUp press enter hero . sn eakDown press enter hero . sn eakLeft pre…" at bounding box center [626, 192] width 230 height 88
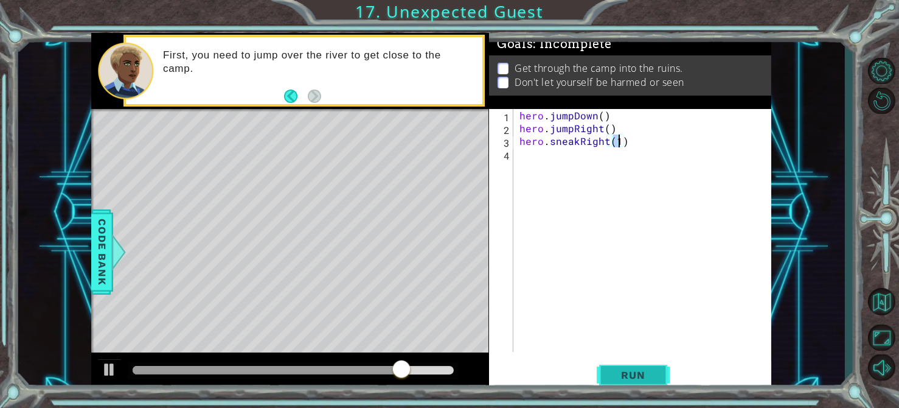
click at [639, 378] on span "Run" at bounding box center [633, 375] width 48 height 12
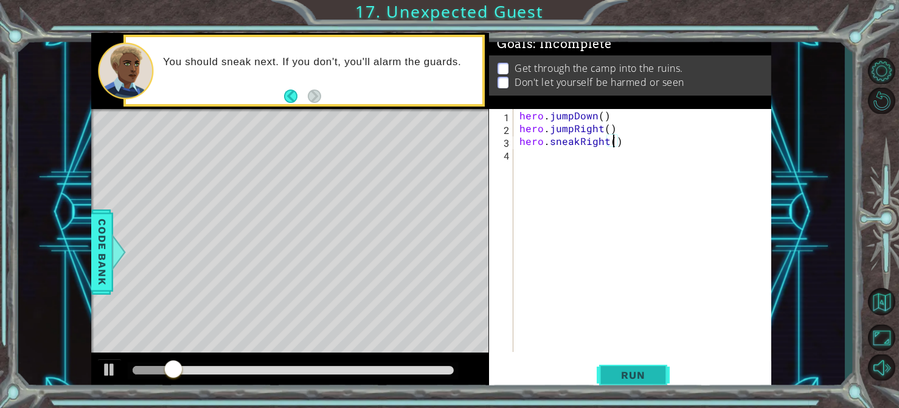
scroll to position [0, 5]
click at [639, 374] on span "Run" at bounding box center [633, 375] width 48 height 12
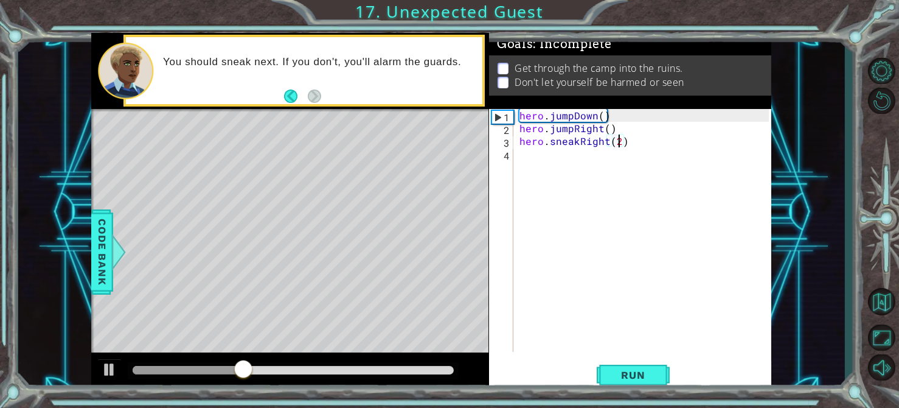
click at [598, 147] on div "hero . jumpDown ( ) hero . jumpRight ( ) hero . sneakRight ( 2 )" at bounding box center [646, 243] width 258 height 268
click at [607, 142] on div "hero . jumpDown ( ) hero . jumpRight ( ) hero . sneakRight ( 2 )" at bounding box center [646, 243] width 258 height 268
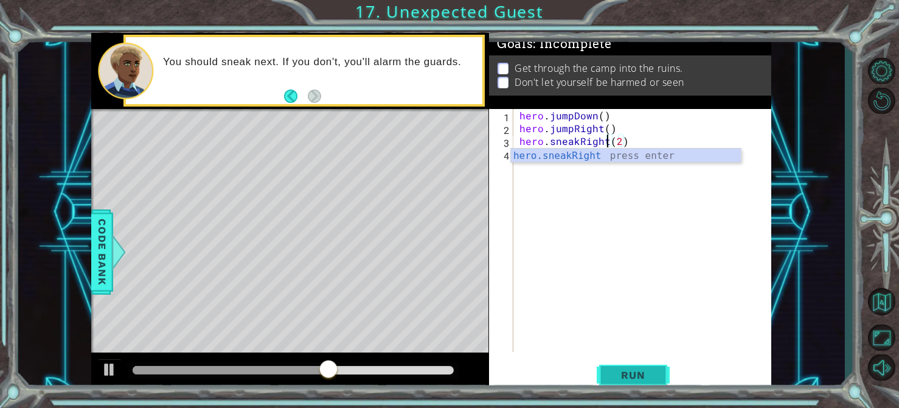
click at [645, 381] on button "Run" at bounding box center [633, 375] width 73 height 28
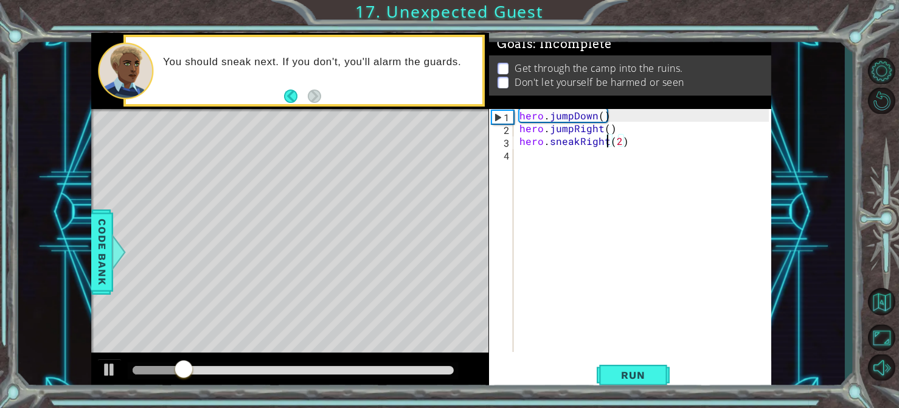
click at [614, 128] on div "hero . jumpDown ( ) hero . jumpRight ( ) hero . sneakRight ( 2 )" at bounding box center [646, 243] width 258 height 268
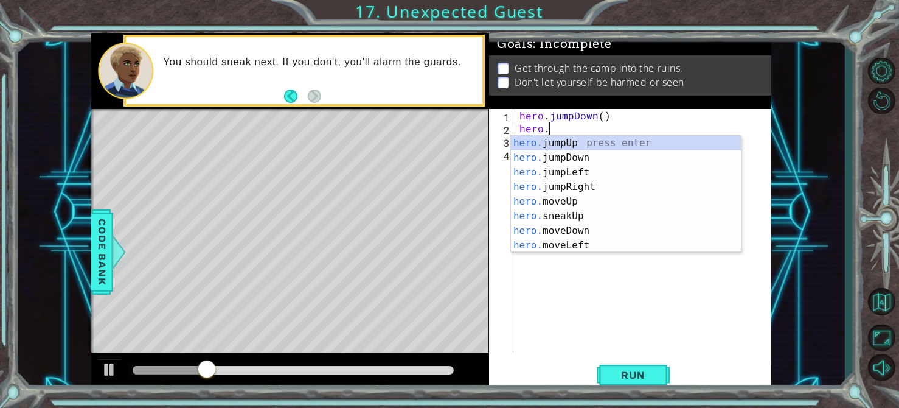
scroll to position [0, 0]
type textarea "h"
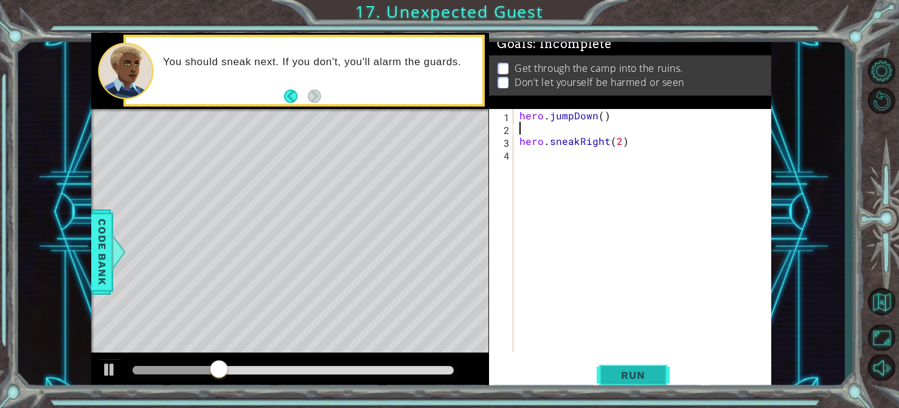
click at [647, 370] on span "Run" at bounding box center [633, 375] width 48 height 12
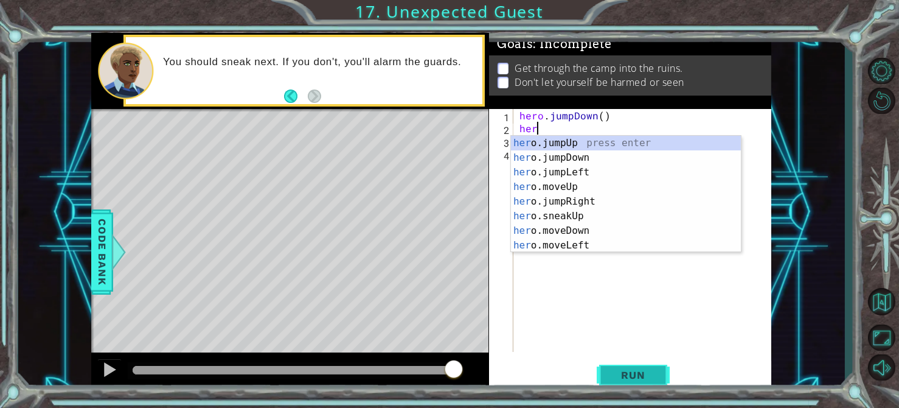
type textarea "hero"
click at [612, 187] on div "hero .jumpUp press enter hero .jumpDown press enter hero .jumpLeft press enter …" at bounding box center [626, 209] width 230 height 146
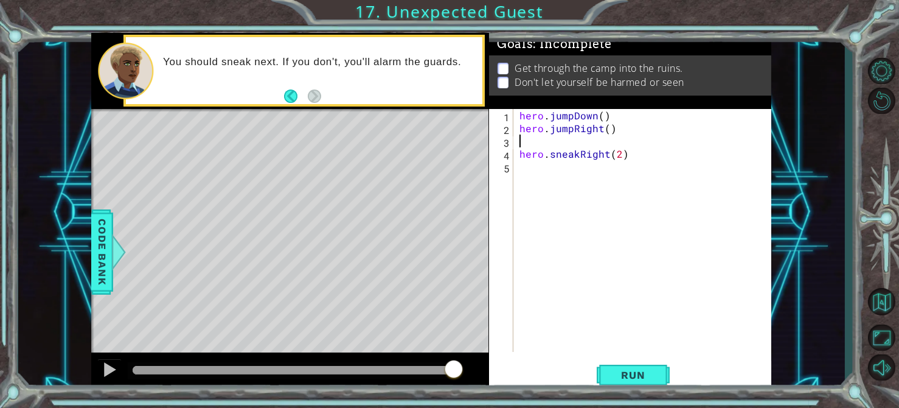
click at [630, 159] on div "hero . jumpDown ( ) hero . jumpRight ( ) hero . sneakRight ( 2 )" at bounding box center [646, 243] width 258 height 268
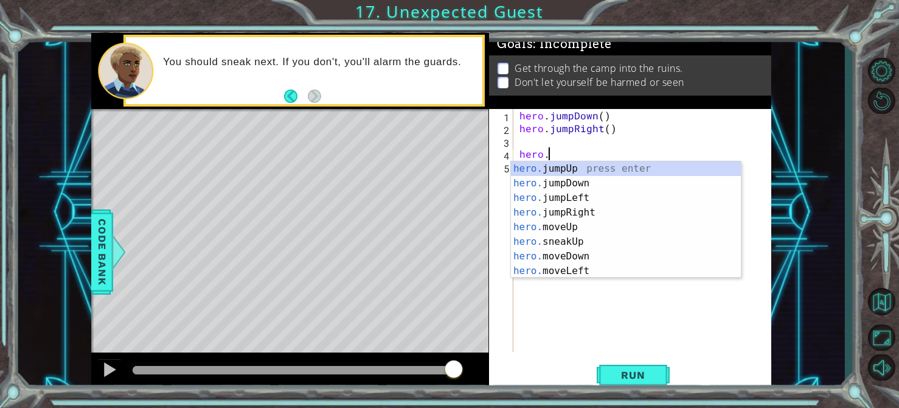
click at [606, 230] on div "hero. jumpUp press enter hero. jumpDown press enter hero. jumpLeft press enter …" at bounding box center [626, 234] width 230 height 146
type textarea "hero.moveUp(1)"
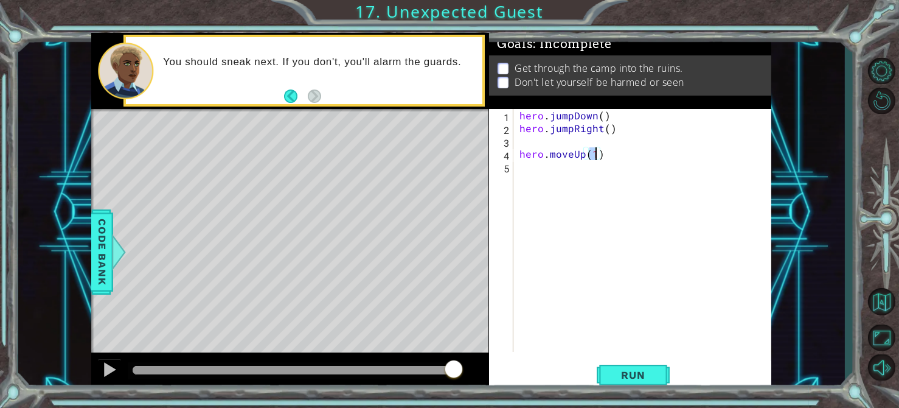
click at [542, 172] on div "hero . jumpDown ( ) hero . jumpRight ( ) hero . moveUp ( 1 )" at bounding box center [646, 243] width 258 height 268
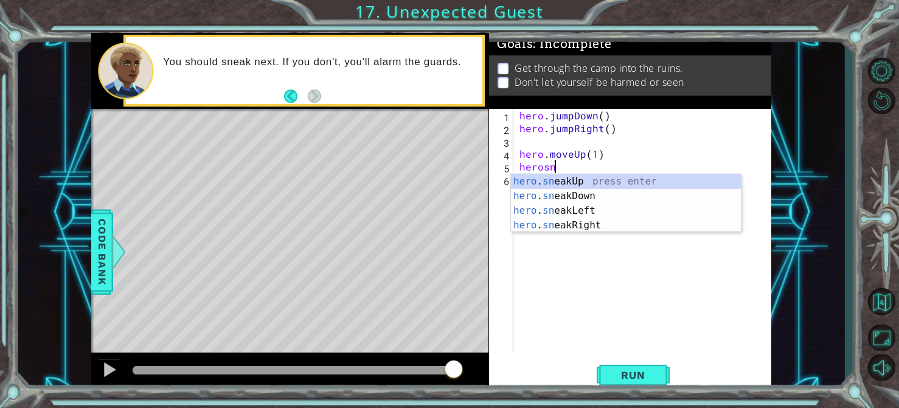
scroll to position [0, 1]
click at [614, 227] on div "hero . sn eakUp press enter hero . sn eakDown press enter hero . sn eakLeft pre…" at bounding box center [626, 218] width 230 height 88
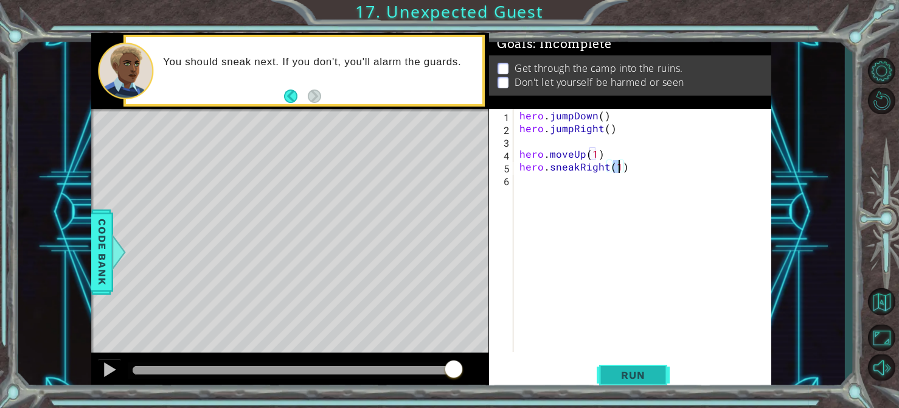
type textarea "hero.sneakRight(1)"
click at [622, 376] on span "Run" at bounding box center [633, 375] width 48 height 12
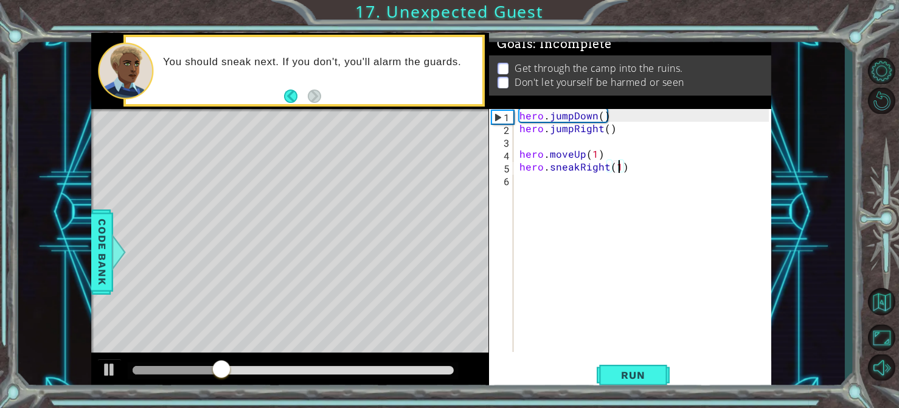
click at [535, 188] on div "hero . jumpDown ( ) hero . jumpRight ( ) hero . moveUp ( 1 ) hero . sneakRight …" at bounding box center [646, 243] width 258 height 268
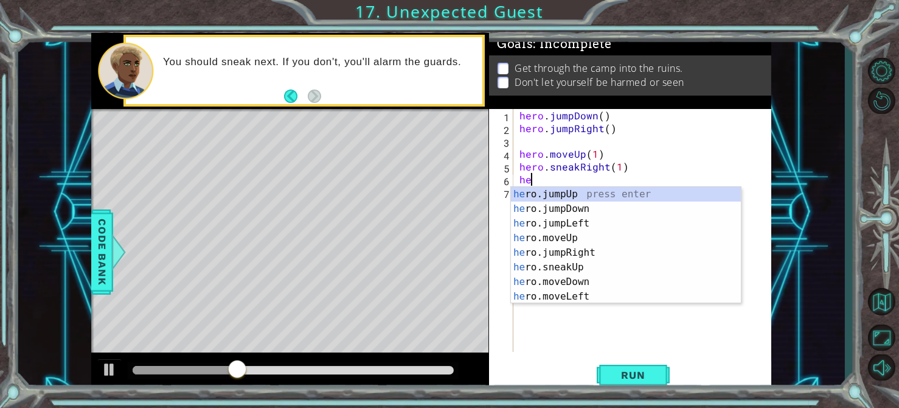
scroll to position [0, 0]
click at [605, 268] on div "hero .jumpUp press enter hero .jumpDown press enter hero .jumpLeft press enter …" at bounding box center [626, 260] width 230 height 146
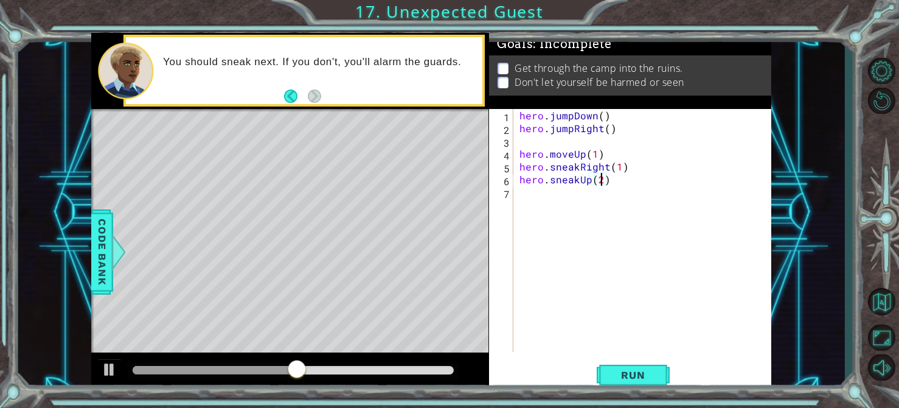
scroll to position [0, 4]
type textarea "hero.sneakUp(2)"
click at [641, 377] on span "Run" at bounding box center [633, 375] width 48 height 12
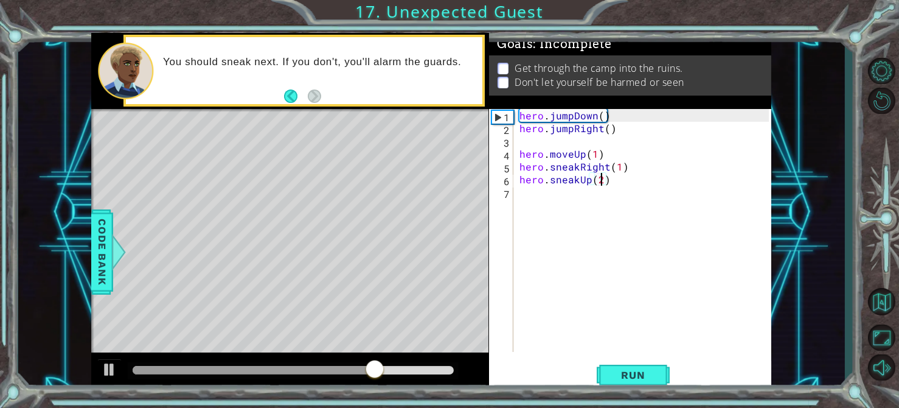
click at [532, 203] on div "hero . jumpDown ( ) hero . jumpRight ( ) hero . moveUp ( 1 ) hero . sneakRight …" at bounding box center [646, 243] width 258 height 268
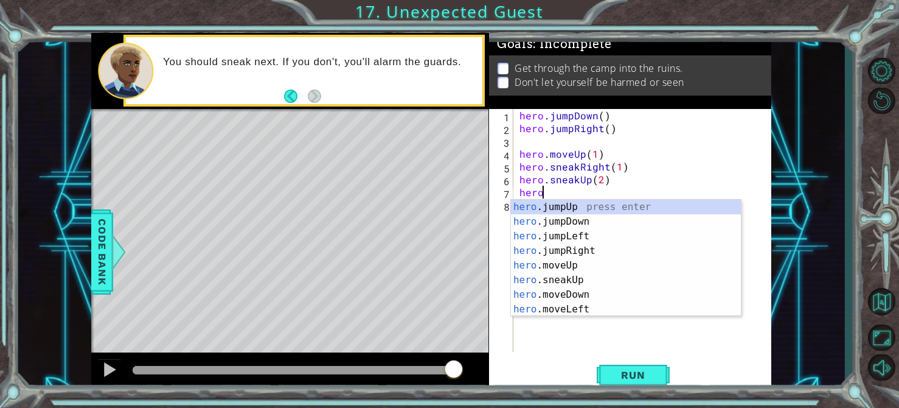
scroll to position [0, 1]
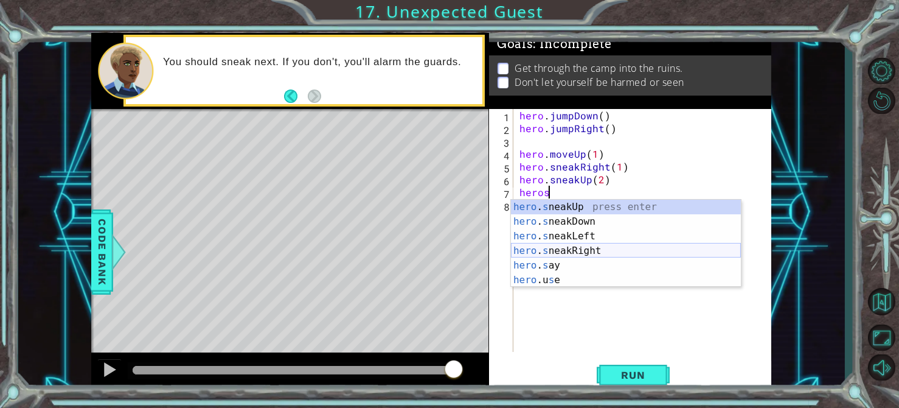
click at [623, 251] on div "hero . s neakUp press enter hero . s neakDown press enter hero . s neakLeft pre…" at bounding box center [626, 258] width 230 height 117
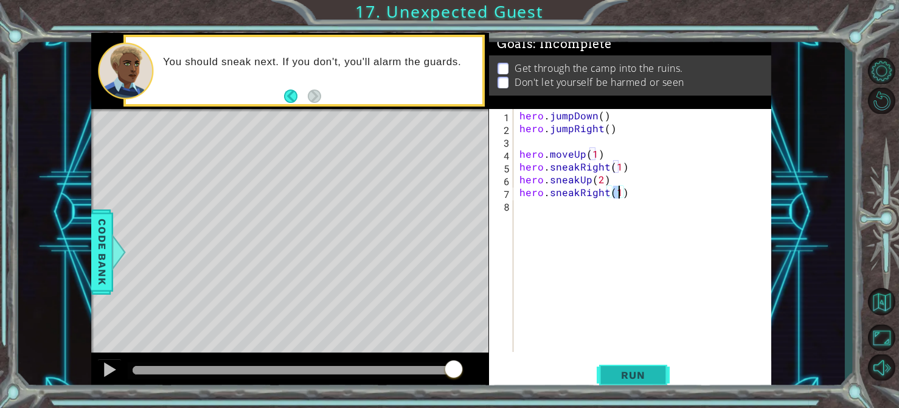
type textarea "hero.sneakRight(1)"
click at [620, 369] on span "Run" at bounding box center [633, 375] width 48 height 12
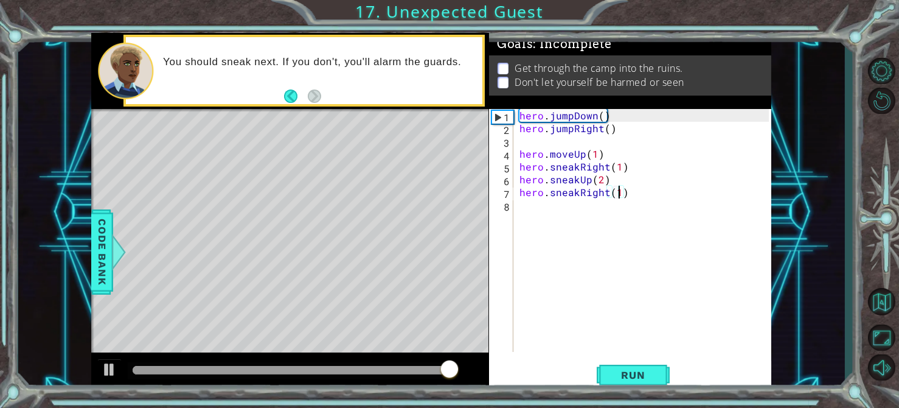
click at [544, 215] on div "hero . jumpDown ( ) hero . jumpRight ( ) hero . moveUp ( 1 ) hero . sneakRight …" at bounding box center [646, 243] width 258 height 268
click at [613, 193] on div "hero . jumpDown ( ) hero . jumpRight ( ) hero . moveUp ( 1 ) hero . sneakRight …" at bounding box center [646, 243] width 258 height 268
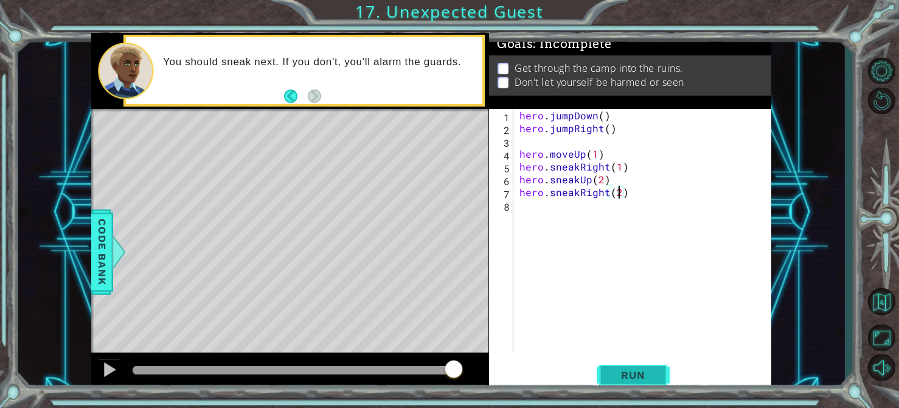
type textarea "hero.sneakRight(2)"
click at [633, 370] on span "Run" at bounding box center [633, 375] width 48 height 12
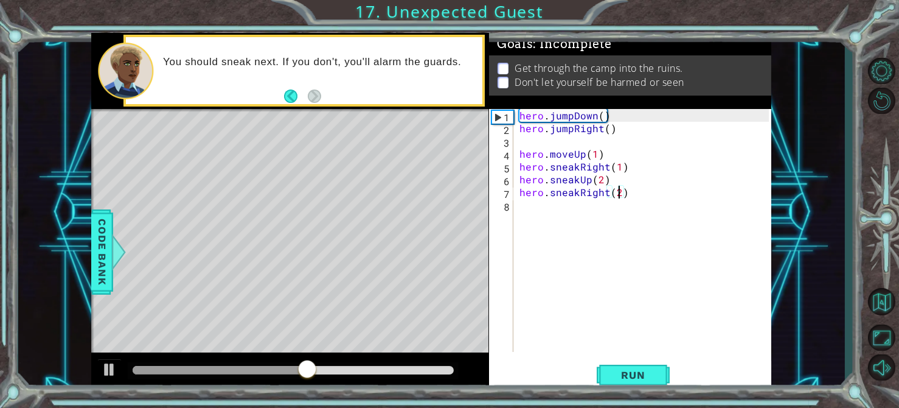
click at [541, 218] on div "hero . jumpDown ( ) hero . jumpRight ( ) hero . moveUp ( 1 ) hero . sneakRight …" at bounding box center [646, 243] width 258 height 268
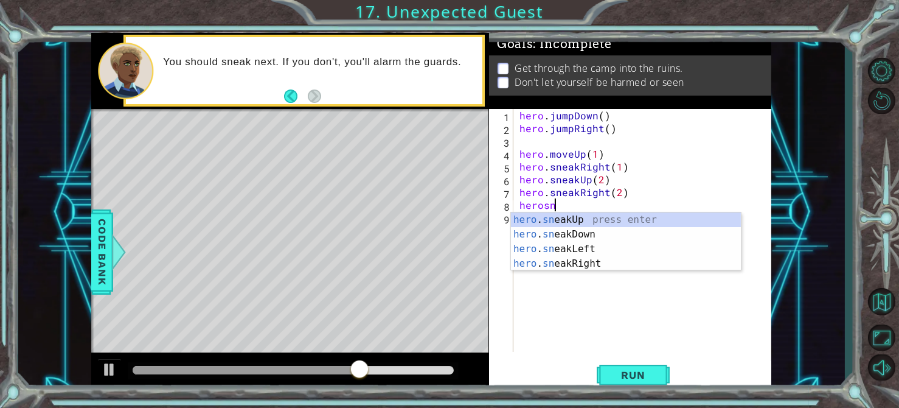
scroll to position [0, 1]
click at [626, 234] on div "hero . sn eakUp press enter hero . sn eakDown press enter hero . sn eakLeft pre…" at bounding box center [626, 256] width 230 height 88
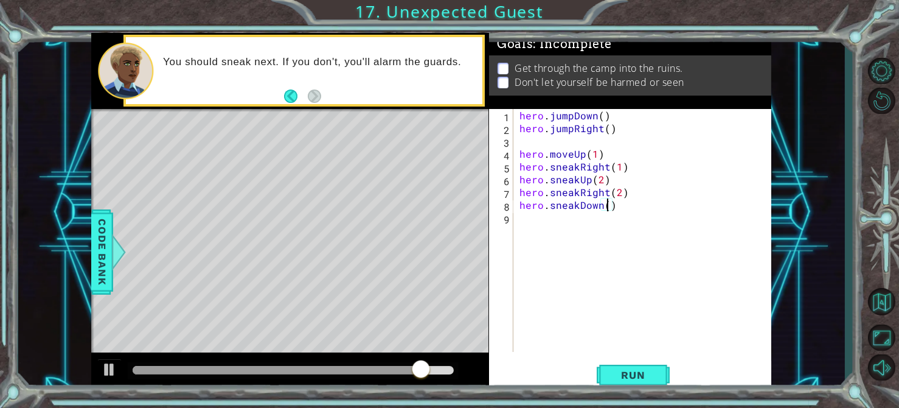
type textarea "hero.sneakDown(2)"
click at [649, 378] on span "Run" at bounding box center [633, 375] width 48 height 12
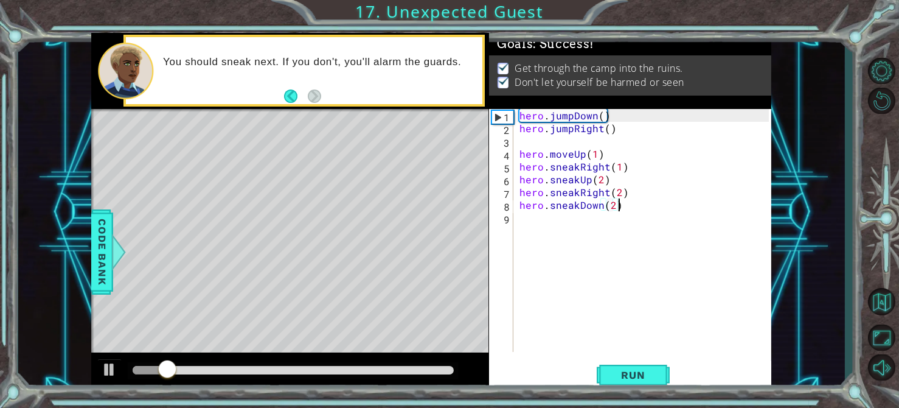
click at [358, 369] on div at bounding box center [293, 370] width 321 height 9
click at [397, 370] on div at bounding box center [293, 370] width 321 height 9
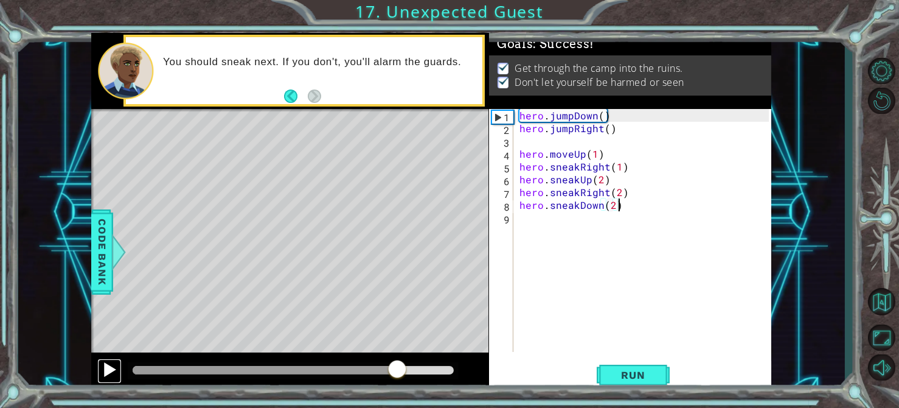
click at [111, 378] on button at bounding box center [109, 370] width 24 height 25
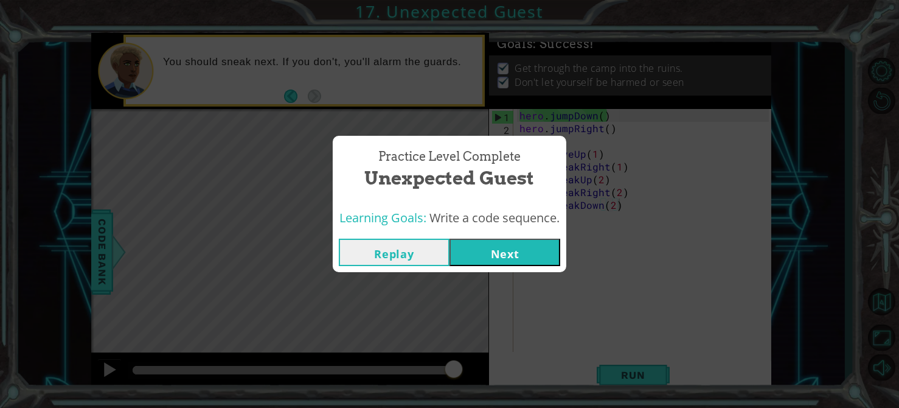
click at [526, 265] on button "Next" at bounding box center [505, 251] width 111 height 27
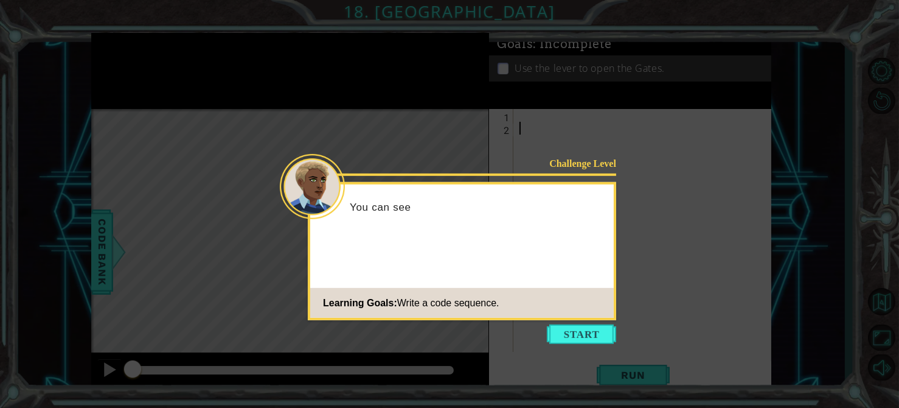
click at [586, 344] on icon at bounding box center [449, 204] width 899 height 408
click at [597, 335] on button "Start" at bounding box center [581, 333] width 69 height 19
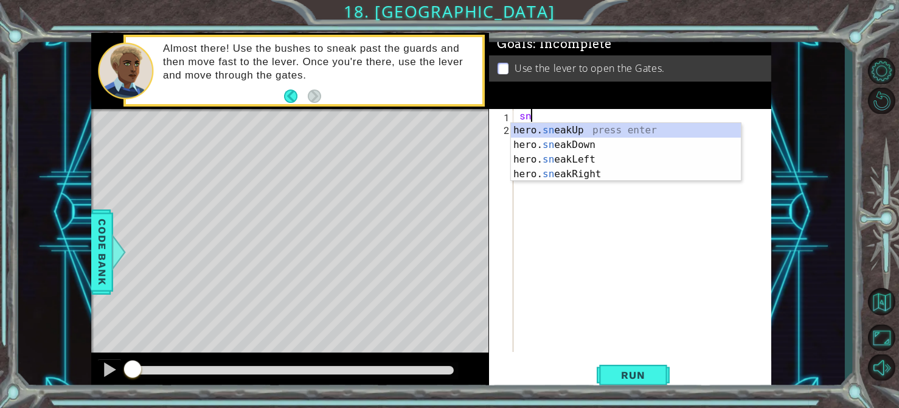
click at [620, 133] on div "hero. sn eakUp press enter hero. sn eakDown press enter hero. sn eakLeft press …" at bounding box center [626, 167] width 230 height 88
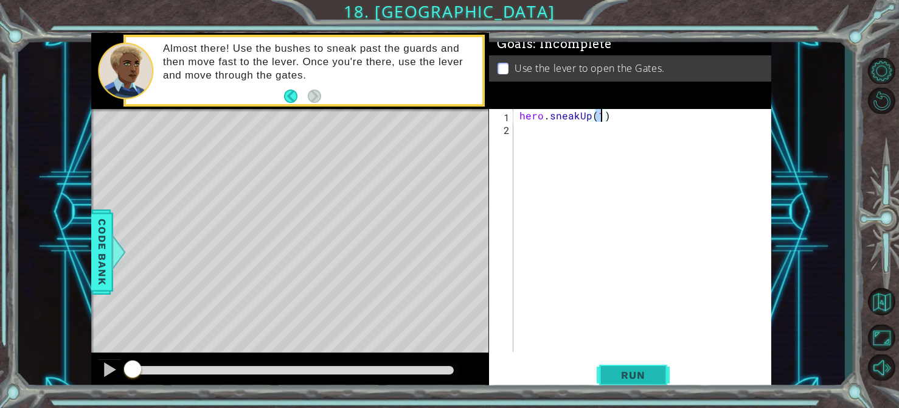
click at [633, 375] on span "Run" at bounding box center [633, 375] width 48 height 12
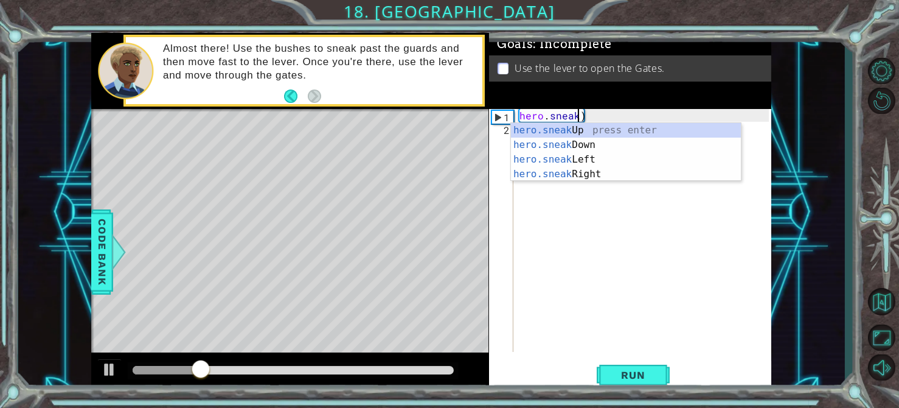
click at [619, 176] on div "hero.sneak Up press enter hero.sneak Down press enter hero.sneak Left press ent…" at bounding box center [626, 167] width 230 height 88
type textarea "hero.sneakRight(1)"
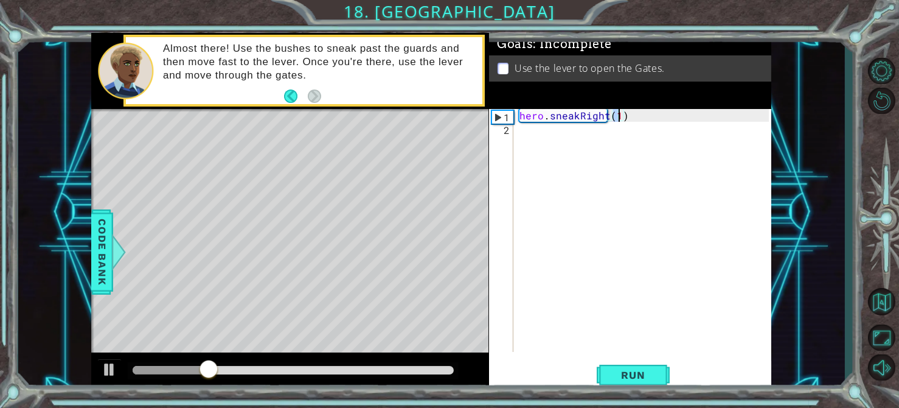
click at [631, 390] on div "hero.sneakRight(1) 1 2 hero . sneakRight ( 1 ) הההההההההההההההההההההההההההההההה…" at bounding box center [630, 250] width 283 height 282
click at [639, 375] on span "Run" at bounding box center [633, 375] width 48 height 12
click at [543, 140] on div "hero . sneakRight ( 1 )" at bounding box center [646, 243] width 258 height 268
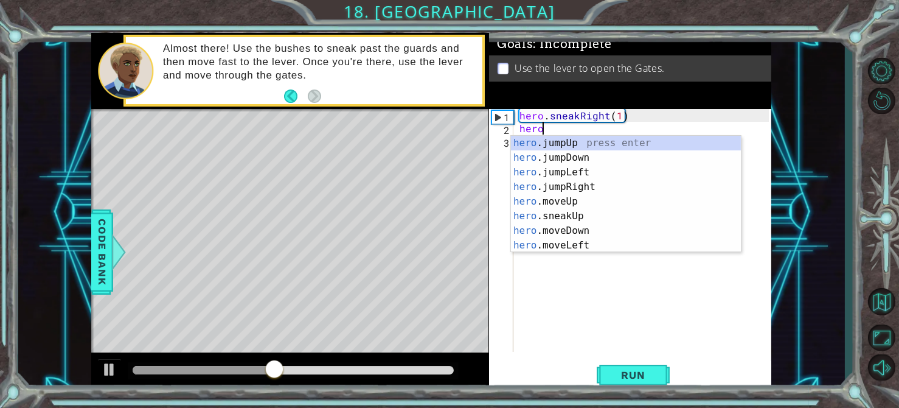
click at [597, 219] on div "hero .jumpUp press enter hero .jumpDown press enter hero .jumpLeft press enter …" at bounding box center [626, 209] width 230 height 146
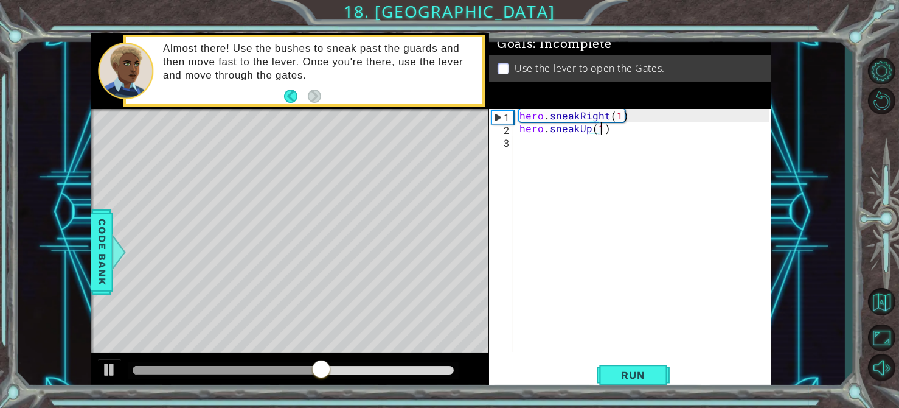
scroll to position [0, 4]
type textarea "hero.sneakUp(2)"
click at [650, 377] on span "Run" at bounding box center [633, 375] width 48 height 12
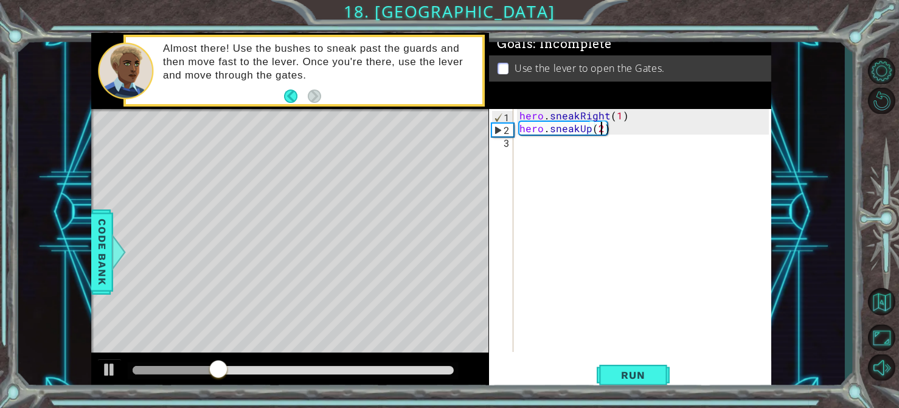
click at [532, 160] on div "hero . sneakRight ( 1 ) hero . sneakUp ( 2 )" at bounding box center [646, 243] width 258 height 268
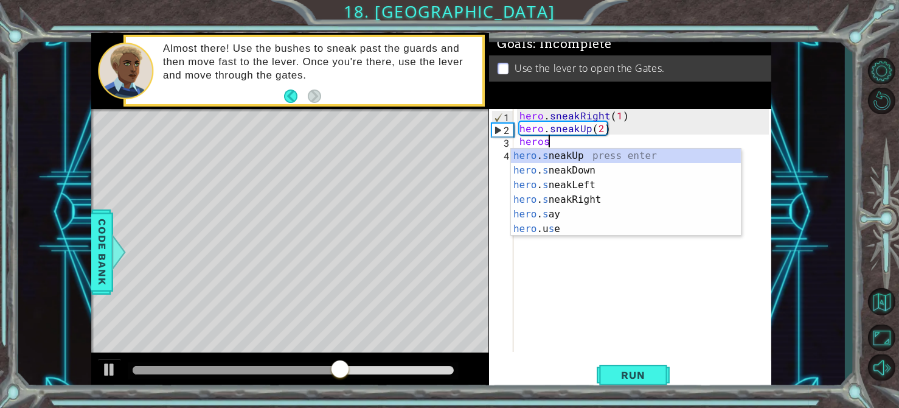
scroll to position [0, 1]
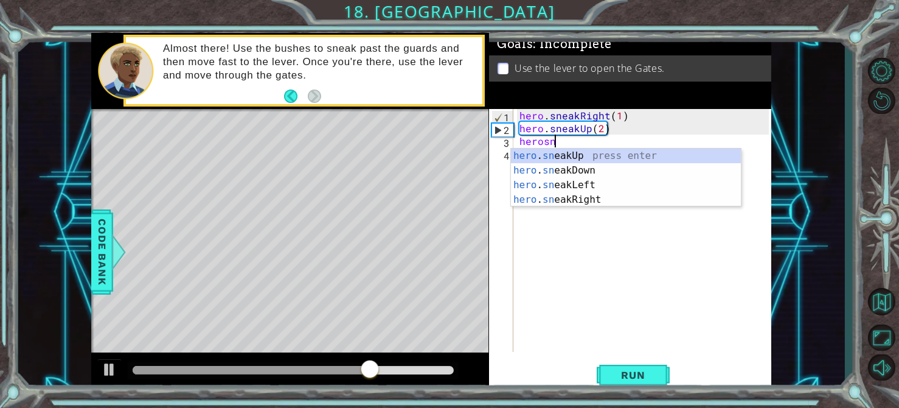
click at [629, 202] on div "hero . sn eakUp press enter hero . sn eakDown press enter hero . sn eakLeft pre…" at bounding box center [626, 192] width 230 height 88
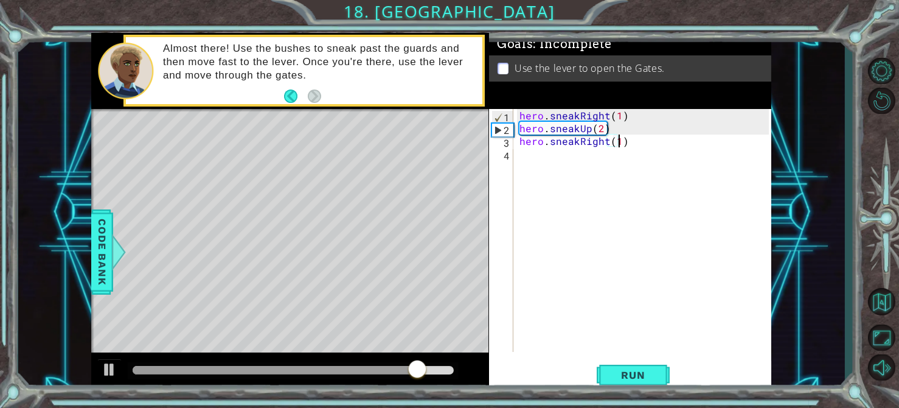
scroll to position [0, 5]
type textarea "hero.sneakRight(1)"
click at [638, 384] on button "Run" at bounding box center [633, 375] width 73 height 28
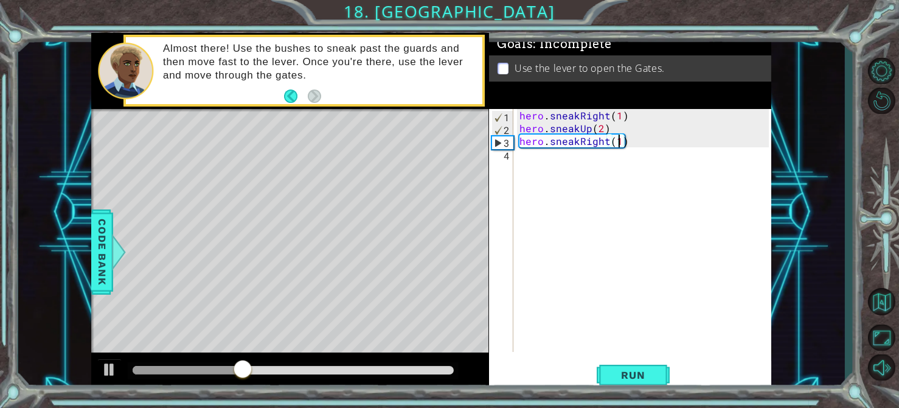
click at [554, 167] on div "hero . sneakRight ( 1 ) hero . sneakUp ( 2 ) hero . sneakRight ( 1 )" at bounding box center [646, 243] width 258 height 268
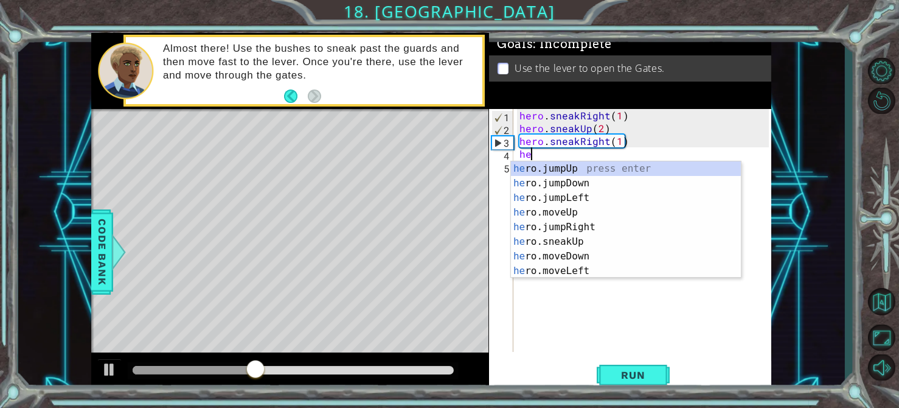
scroll to position [0, 0]
click at [607, 242] on div "hero .jumpUp press enter hero .jumpDown press enter hero .jumpLeft press enter …" at bounding box center [626, 234] width 230 height 146
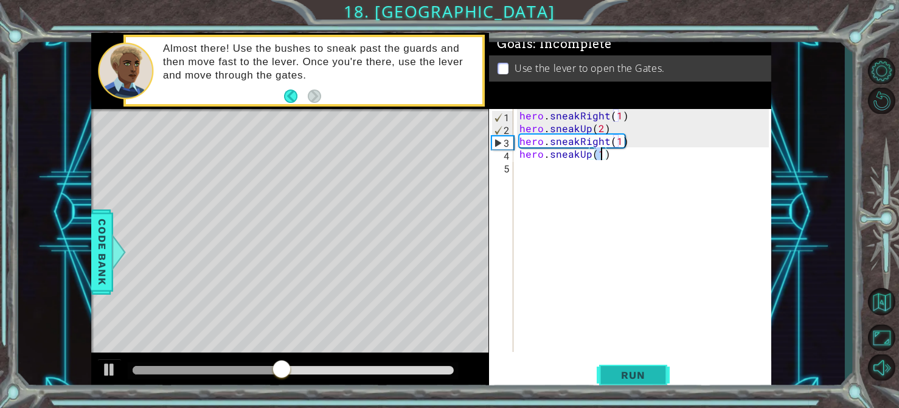
type textarea "hero.sneakUp(1)"
click at [634, 384] on button "Run" at bounding box center [633, 375] width 73 height 28
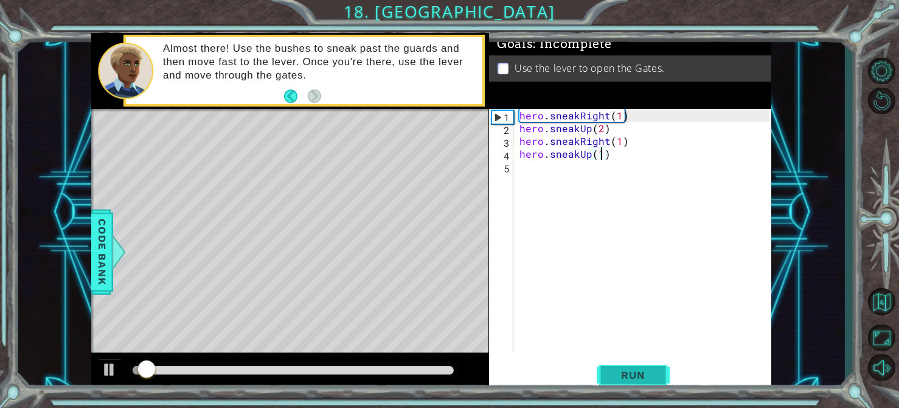
click at [652, 381] on button "Run" at bounding box center [633, 375] width 73 height 28
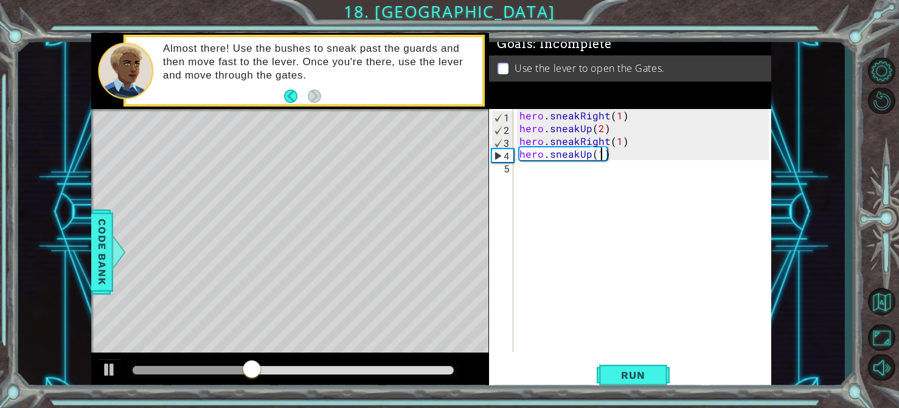
click at [562, 182] on div "hero . sneakRight ( 1 ) hero . sneakUp ( 2 ) hero . sneakRight ( 1 ) hero . sne…" at bounding box center [646, 243] width 258 height 268
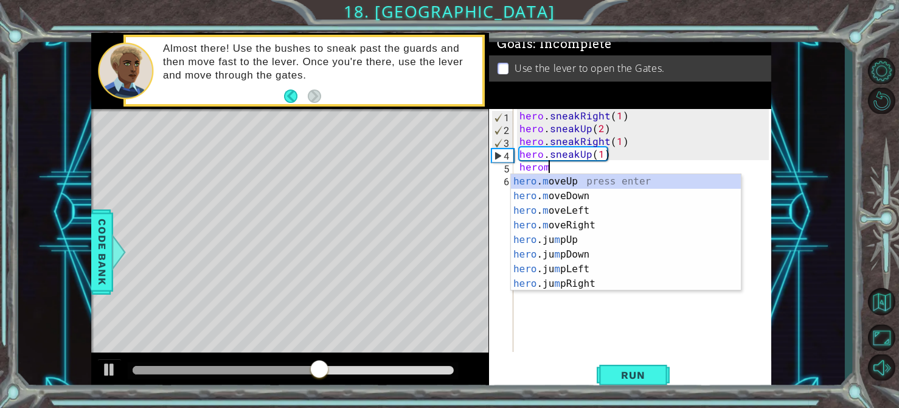
scroll to position [0, 1]
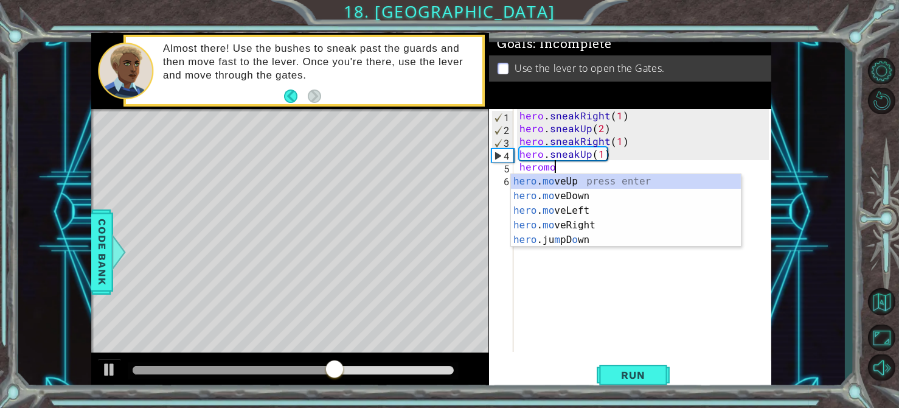
click at [614, 228] on div "hero . mo veUp press enter hero . mo veDown press enter hero . mo veLeft press …" at bounding box center [626, 225] width 230 height 102
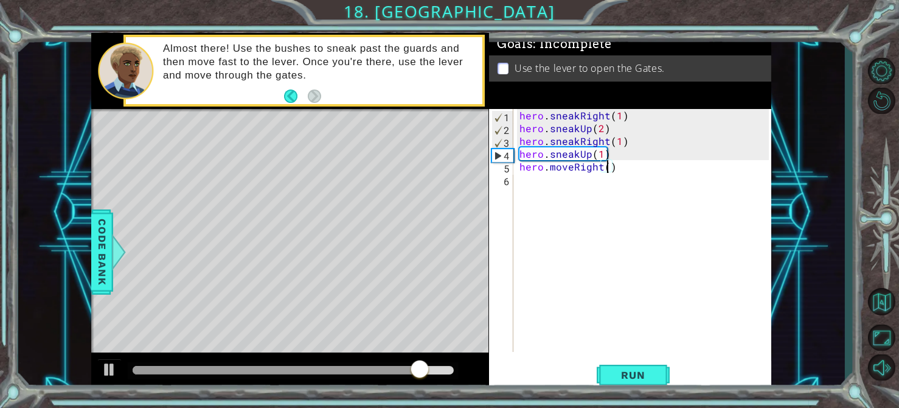
scroll to position [0, 5]
type textarea "hero.moveRight(2)"
click at [630, 377] on span "Run" at bounding box center [633, 375] width 48 height 12
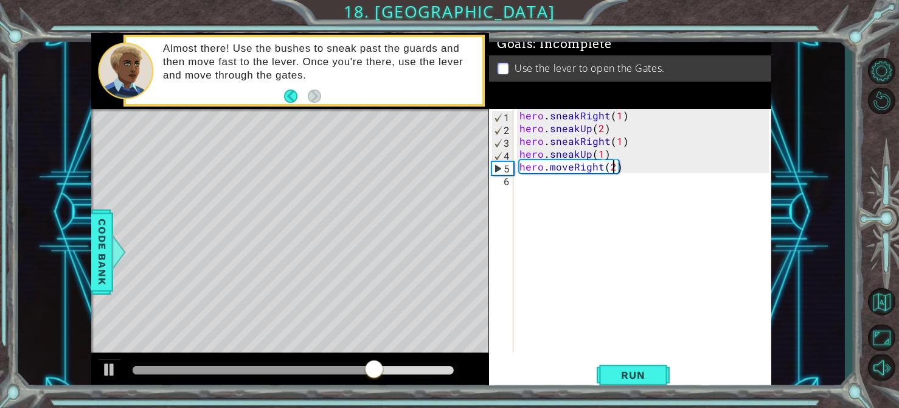
click at [546, 186] on div "hero . sneakRight ( 1 ) hero . sneakUp ( 2 ) hero . sneakRight ( 1 ) hero . sne…" at bounding box center [646, 243] width 258 height 268
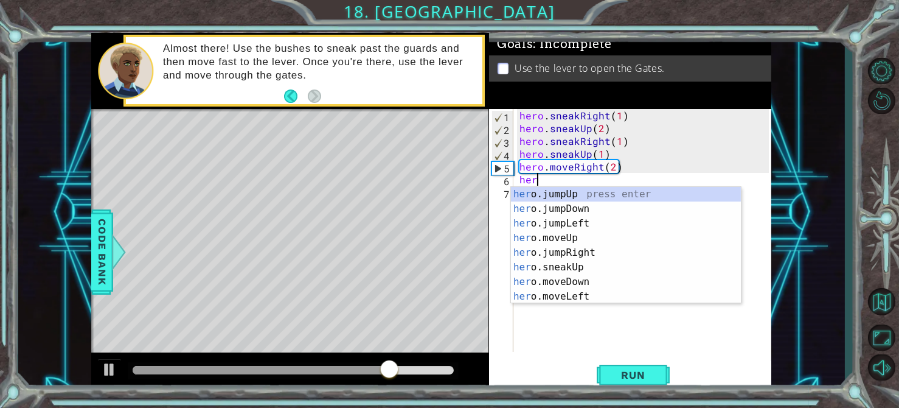
scroll to position [0, 0]
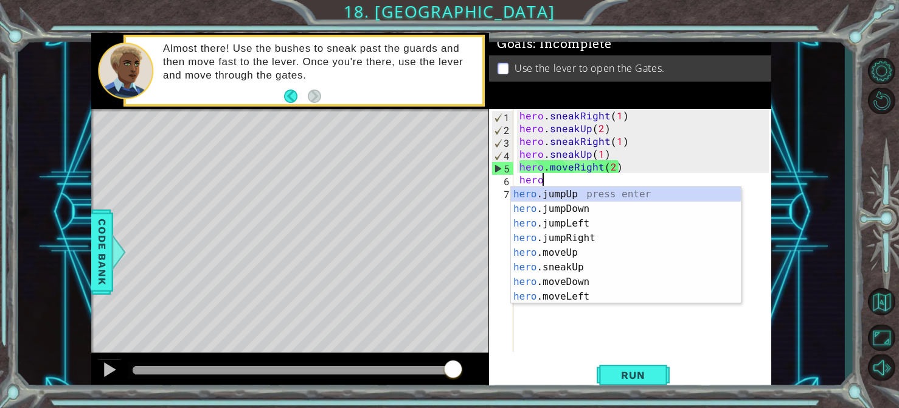
click at [602, 281] on div "hero .jumpUp press enter hero .jumpDown press enter hero .jumpLeft press enter …" at bounding box center [626, 260] width 230 height 146
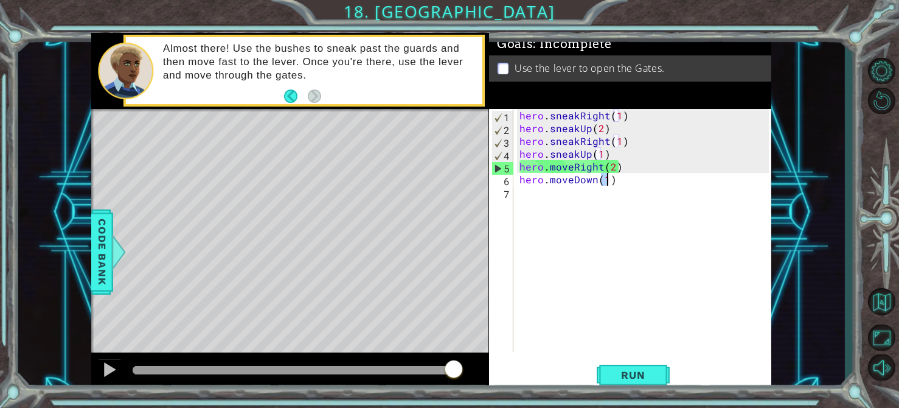
type textarea "hero.moveDown(1)"
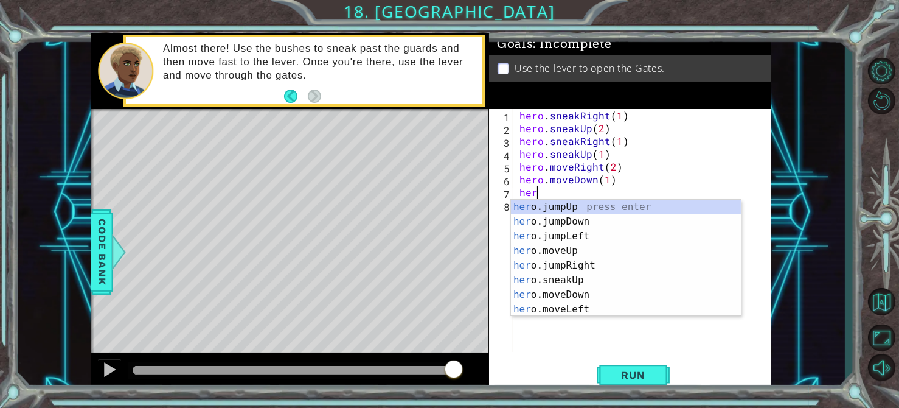
type textarea "hero"
click at [599, 222] on div "hero .jumpUp press enter hero .jumpDown press enter hero .jumpLeft press enter …" at bounding box center [626, 273] width 230 height 146
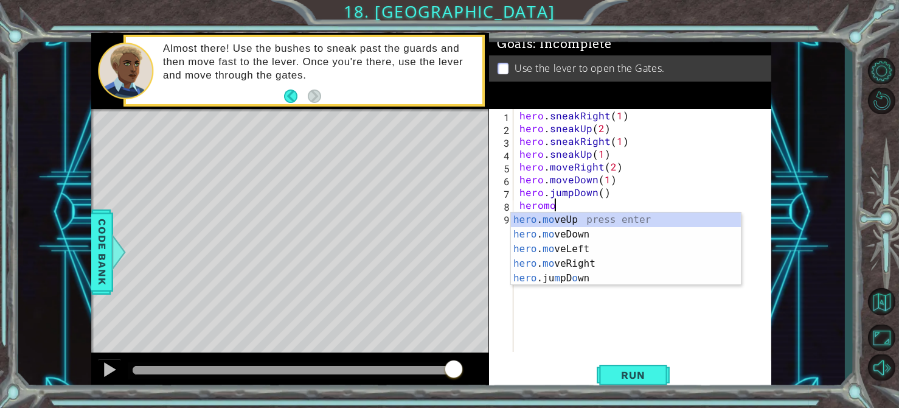
scroll to position [0, 2]
click at [612, 265] on div "hero . move Up press enter hero . move Down press enter hero . move Left press …" at bounding box center [626, 256] width 230 height 88
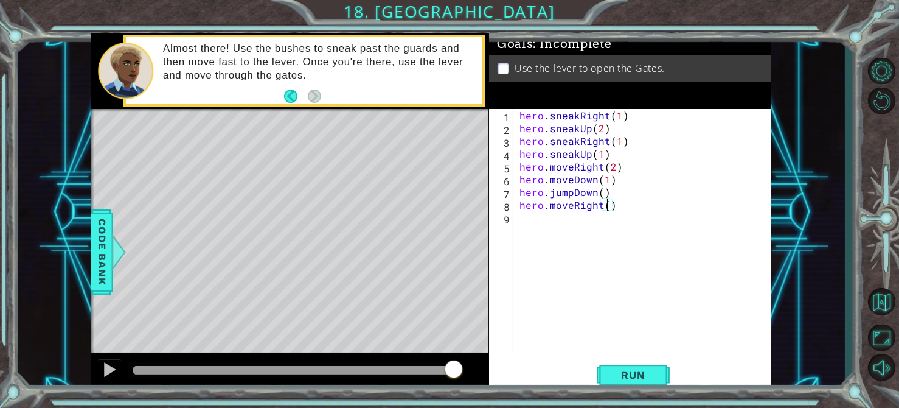
type textarea "hero.moveRight(2)"
click at [656, 374] on span "Run" at bounding box center [633, 375] width 48 height 12
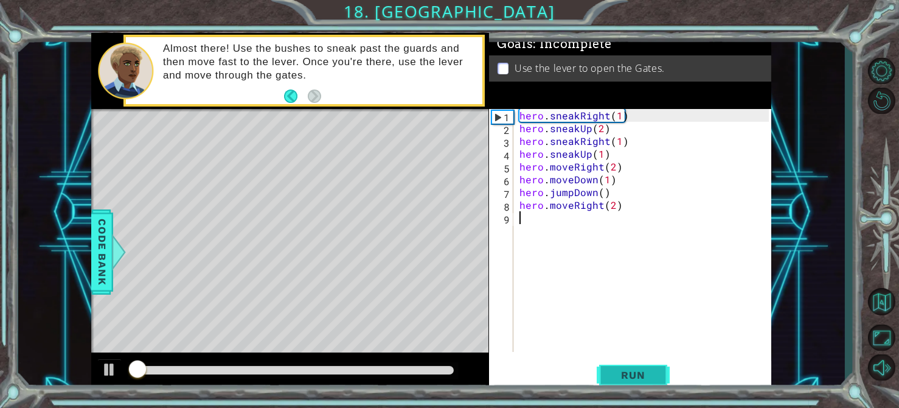
click at [653, 366] on button "Run" at bounding box center [633, 375] width 73 height 28
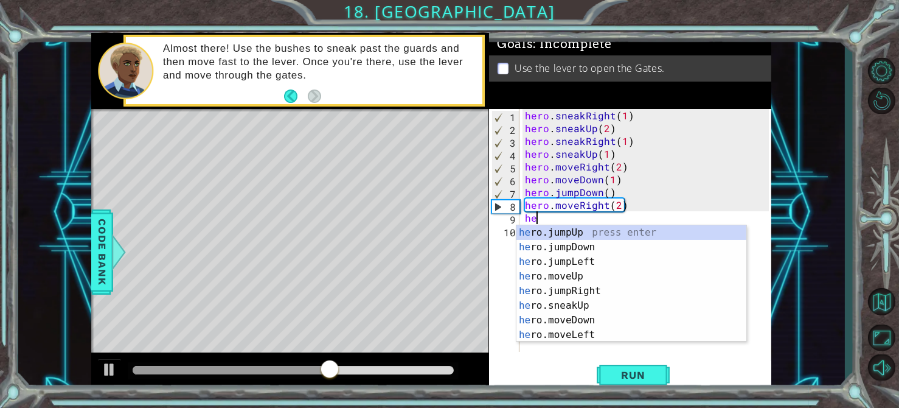
type textarea "hero"
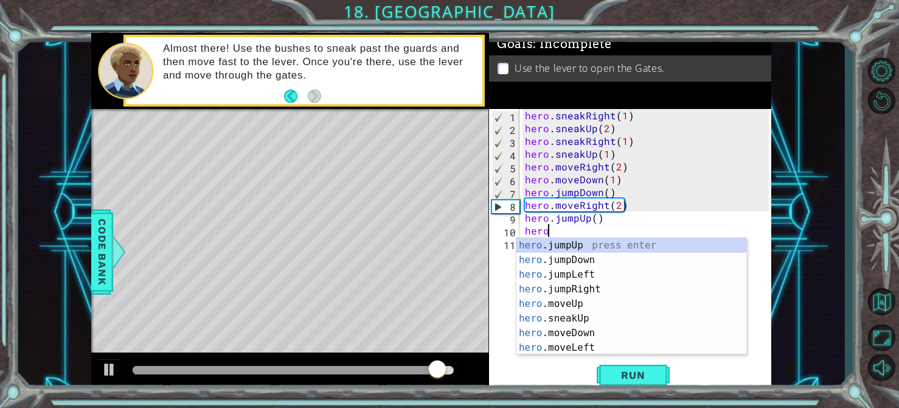
click at [616, 300] on div "hero .jumpUp press enter hero .jumpDown press enter hero .jumpLeft press enter …" at bounding box center [631, 311] width 230 height 146
type textarea "hero.moveUp(1)"
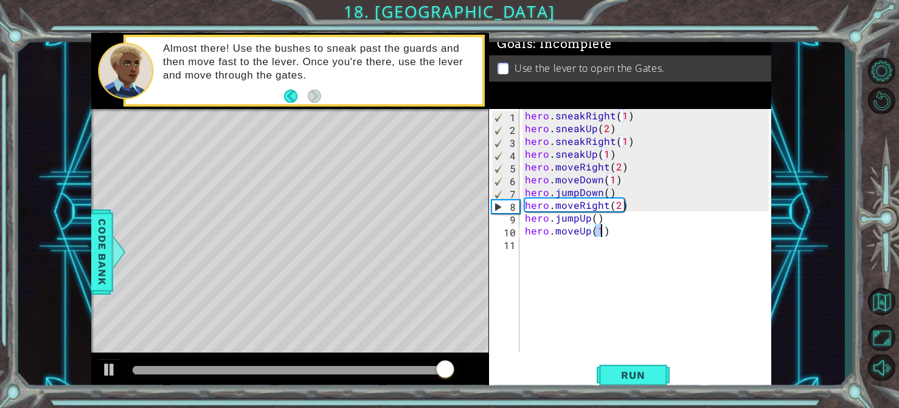
click at [549, 271] on div "hero . sneakRight ( 1 ) hero . sneakUp ( 2 ) hero . sneakRight ( 1 ) hero . sne…" at bounding box center [649, 243] width 252 height 268
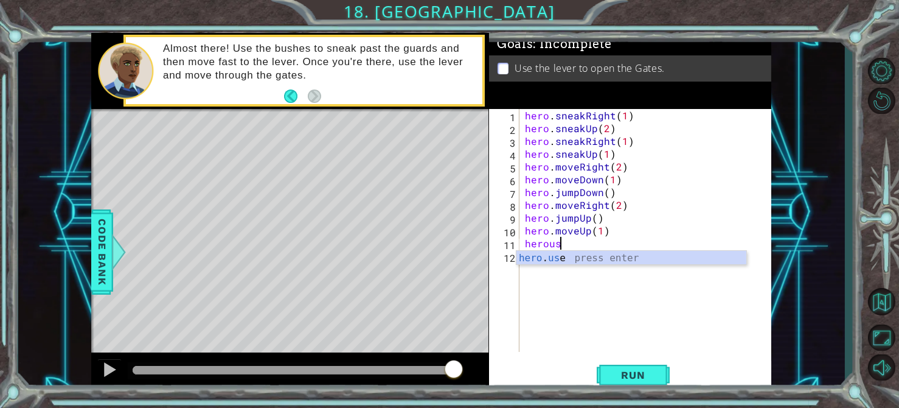
scroll to position [0, 2]
click at [678, 252] on div "hero . use press enter" at bounding box center [631, 273] width 230 height 44
type textarea "hero.use("lever")"
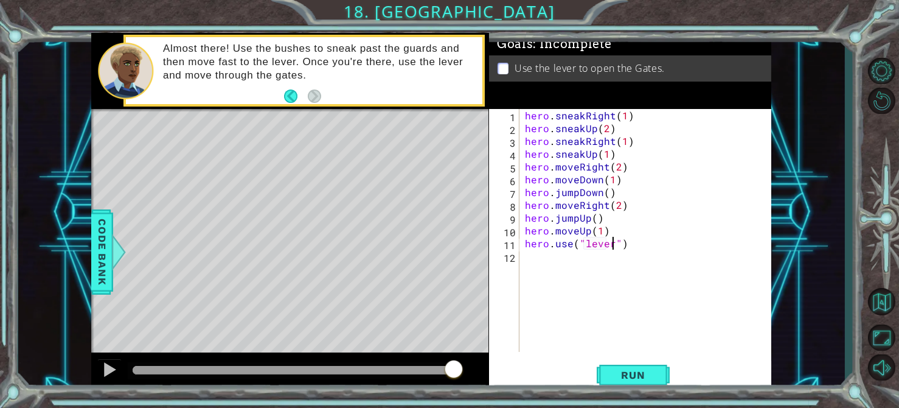
scroll to position [0, 5]
click at [577, 273] on div "hero . sneakRight ( 1 ) hero . sneakUp ( 2 ) hero . sneakRight ( 1 ) hero . sne…" at bounding box center [649, 243] width 252 height 268
click at [639, 381] on button "Run" at bounding box center [633, 375] width 73 height 28
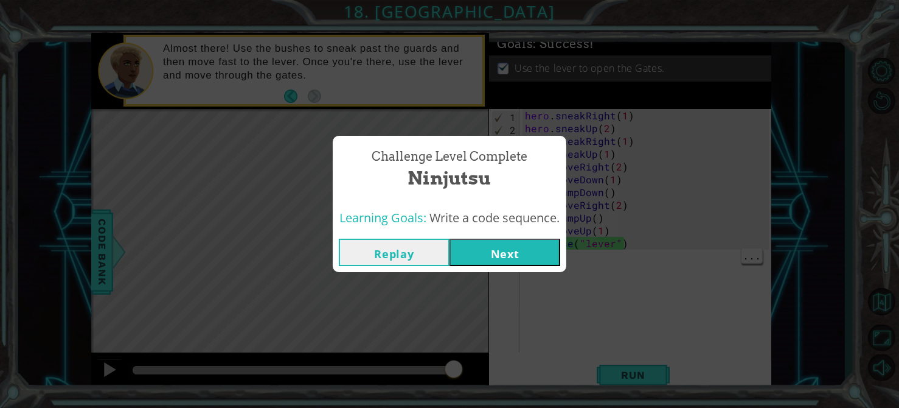
click at [498, 259] on button "Next" at bounding box center [505, 251] width 111 height 27
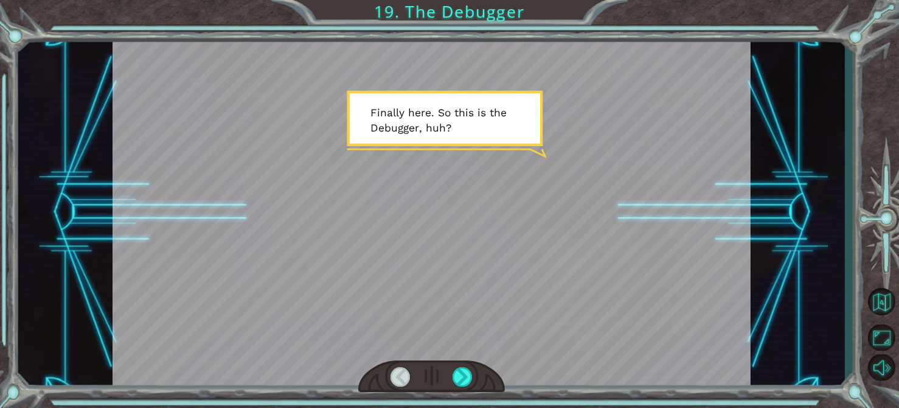
click at [457, 389] on div at bounding box center [431, 376] width 147 height 32
click at [456, 377] on div at bounding box center [463, 376] width 20 height 19
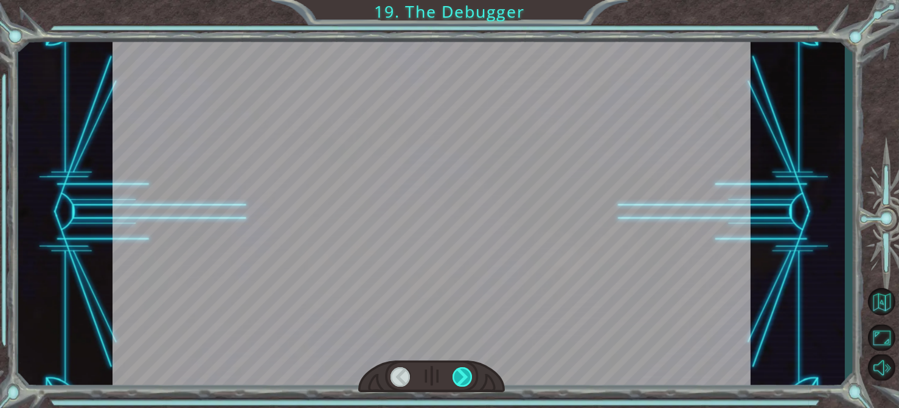
click at [459, 385] on div at bounding box center [463, 376] width 20 height 19
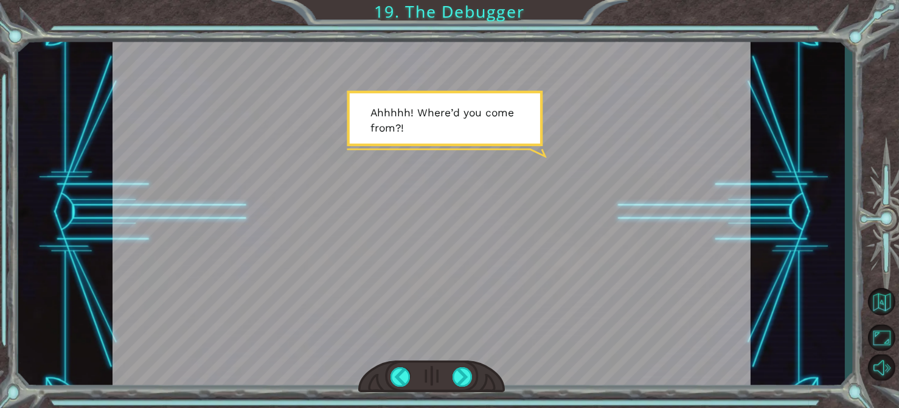
click at [463, 388] on div at bounding box center [431, 376] width 147 height 32
click at [465, 389] on div at bounding box center [431, 376] width 147 height 32
click at [461, 380] on div at bounding box center [463, 376] width 20 height 19
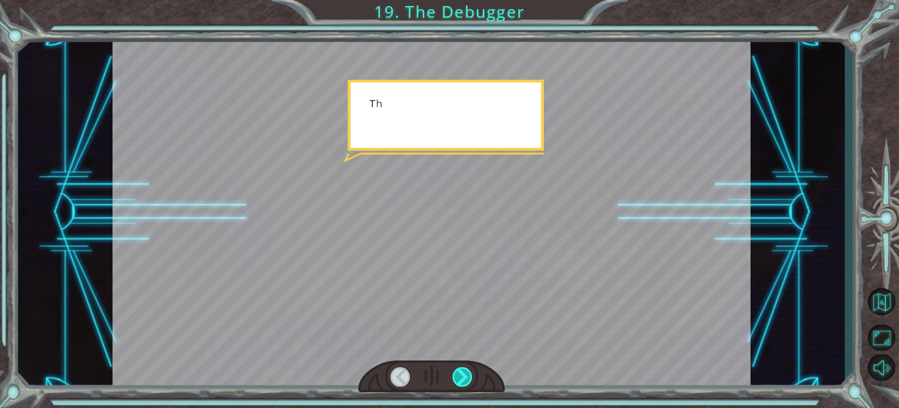
click at [462, 382] on div at bounding box center [463, 376] width 20 height 19
click at [462, 378] on div at bounding box center [463, 376] width 20 height 19
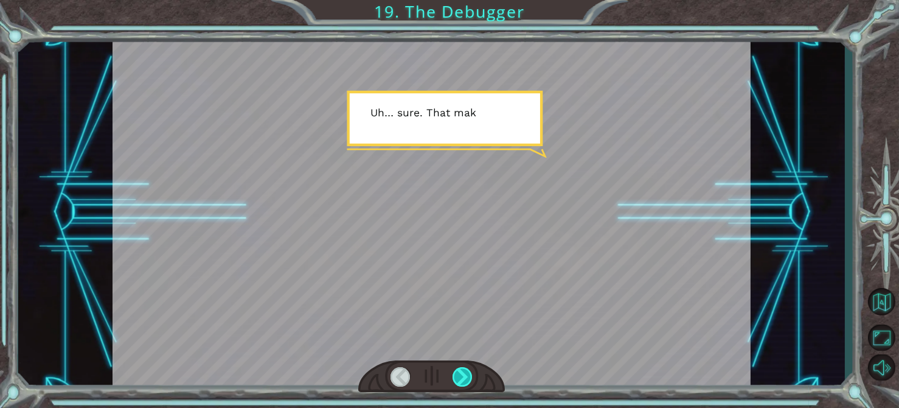
click at [457, 374] on div at bounding box center [463, 376] width 20 height 19
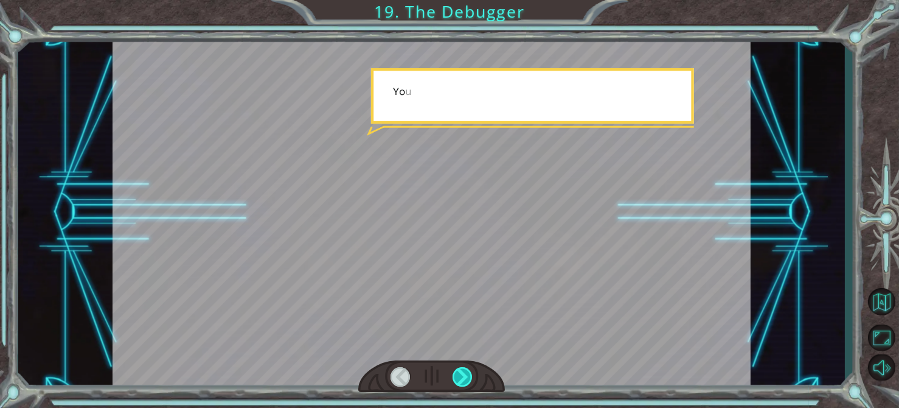
click at [456, 371] on div at bounding box center [463, 376] width 20 height 19
click at [454, 371] on div at bounding box center [463, 376] width 20 height 19
click at [456, 379] on div at bounding box center [463, 376] width 20 height 19
click at [455, 378] on div at bounding box center [463, 376] width 20 height 19
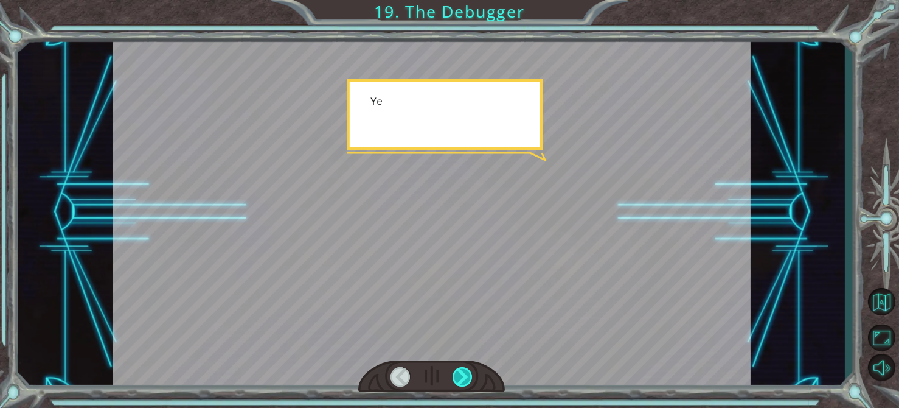
click at [454, 375] on div at bounding box center [463, 376] width 20 height 19
click at [456, 375] on div at bounding box center [463, 376] width 20 height 19
click at [456, 378] on div at bounding box center [463, 376] width 20 height 19
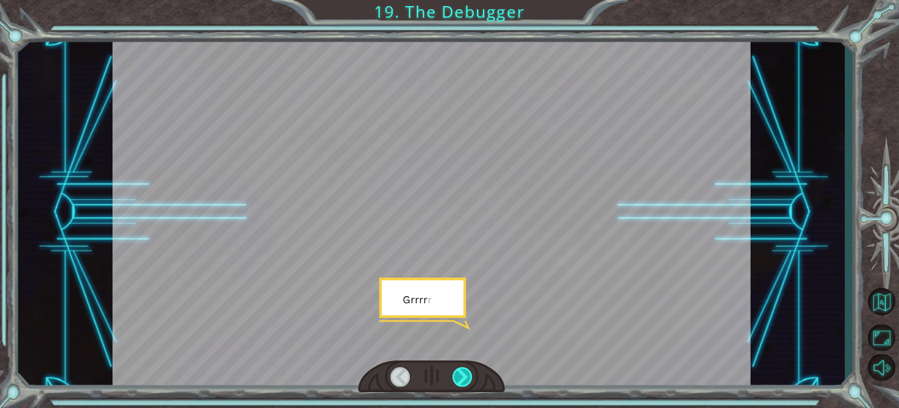
click at [455, 384] on div at bounding box center [463, 376] width 20 height 19
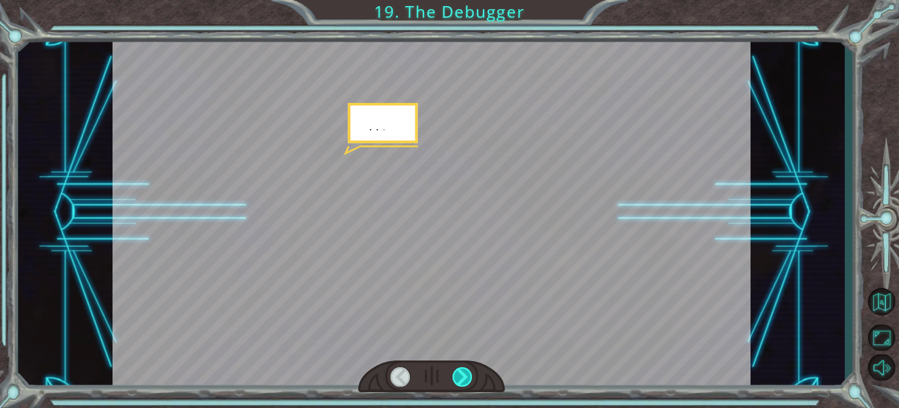
click at [455, 375] on div at bounding box center [463, 376] width 20 height 19
click at [457, 382] on div at bounding box center [463, 376] width 20 height 19
click at [461, 389] on div at bounding box center [431, 376] width 147 height 32
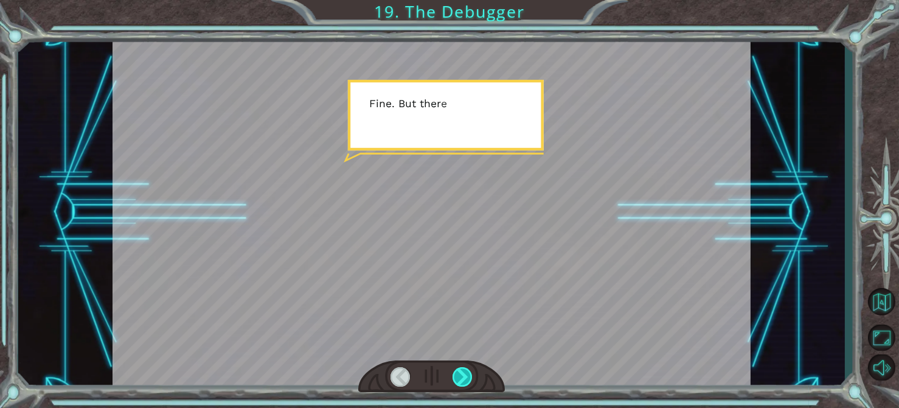
click at [456, 386] on div at bounding box center [463, 376] width 20 height 19
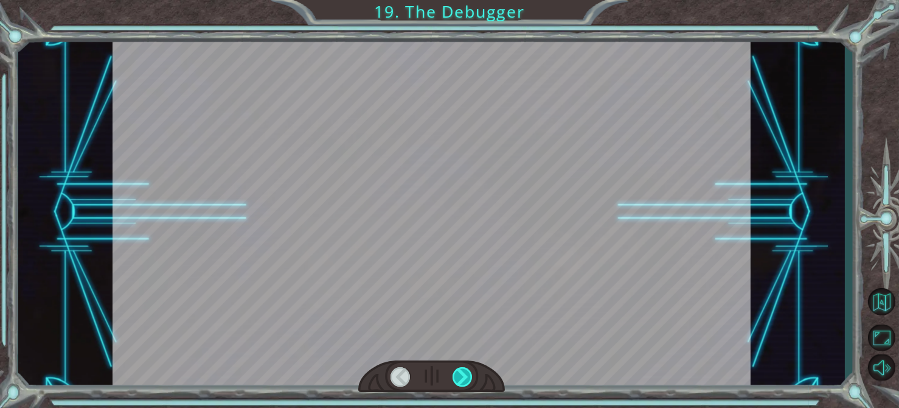
click at [459, 384] on div at bounding box center [463, 376] width 20 height 19
click at [463, 381] on div at bounding box center [463, 376] width 20 height 19
click at [462, 376] on div at bounding box center [463, 376] width 20 height 19
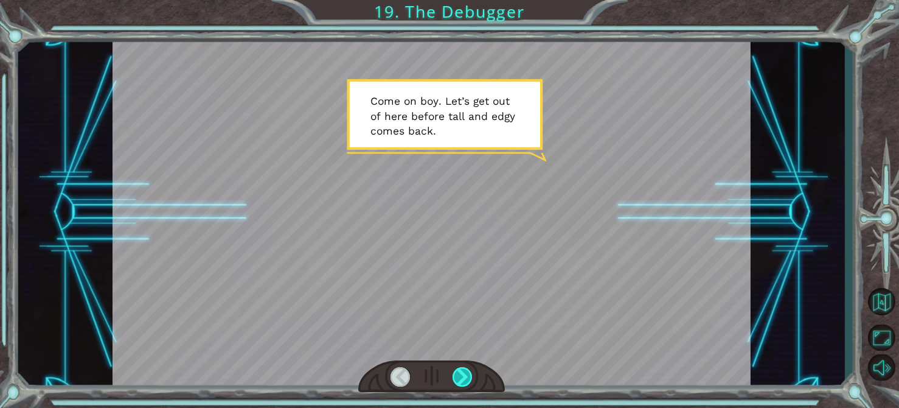
click at [456, 377] on div at bounding box center [463, 376] width 20 height 19
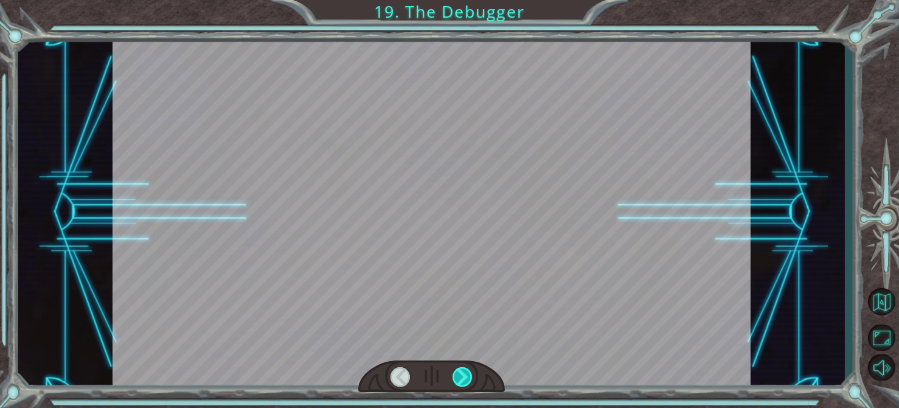
click at [457, 374] on div at bounding box center [463, 376] width 20 height 19
click at [453, 373] on div at bounding box center [463, 376] width 20 height 19
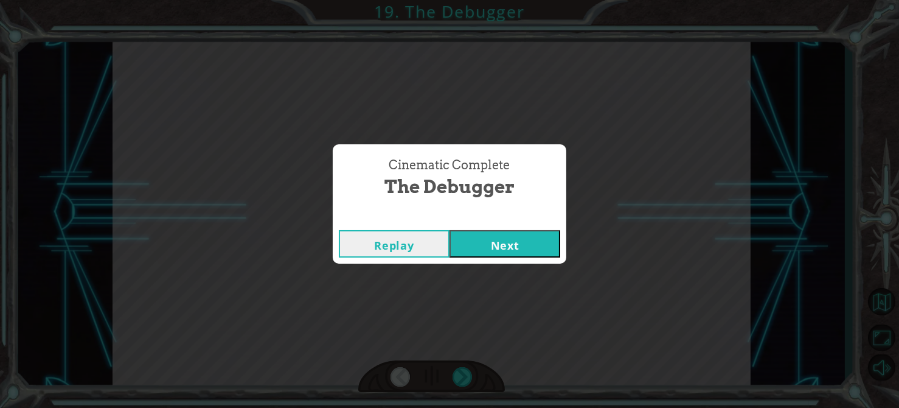
click at [501, 235] on button "Next" at bounding box center [505, 243] width 111 height 27
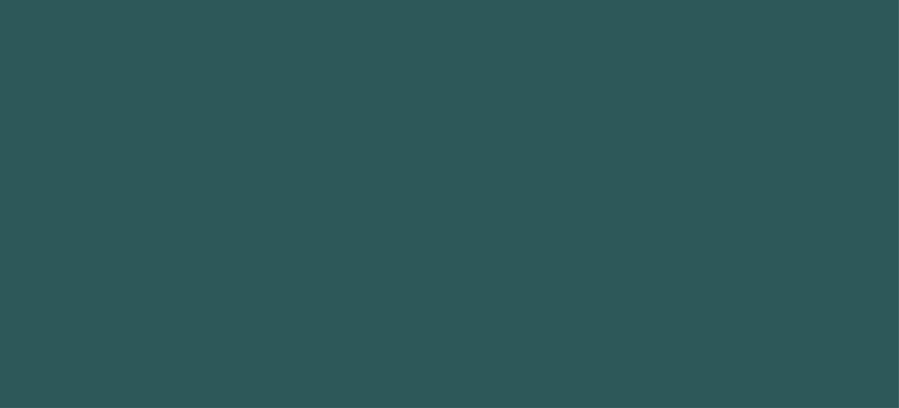
click at [514, 257] on body "Got it 1 2 3 4 5 6 7 hero press enter hero .moveUp press enter hero .moveDown p…" at bounding box center [449, 204] width 899 height 408
